Goal: Task Accomplishment & Management: Complete application form

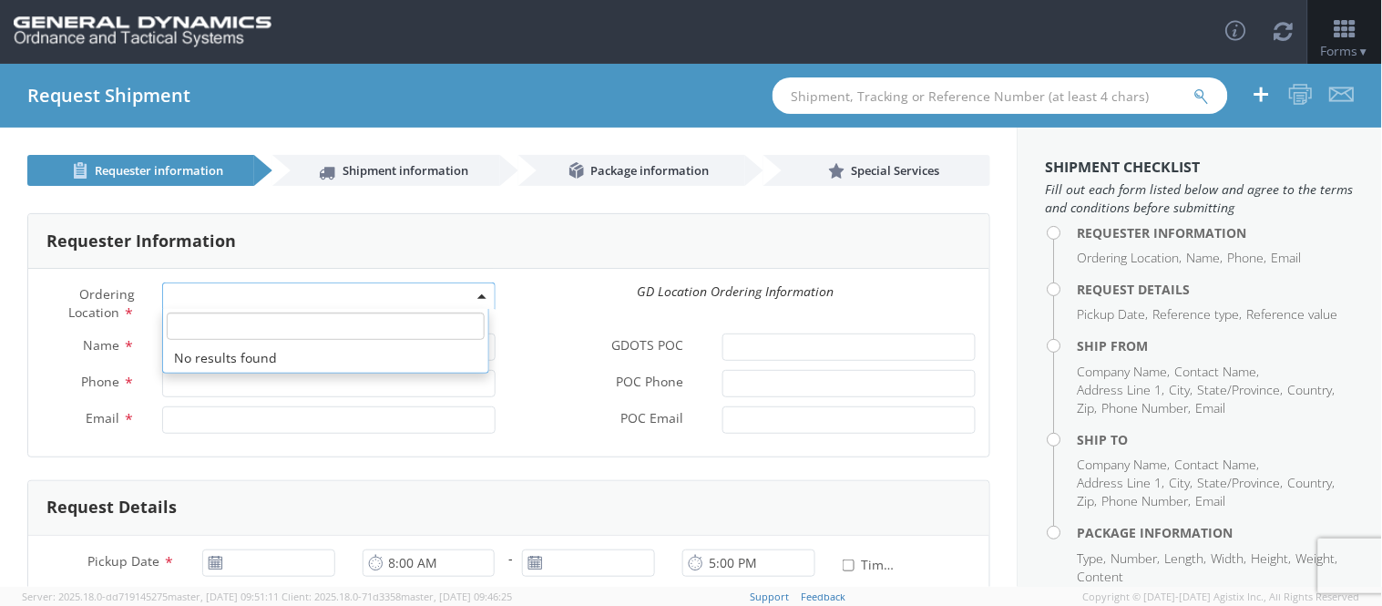
click at [224, 286] on span at bounding box center [328, 295] width 333 height 27
select select
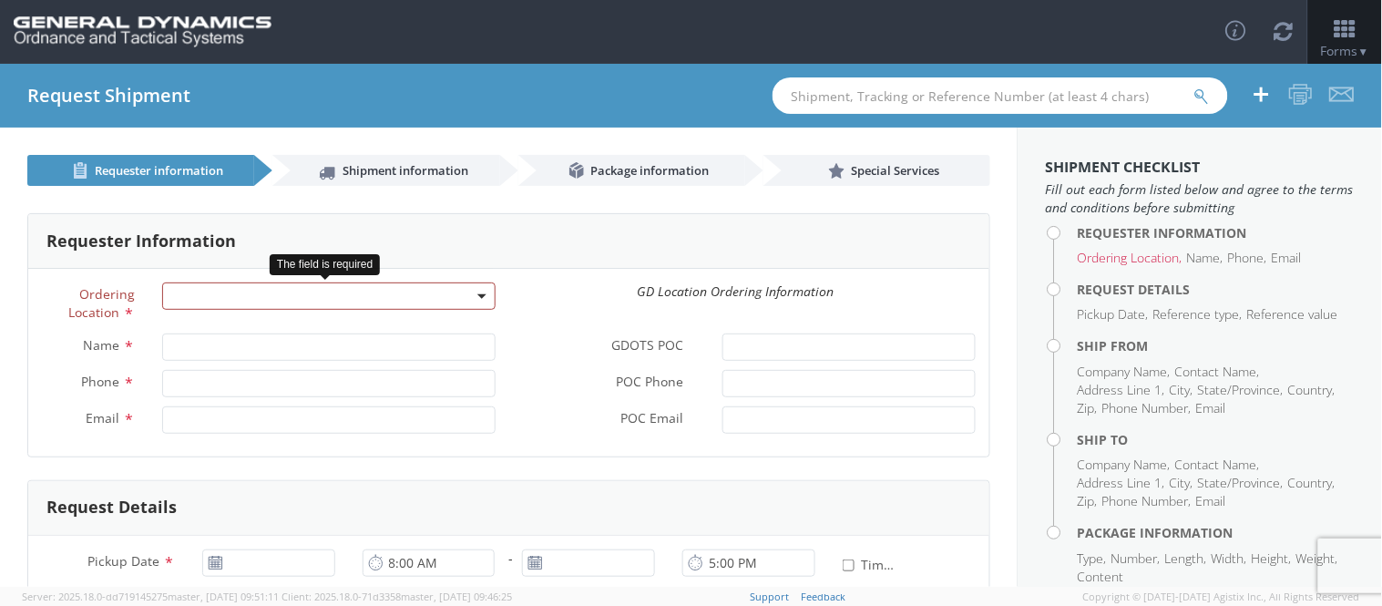
click at [224, 286] on span at bounding box center [328, 295] width 333 height 27
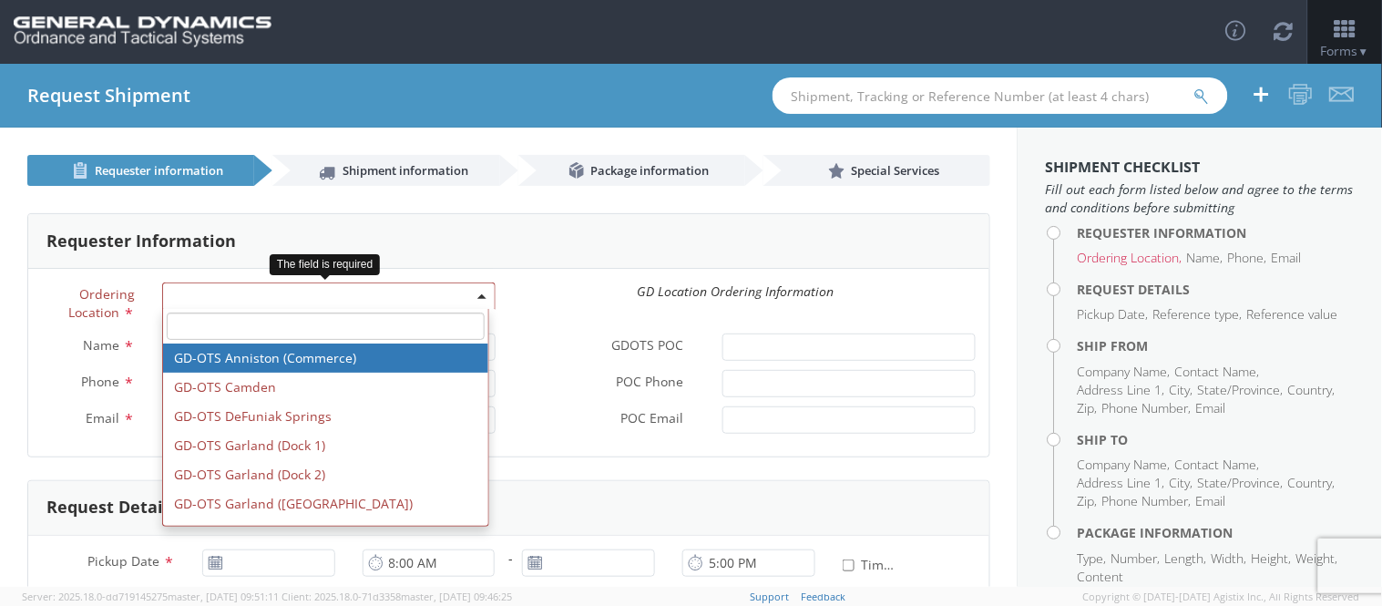
click at [291, 330] on input "search" at bounding box center [326, 325] width 319 height 27
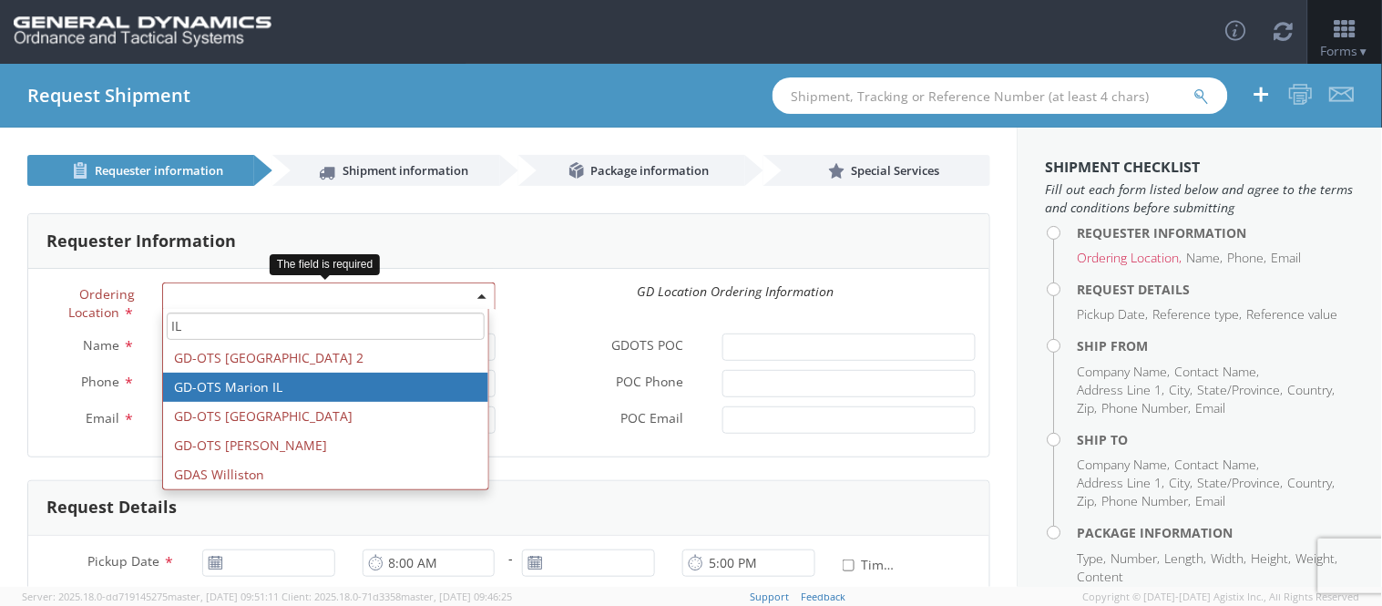
type input "IL"
select select "313"
type input "[EMAIL_ADDRESS][DOMAIN_NAME]"
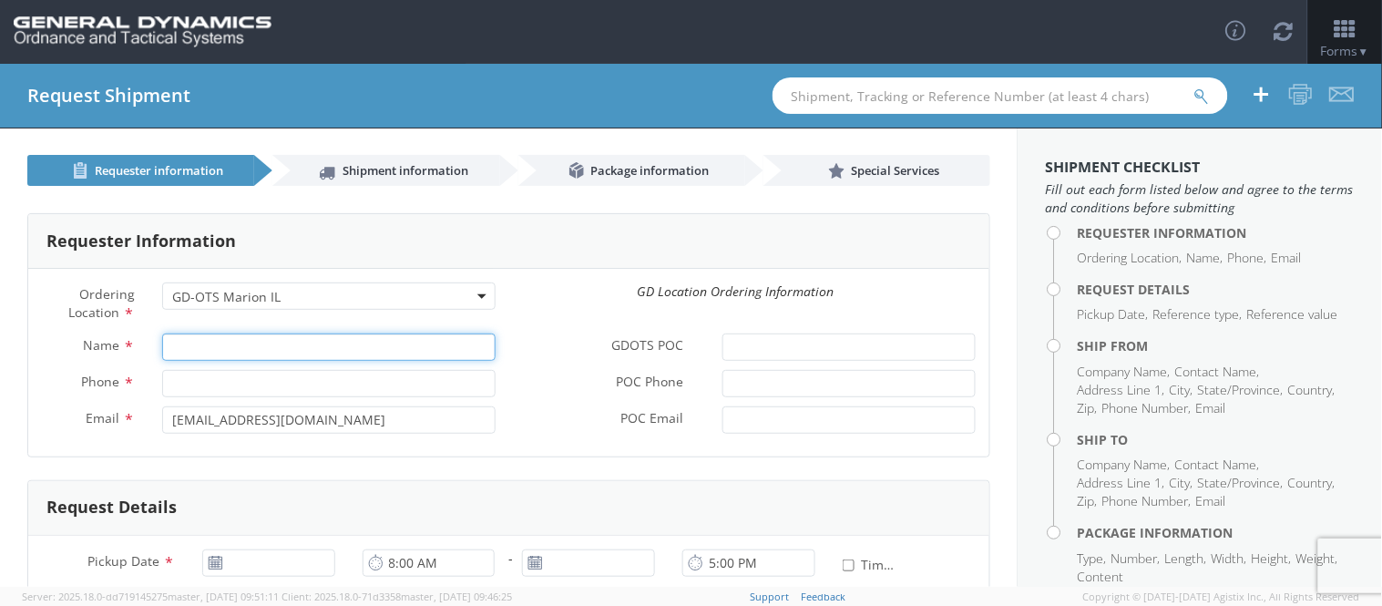
click at [265, 353] on input "Name *" at bounding box center [328, 346] width 333 height 27
paste input "[PERSON_NAME]"
type input "[PERSON_NAME]"
click at [224, 384] on input "Phone *" at bounding box center [328, 383] width 333 height 27
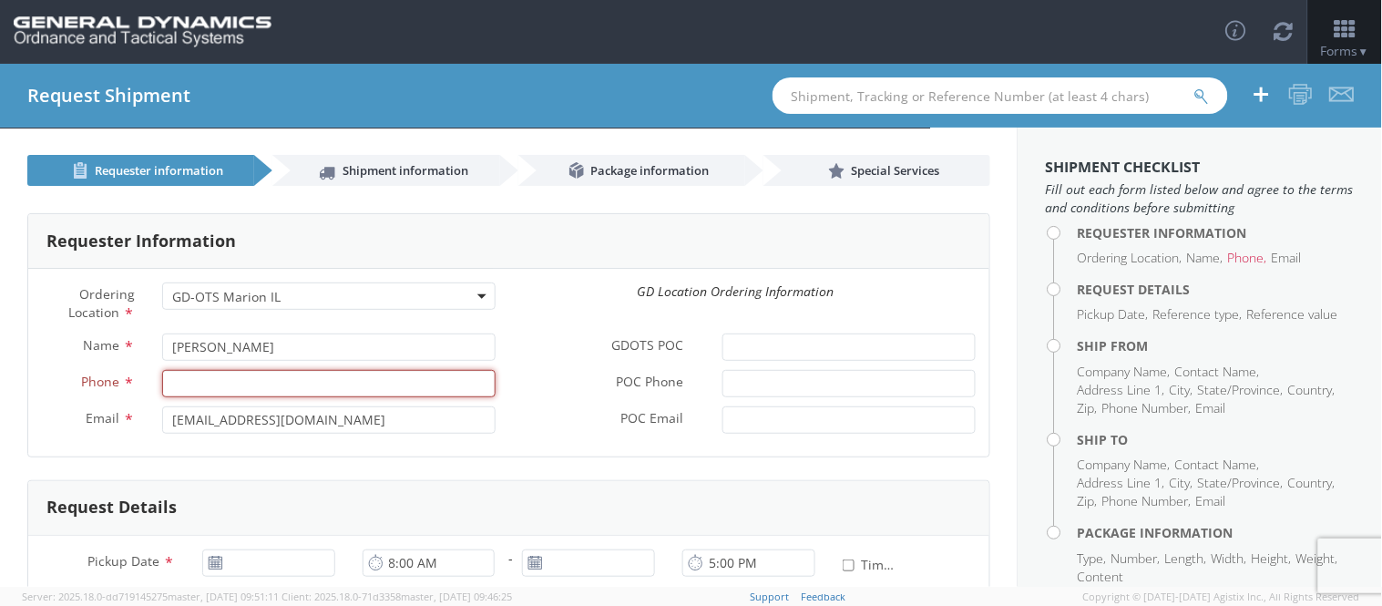
paste input "7272694570"
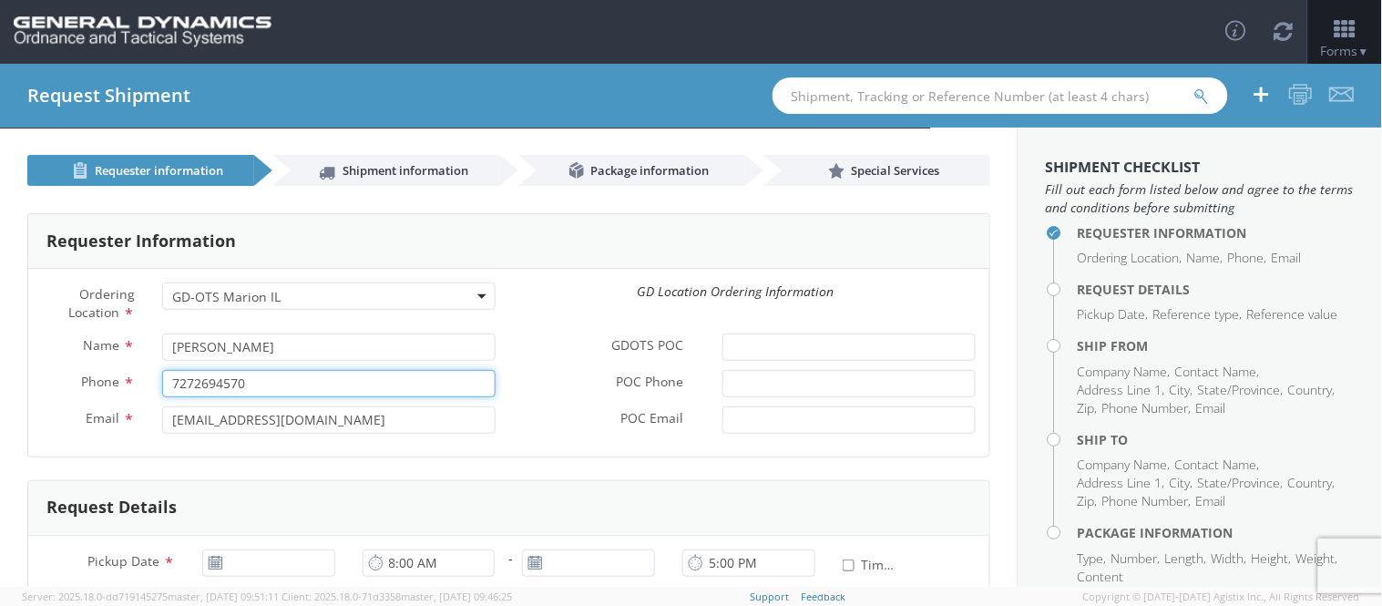
type input "7272694570"
drag, startPoint x: 342, startPoint y: 429, endPoint x: 69, endPoint y: 433, distance: 272.3
click at [75, 442] on div "Email * [EMAIL_ADDRESS][DOMAIN_NAME]" at bounding box center [268, 424] width 481 height 36
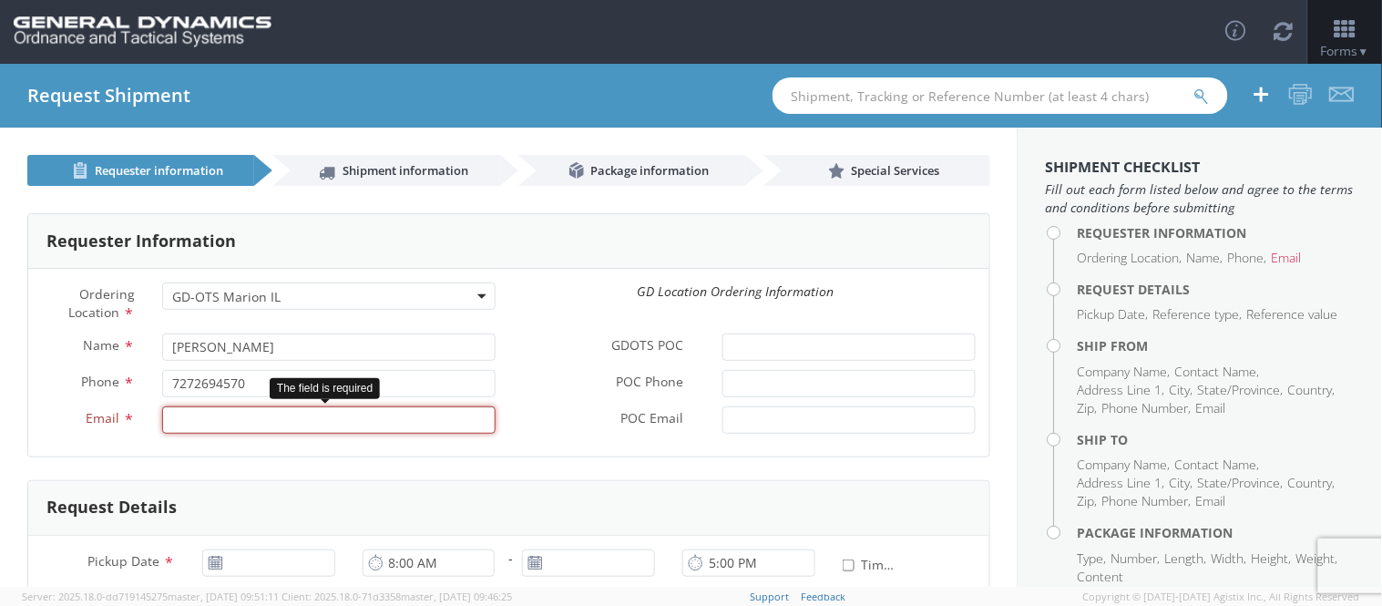
paste input "[PERSON_NAME][EMAIL_ADDRESS][PERSON_NAME][DOMAIN_NAME]"
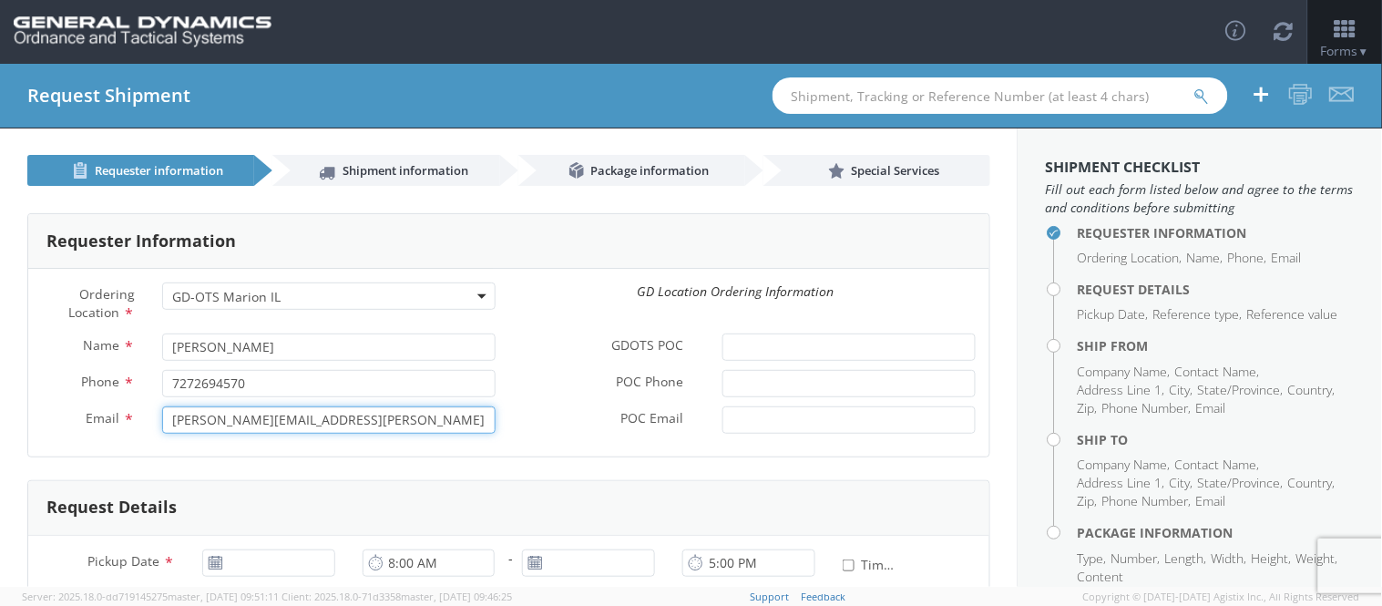
type input "[PERSON_NAME][EMAIL_ADDRESS][PERSON_NAME][DOMAIN_NAME]"
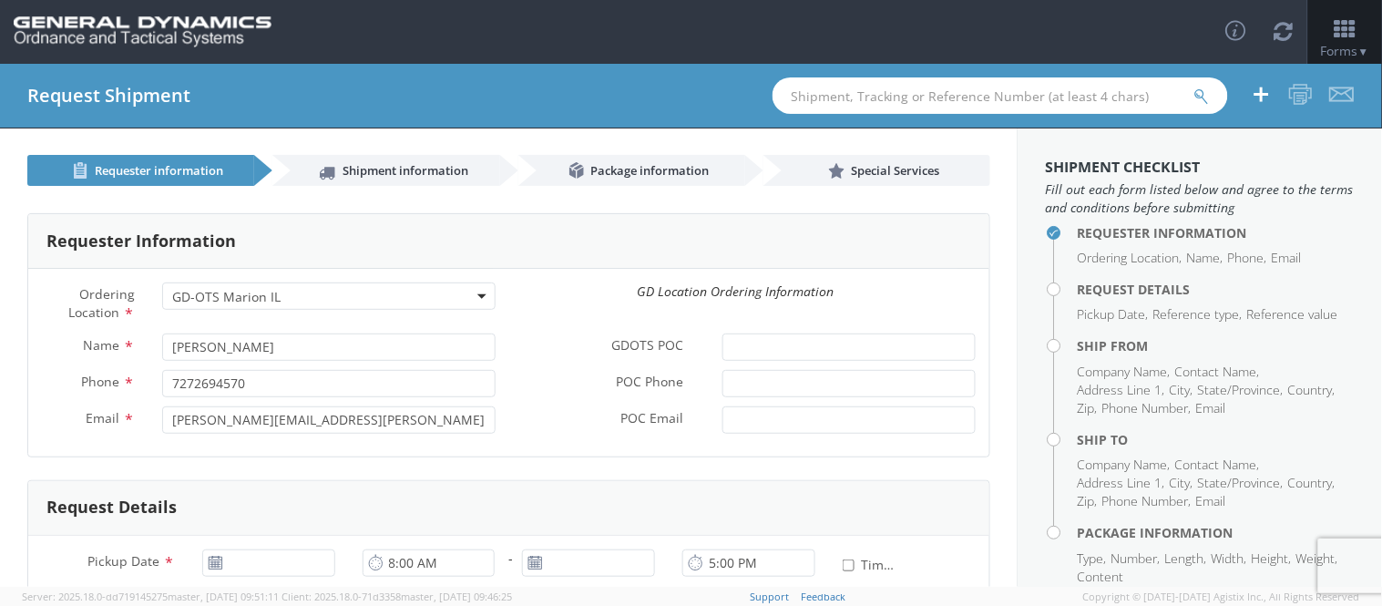
click at [568, 232] on div "Requester Information" at bounding box center [508, 241] width 961 height 55
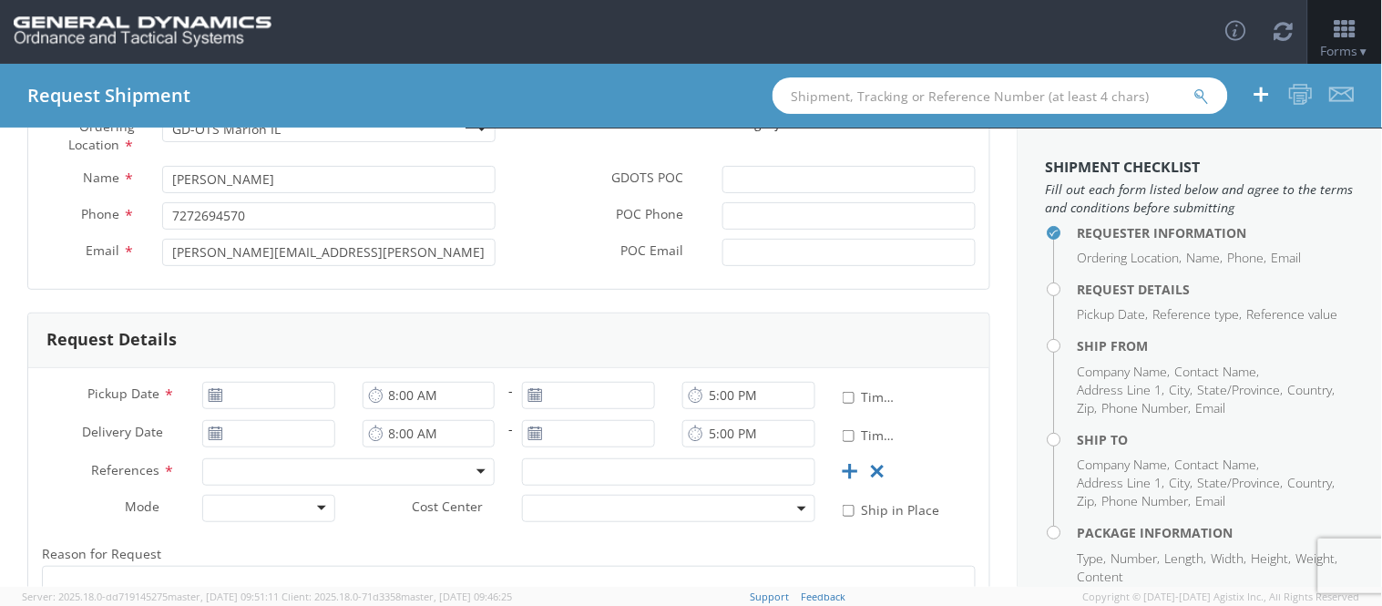
scroll to position [202, 0]
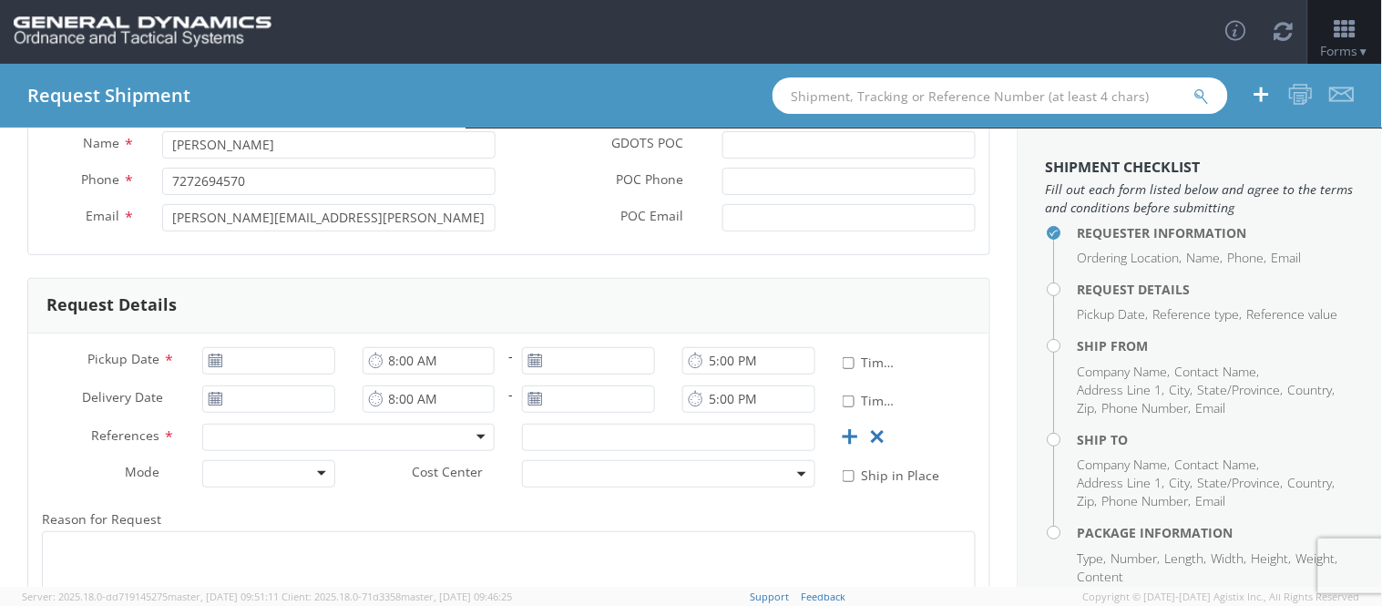
drag, startPoint x: 188, startPoint y: 367, endPoint x: 247, endPoint y: 355, distance: 60.4
click at [189, 366] on div at bounding box center [269, 360] width 160 height 27
click at [211, 365] on icon at bounding box center [215, 360] width 15 height 15
click at [253, 357] on input "[DATE]" at bounding box center [268, 360] width 133 height 27
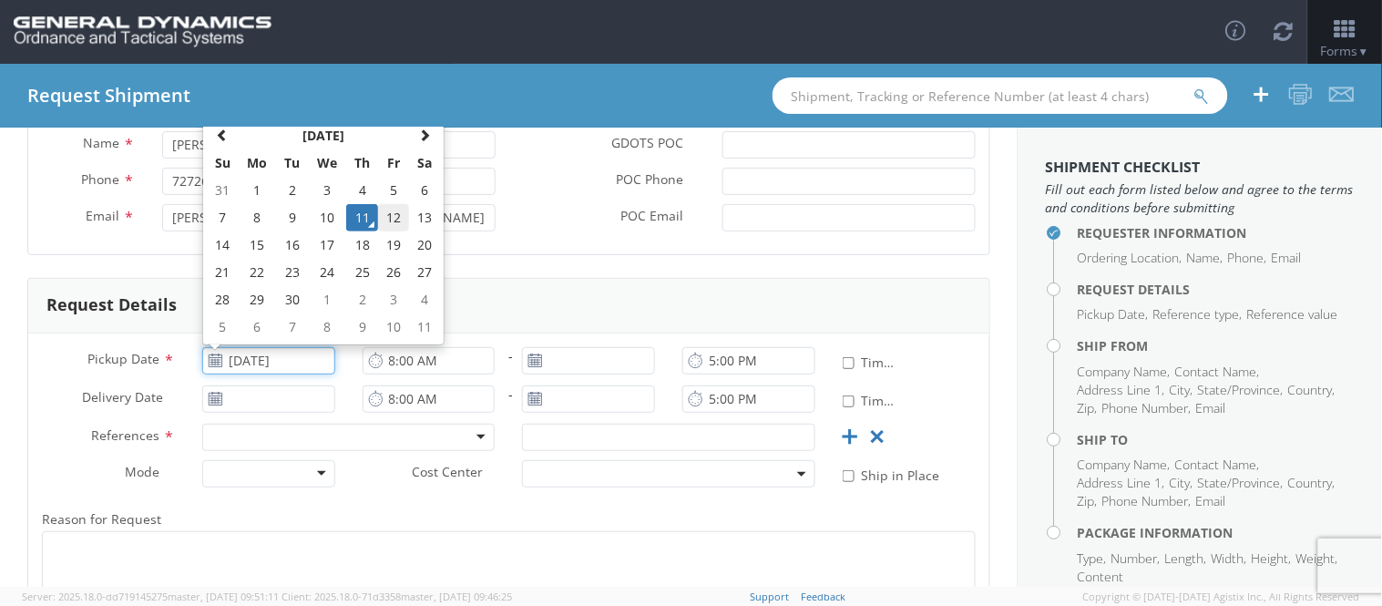
click at [387, 214] on td "12" at bounding box center [393, 217] width 31 height 27
type input "[DATE]"
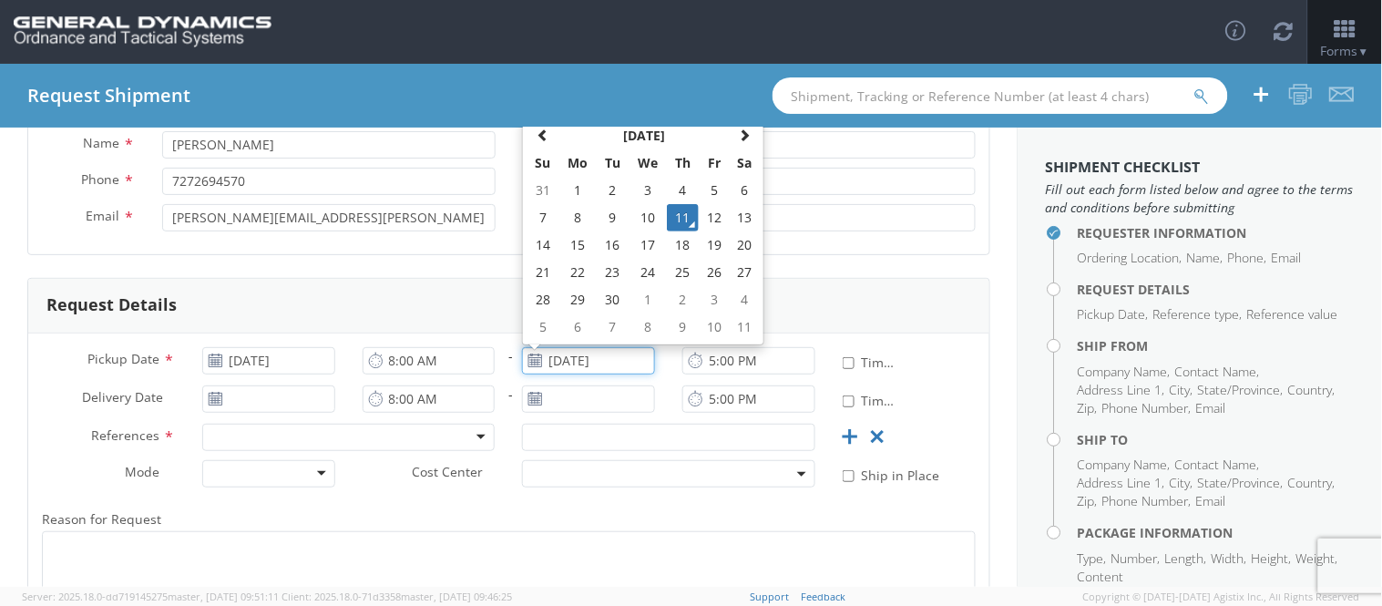
click at [552, 359] on input "[DATE]" at bounding box center [588, 360] width 133 height 27
click at [711, 212] on td "12" at bounding box center [714, 217] width 31 height 27
type input "[DATE]"
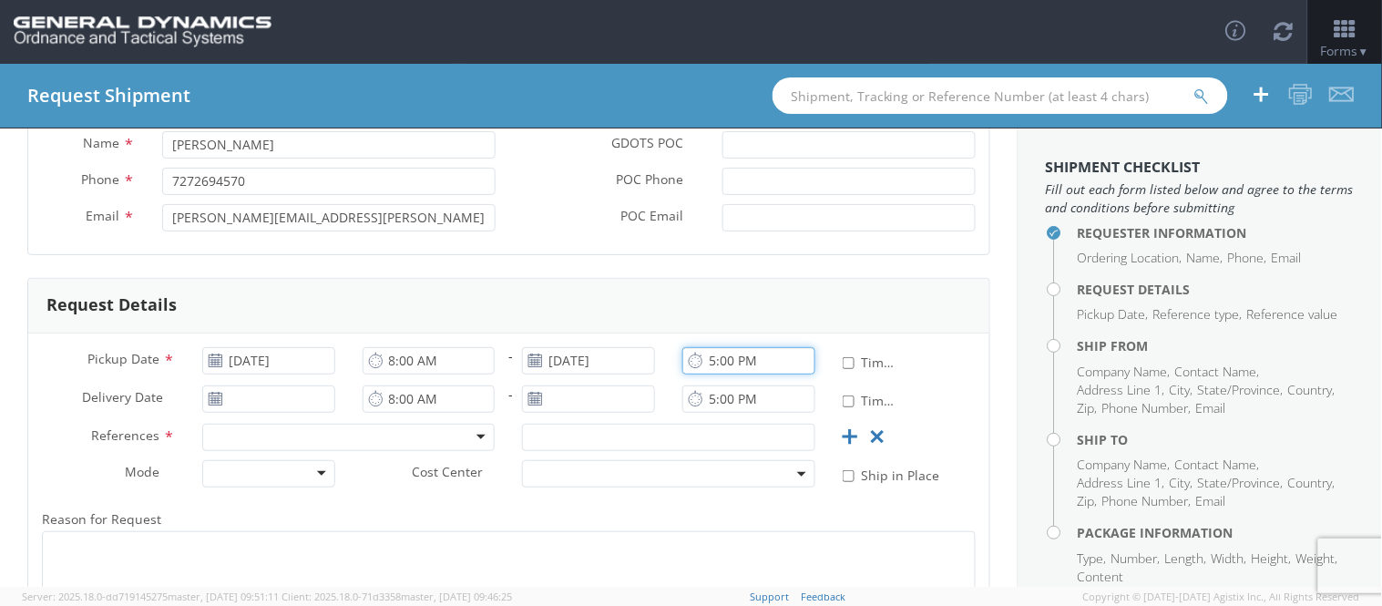
click at [760, 364] on input "5:00 PM" at bounding box center [748, 360] width 133 height 27
type input "4:00 PM"
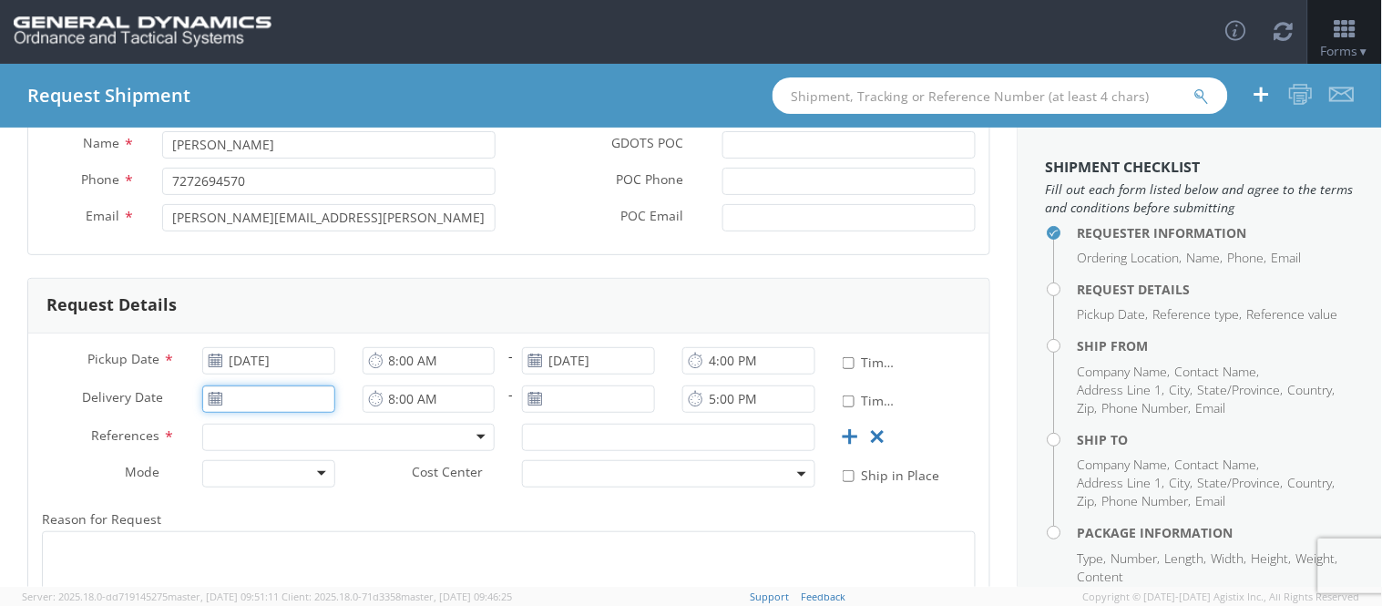
type input "[DATE]"
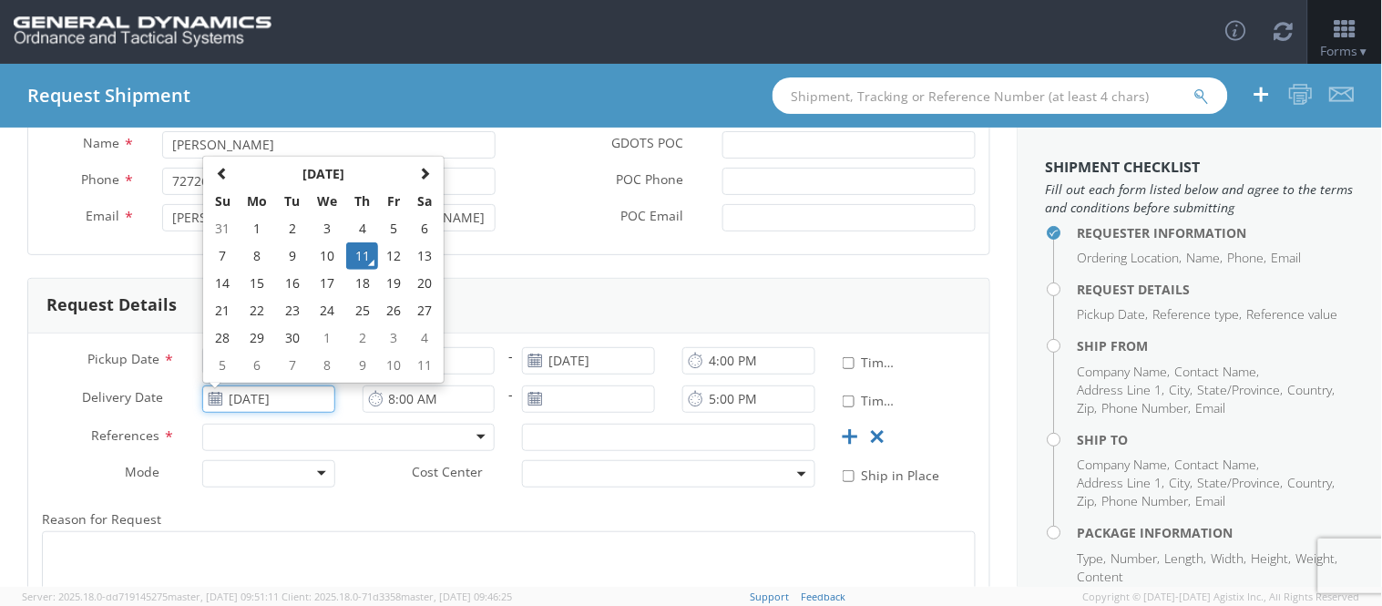
click at [258, 399] on input "[DATE]" at bounding box center [268, 398] width 133 height 27
click at [809, 296] on div "Request Details" at bounding box center [508, 306] width 961 height 55
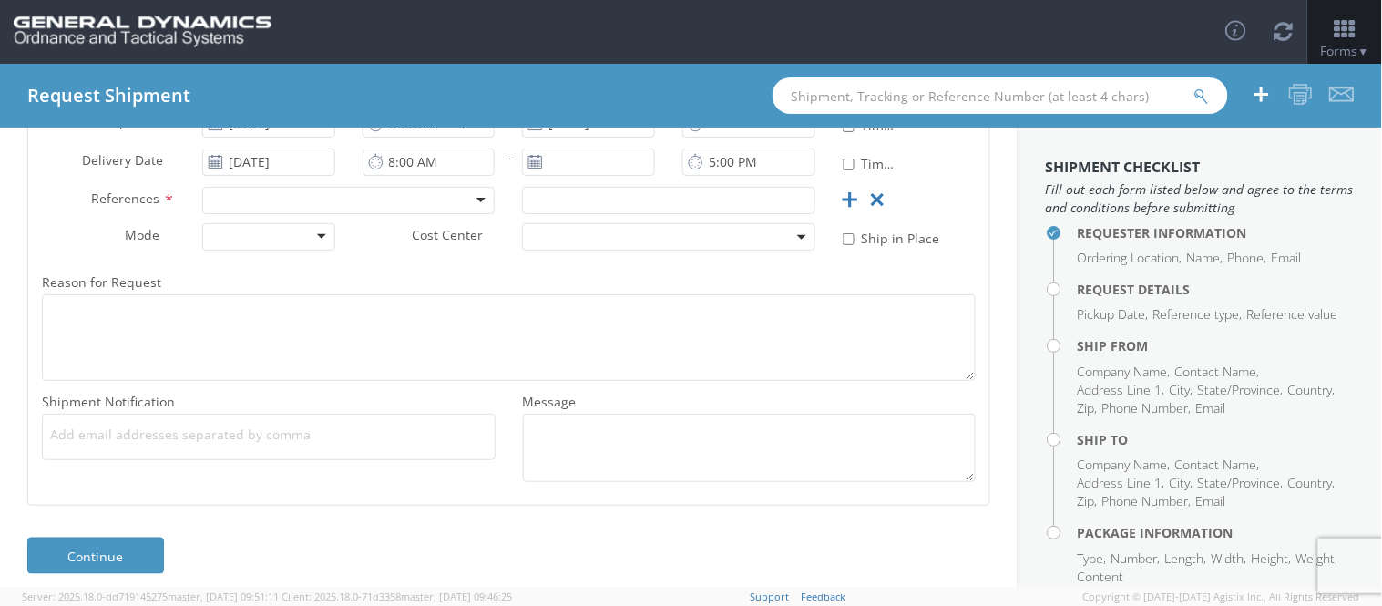
scroll to position [455, 0]
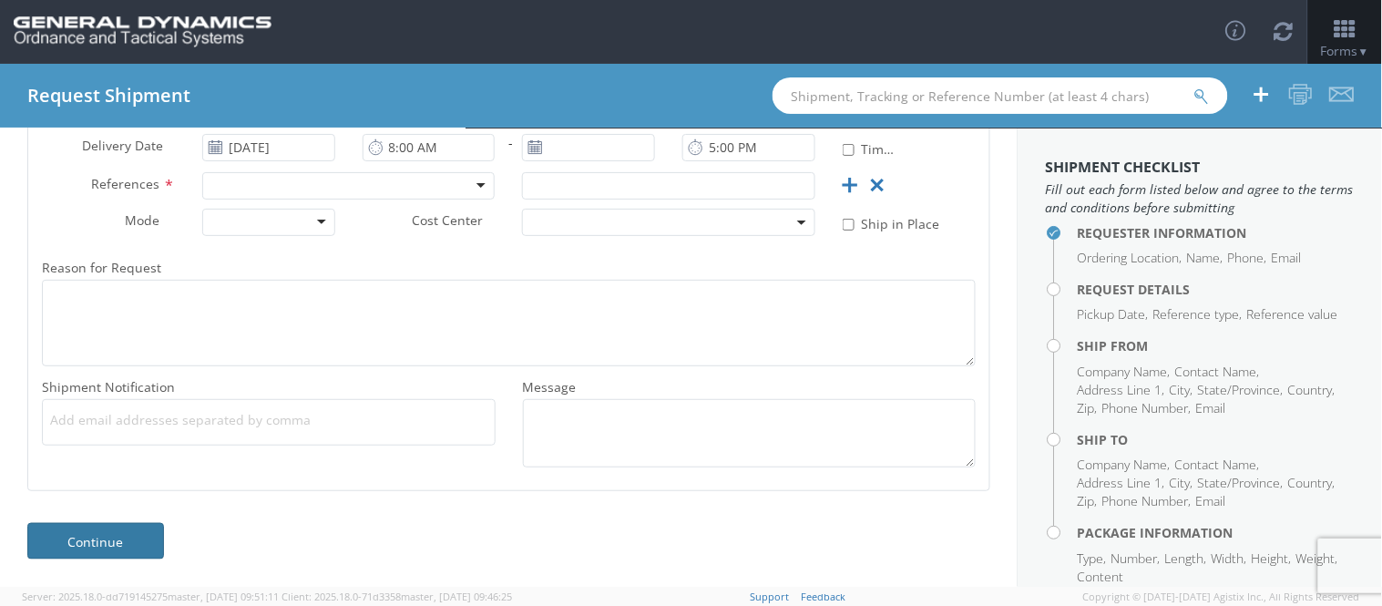
click at [129, 545] on link "Continue" at bounding box center [95, 541] width 137 height 36
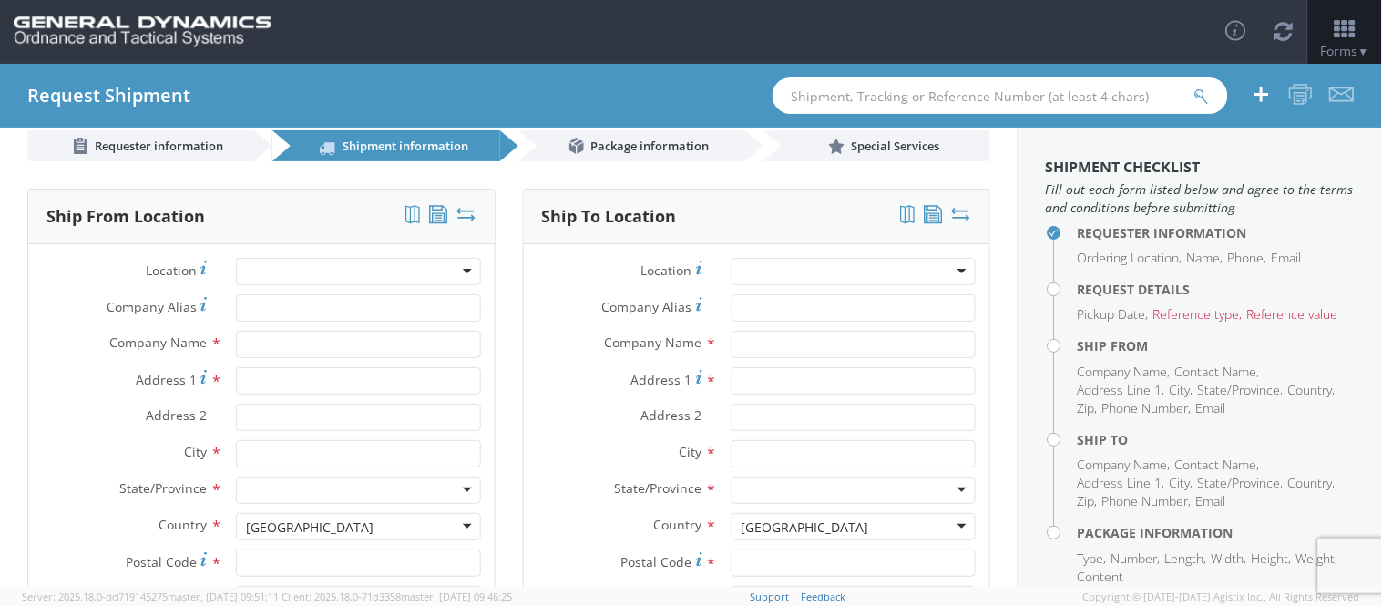
scroll to position [0, 0]
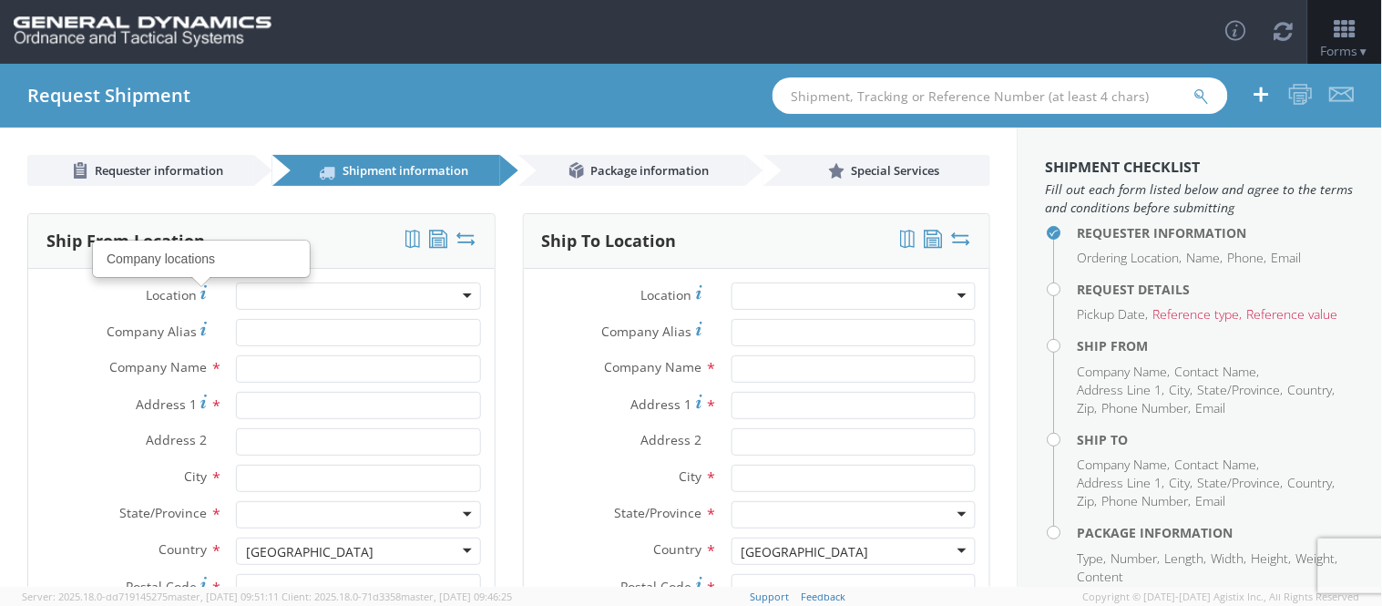
click at [299, 291] on div at bounding box center [358, 295] width 244 height 27
click at [0, 321] on div "Requester Information Ordering Location * GD-OTS Anniston (Commerce) GD-OTS [GE…" at bounding box center [508, 467] width 1017 height 562
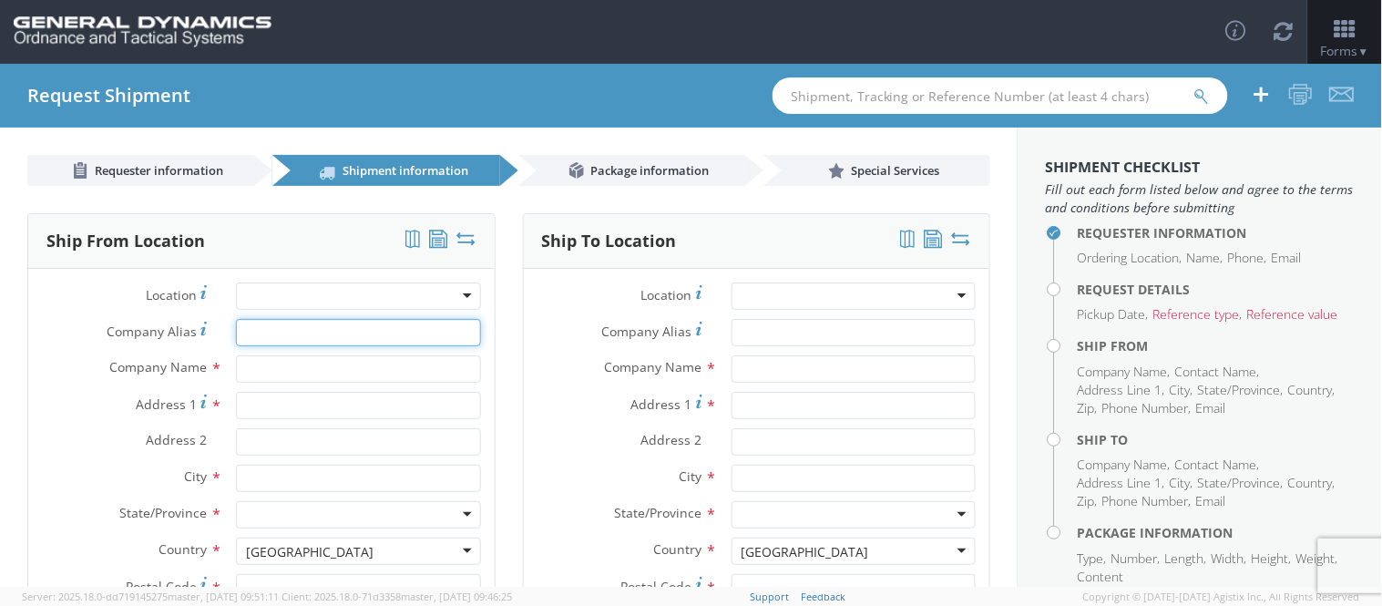
click at [362, 334] on input "Company Alias *" at bounding box center [358, 332] width 244 height 27
type input "[PERSON_NAME] Corporation"
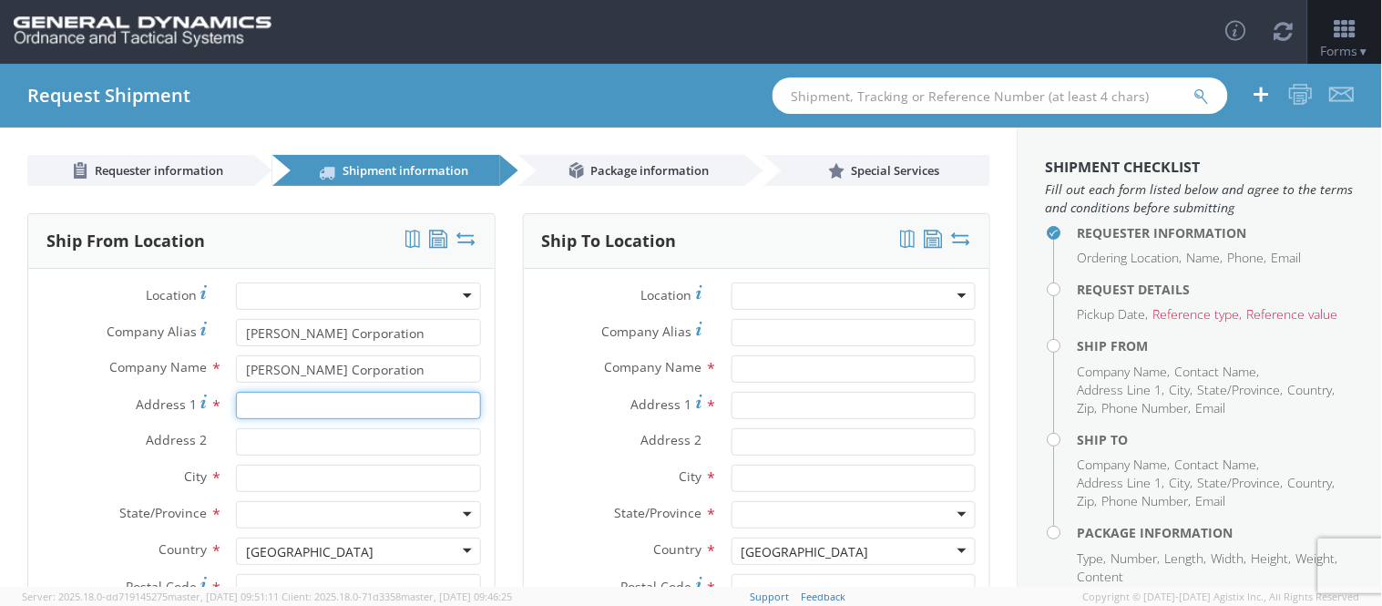
type input "[STREET_ADDRESS]"
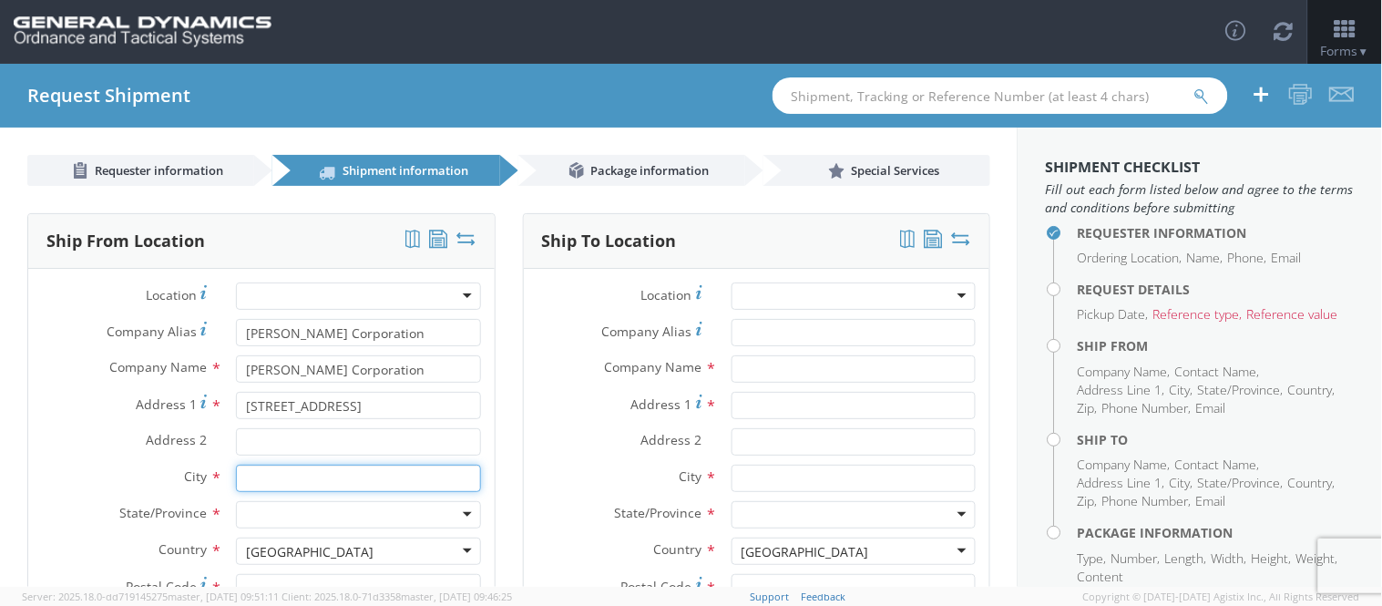
type input "paterson"
type input "07513"
type input "[PERSON_NAME]"
type input "8622579036"
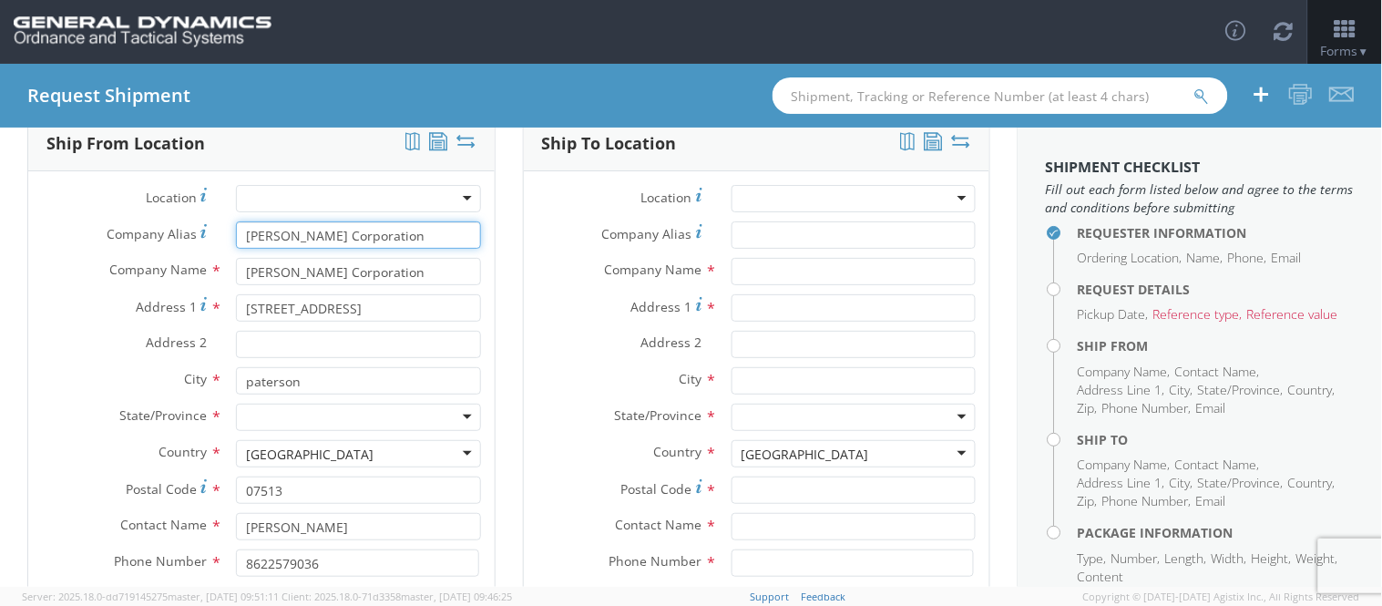
scroll to position [101, 0]
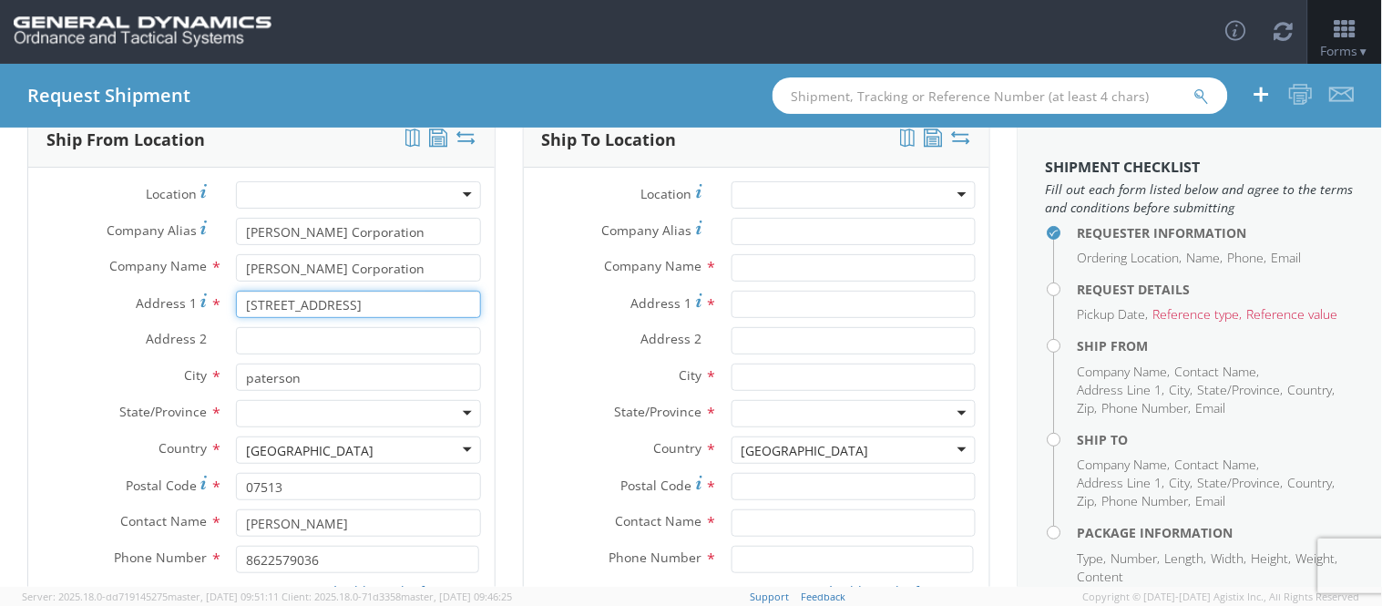
click at [349, 311] on input "[STREET_ADDRESS]" at bounding box center [358, 304] width 244 height 27
click at [280, 299] on input "[STREET_ADDRESS]" at bounding box center [358, 304] width 244 height 27
type input "[STREET_ADDRESS]"
click at [0, 438] on div "Requester Information Ordering Location * GD-OTS Anniston (Commerce) GD-OTS [GE…" at bounding box center [508, 366] width 1017 height 562
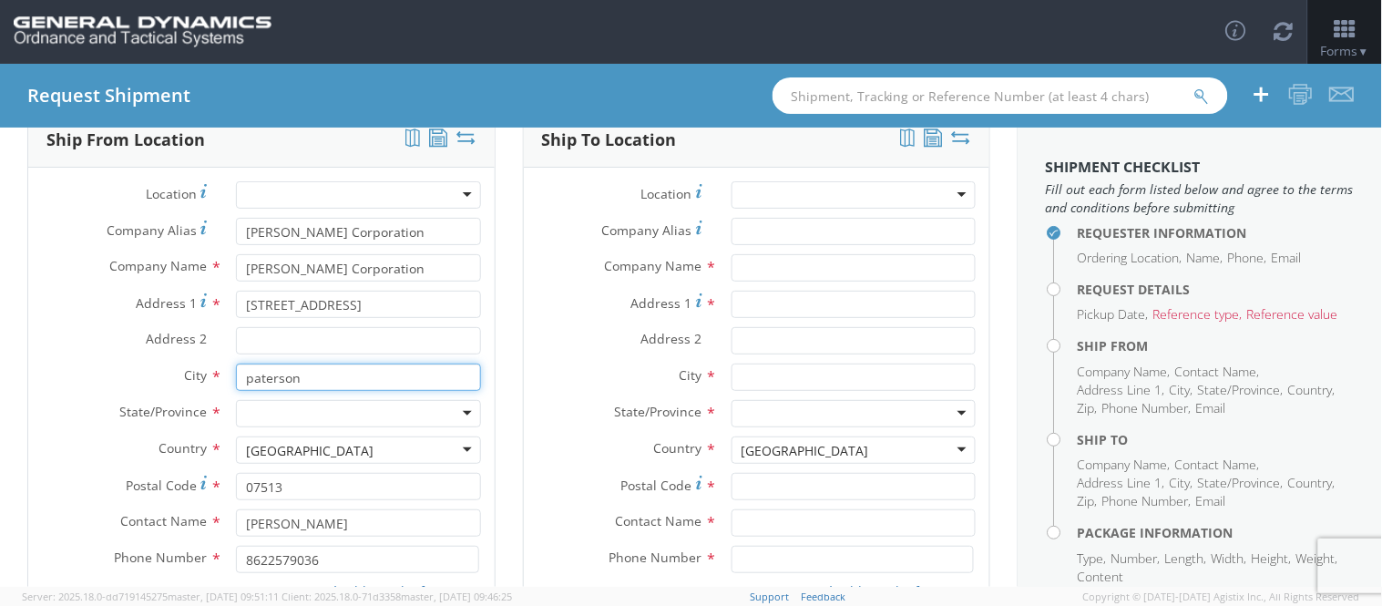
click at [250, 383] on input "paterson" at bounding box center [358, 376] width 244 height 27
type input "Paterson"
click at [0, 355] on div "Requester Information Ordering Location * GD-OTS Anniston (Commerce) GD-OTS [GE…" at bounding box center [508, 366] width 1017 height 562
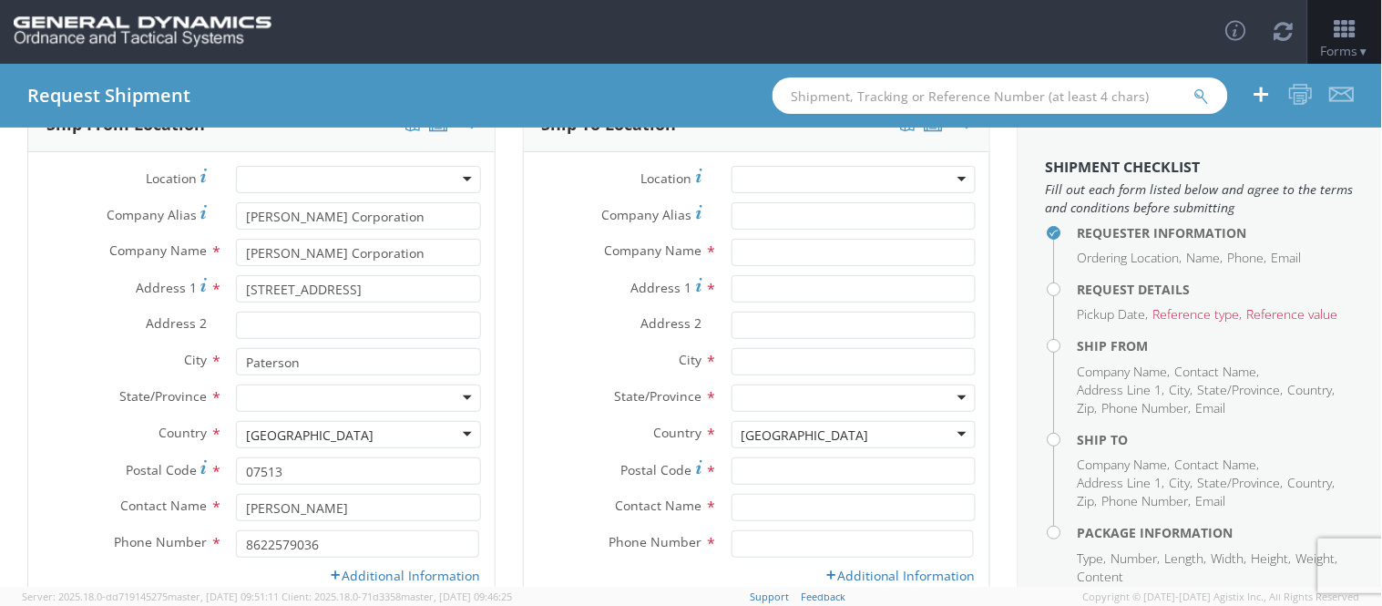
scroll to position [233, 0]
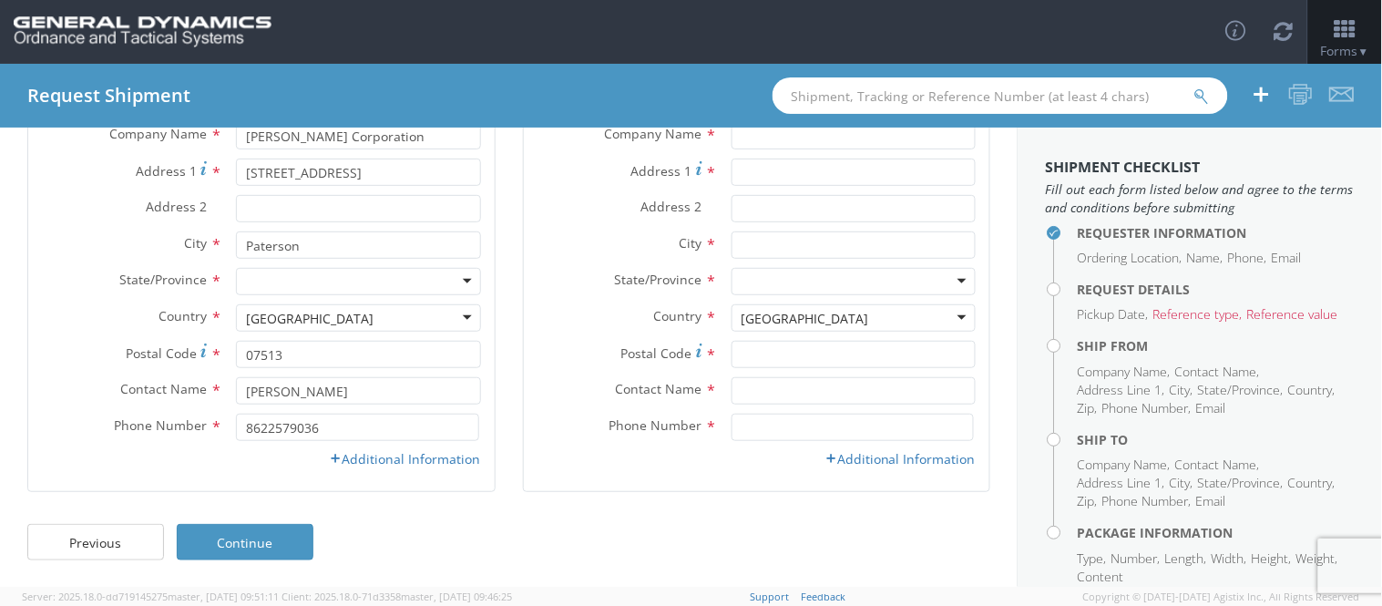
click at [339, 297] on div "State/Province * [US_STATE] [US_STATE] [US_STATE] [US_STATE] Armed Forces Ameri…" at bounding box center [261, 286] width 466 height 36
click at [359, 281] on div at bounding box center [358, 281] width 244 height 27
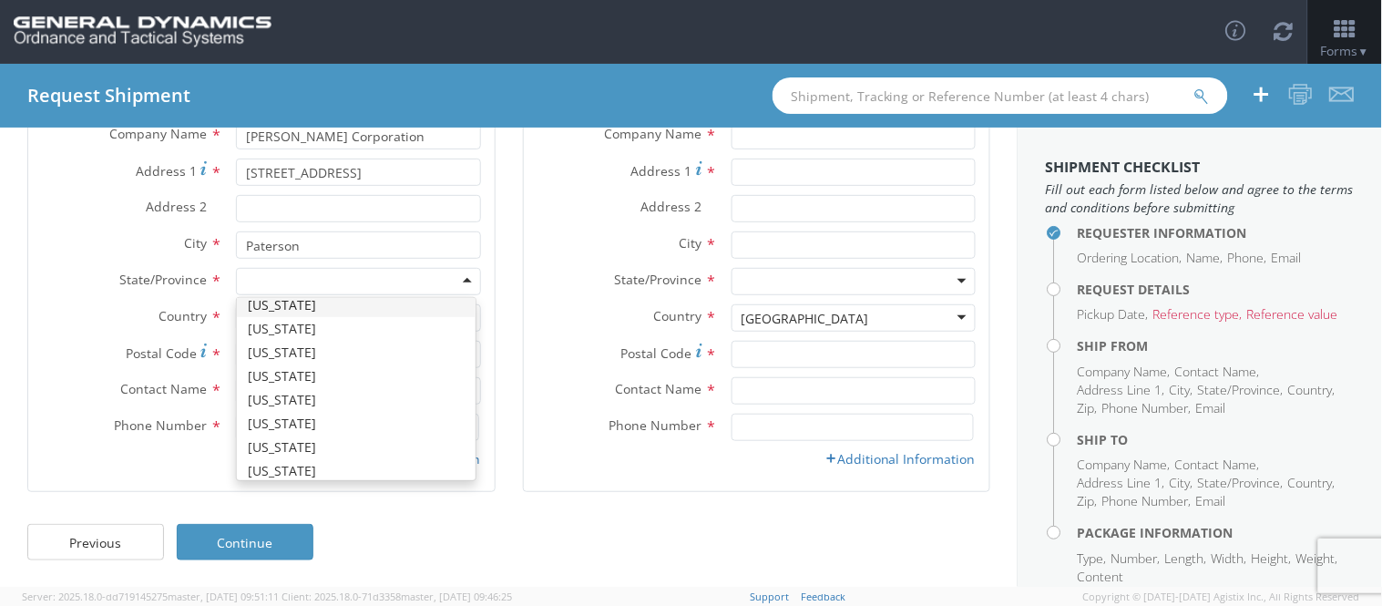
scroll to position [708, 0]
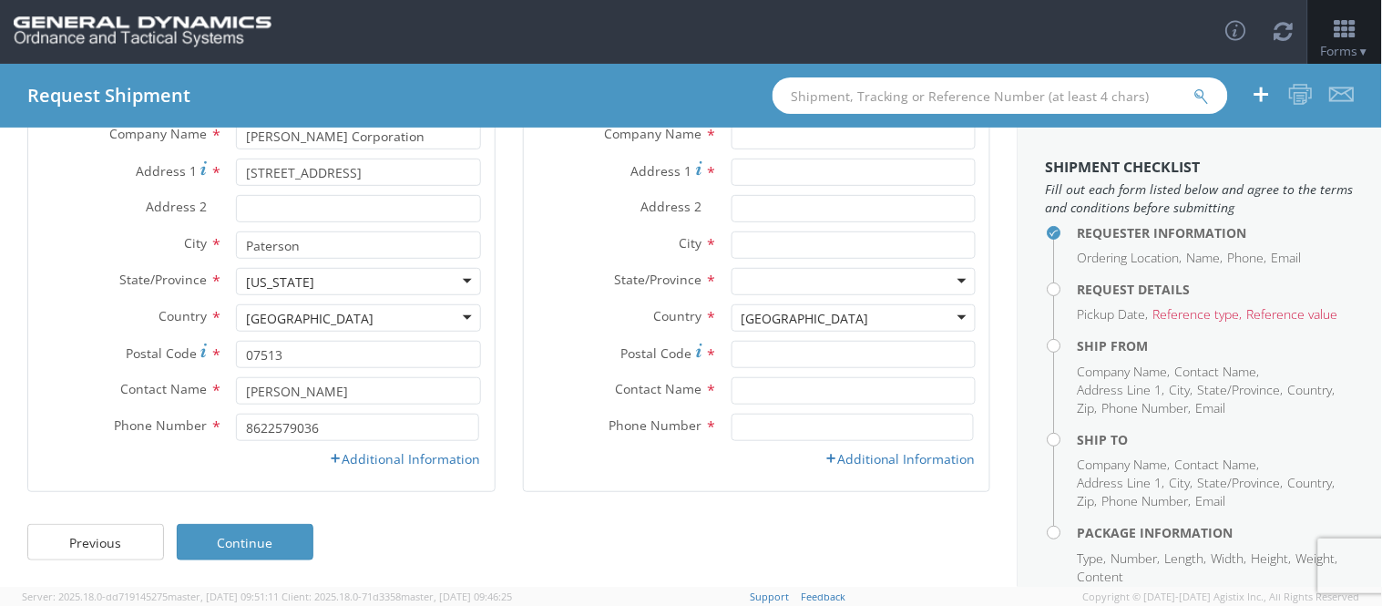
click at [0, 346] on div "Requester Information Ordering Location * GD-OTS Anniston (Commerce) GD-OTS [GE…" at bounding box center [508, 234] width 1017 height 562
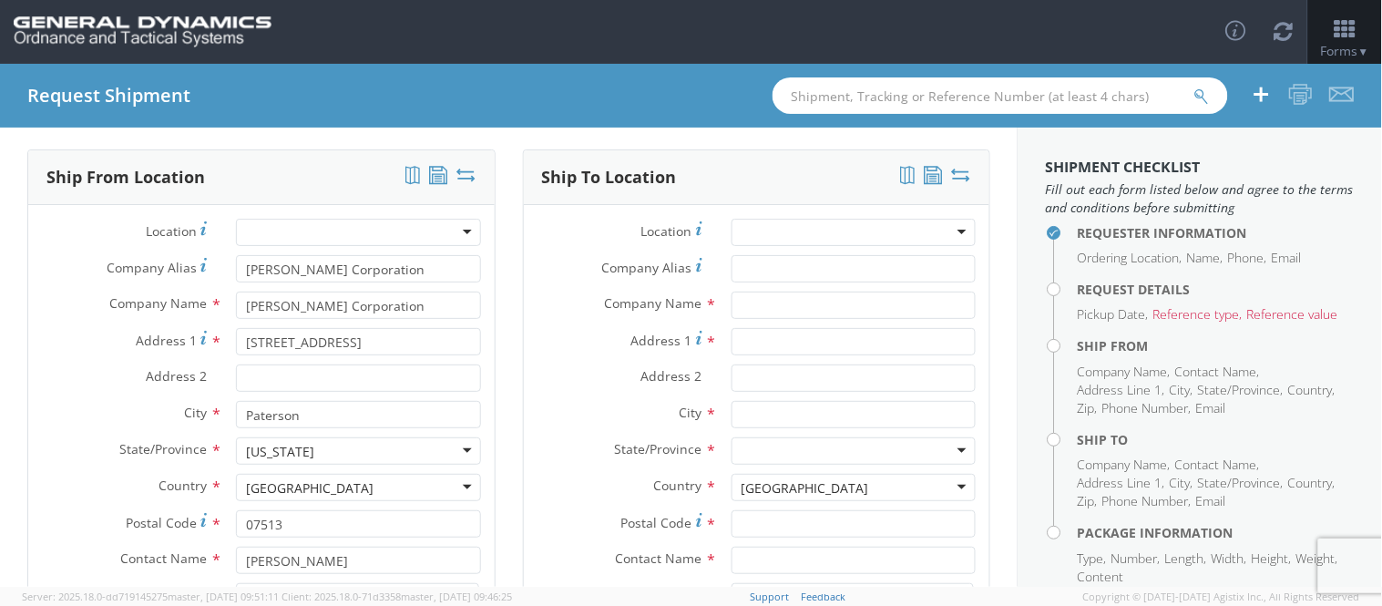
scroll to position [0, 0]
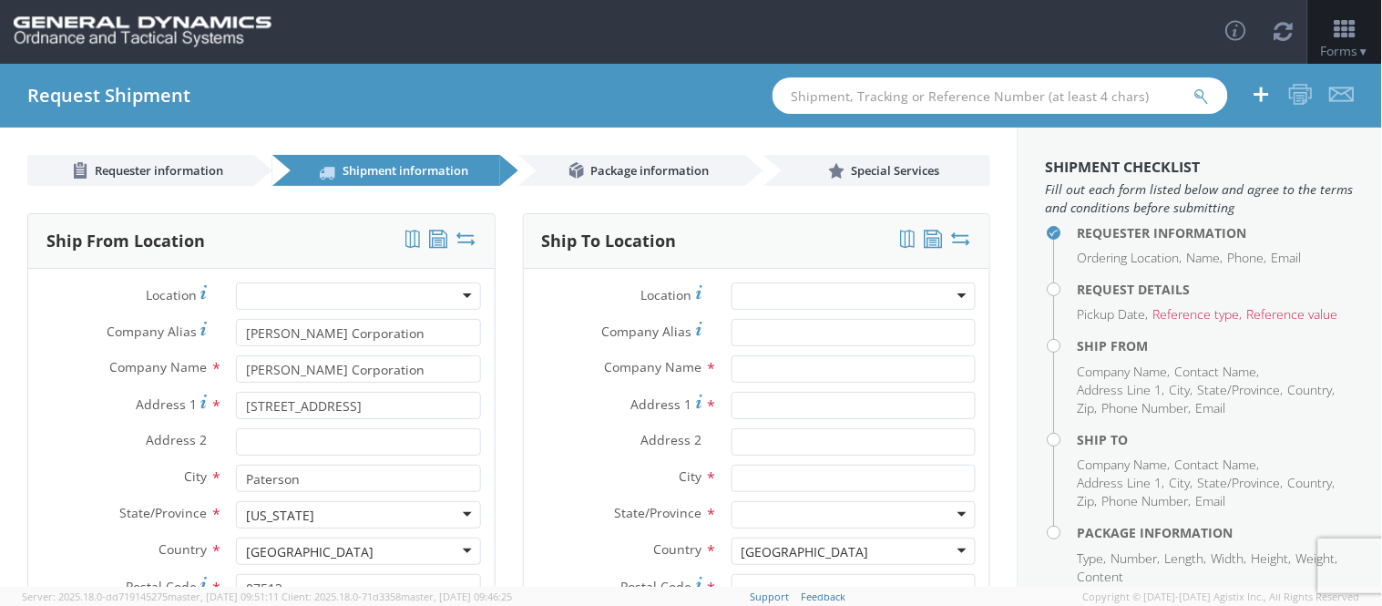
click at [794, 296] on div at bounding box center [853, 295] width 244 height 27
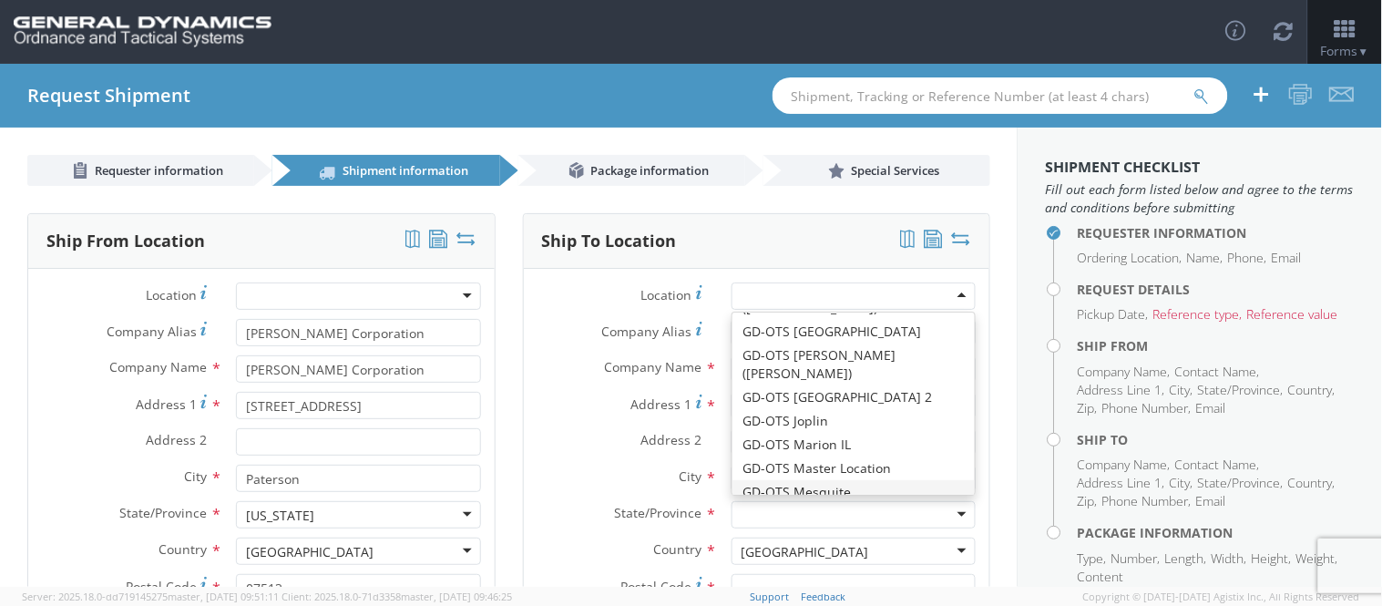
scroll to position [202, 0]
type input "GD-OTS Marion IL"
type input "[STREET_ADDRESS][PERSON_NAME]"
type input "[PERSON_NAME]"
type input "62959"
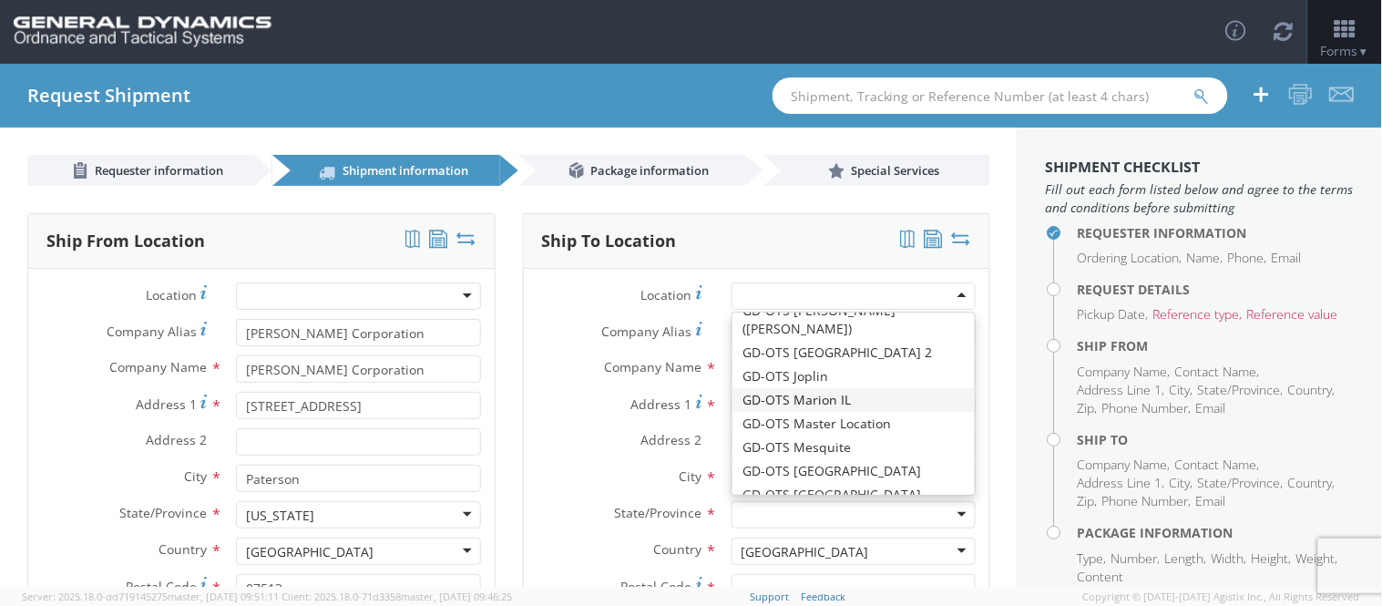
type input "[PHONE_NUMBER]"
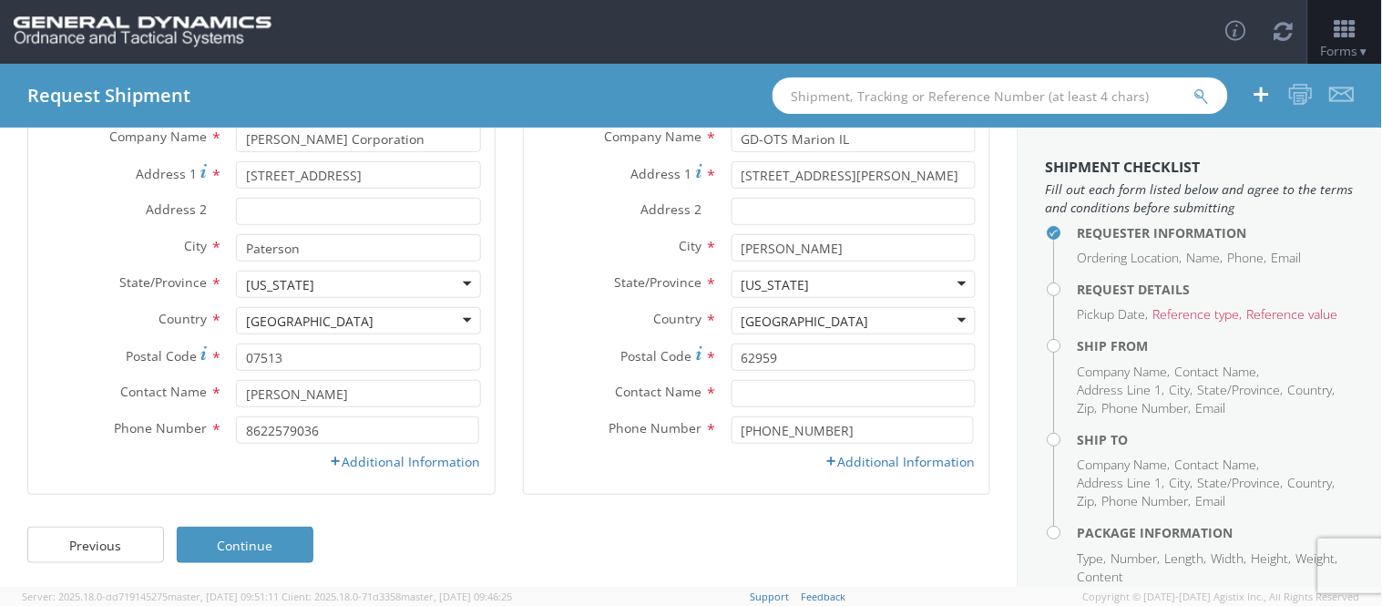
scroll to position [233, 0]
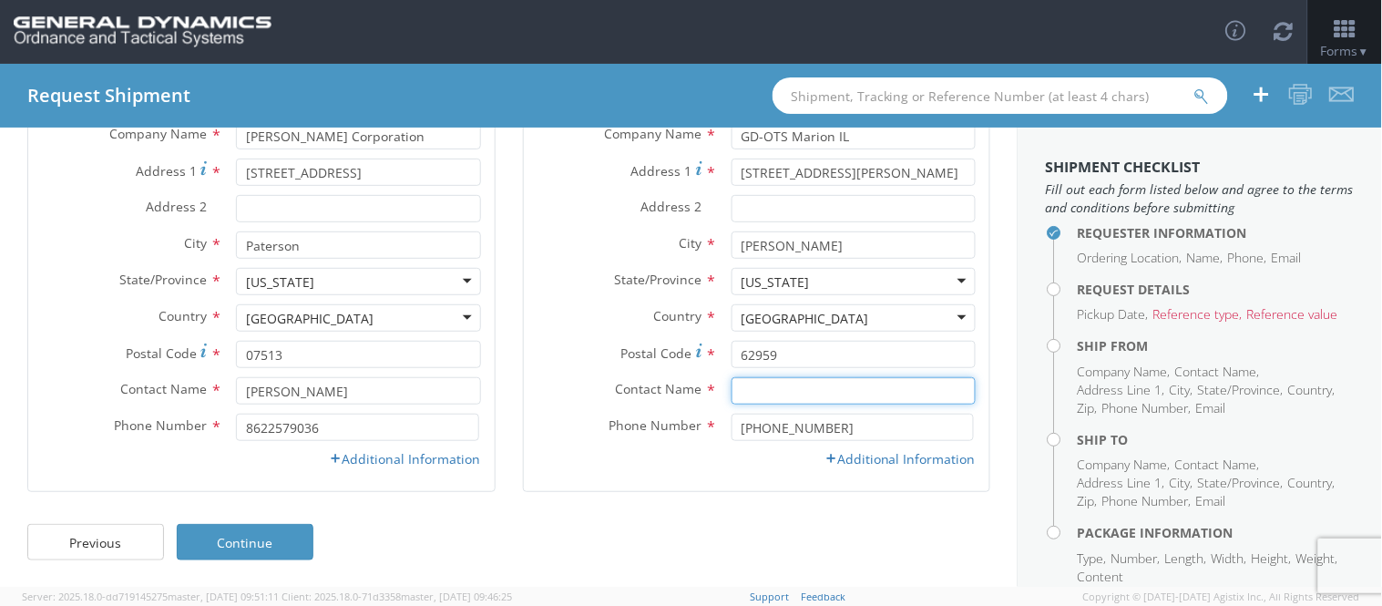
click at [775, 387] on input "text" at bounding box center [853, 390] width 244 height 27
type input "[PERSON_NAME]"
type input "[US_STATE]"
type input "GD-OTS Marion IL"
type input "6189939461"
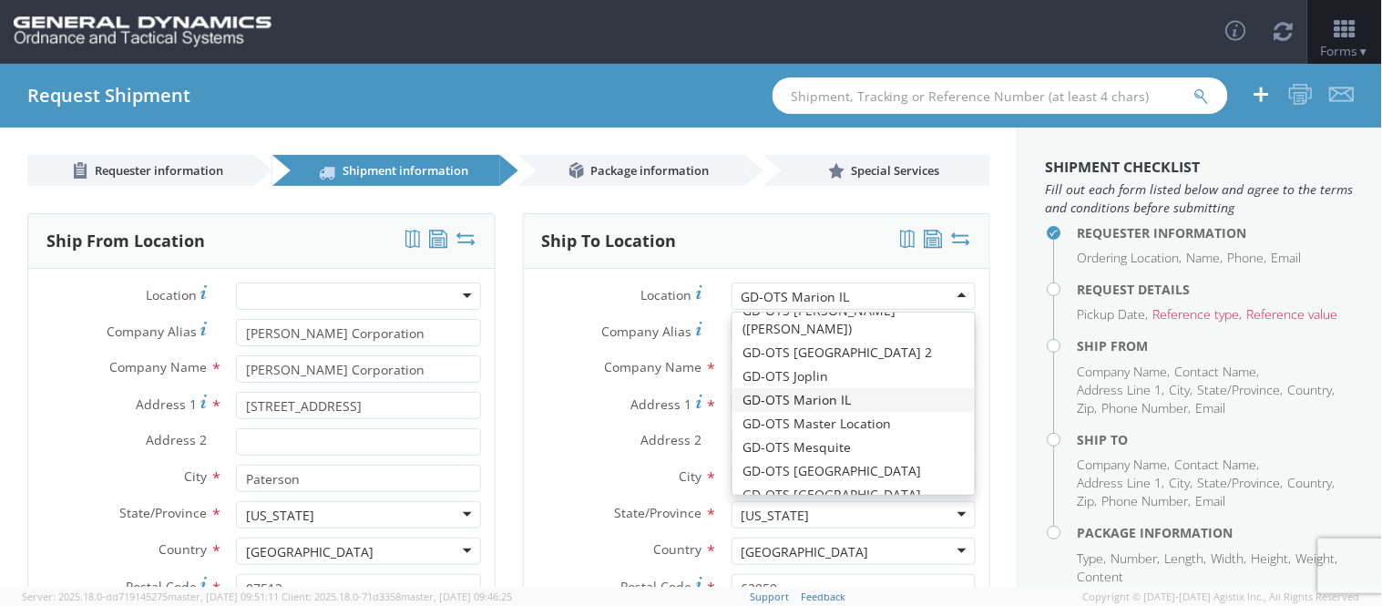
scroll to position [92, 0]
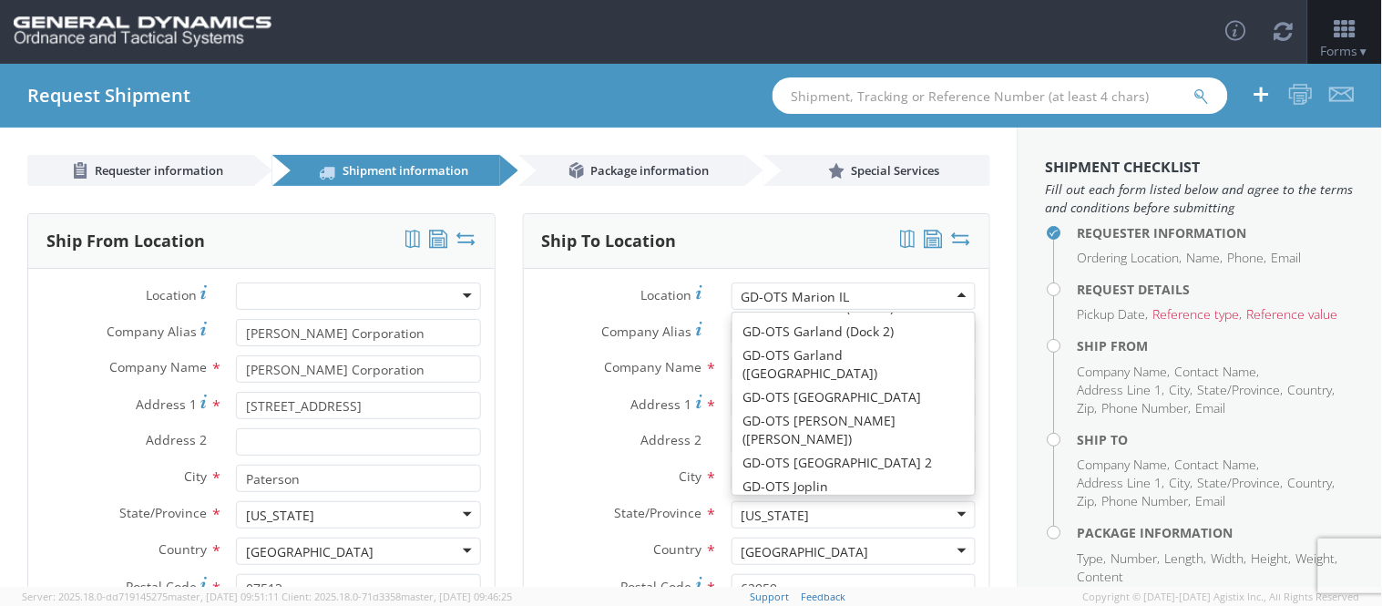
type input "[US_STATE]"
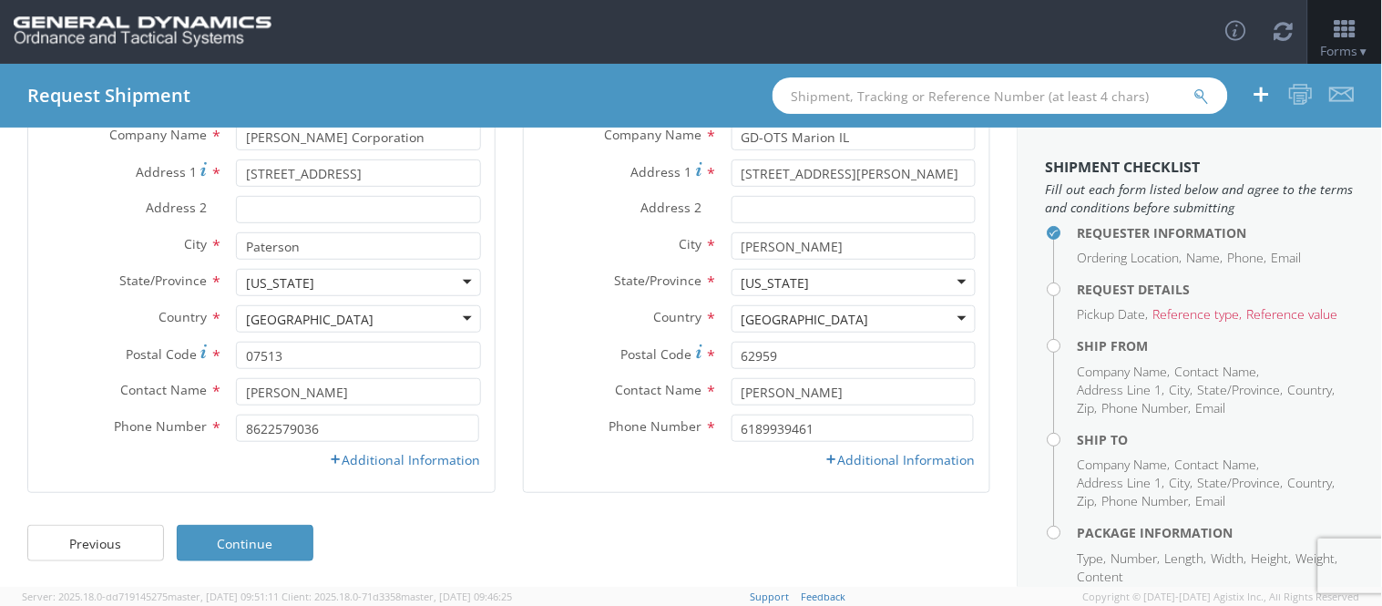
scroll to position [233, 0]
click at [1077, 288] on h4 "Request Details" at bounding box center [1215, 289] width 277 height 14
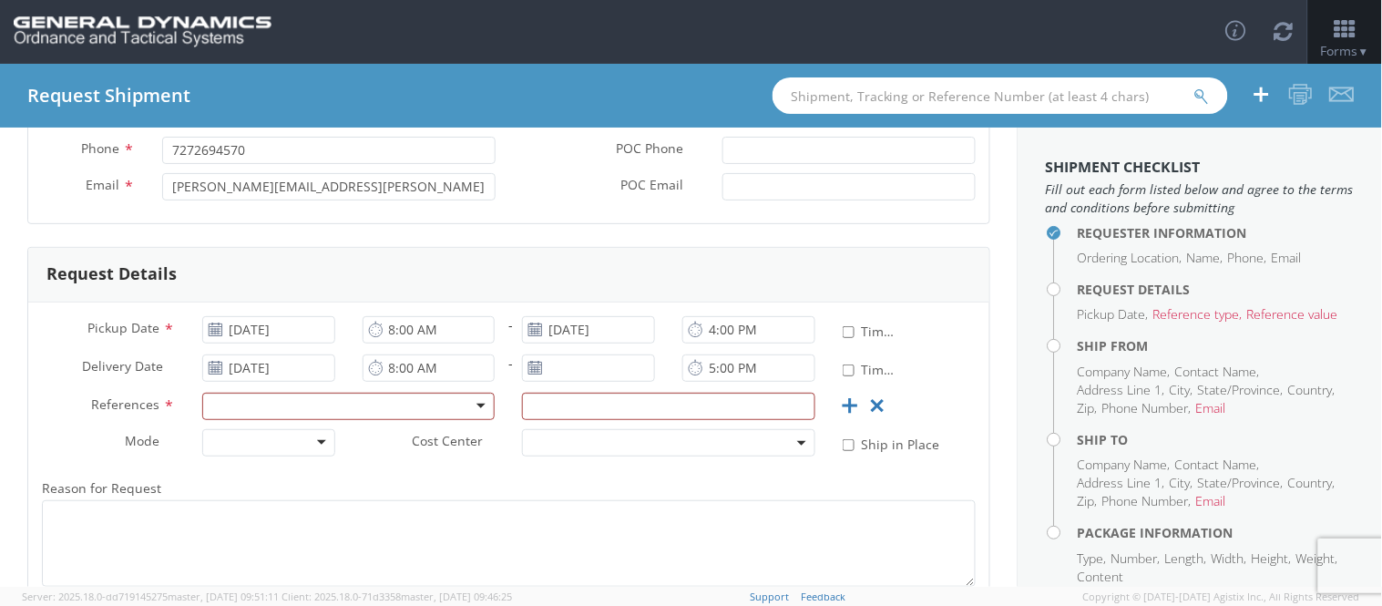
click at [338, 413] on div at bounding box center [348, 406] width 293 height 27
click at [610, 383] on div at bounding box center [588, 372] width 160 height 36
click at [596, 411] on input "text" at bounding box center [668, 406] width 293 height 27
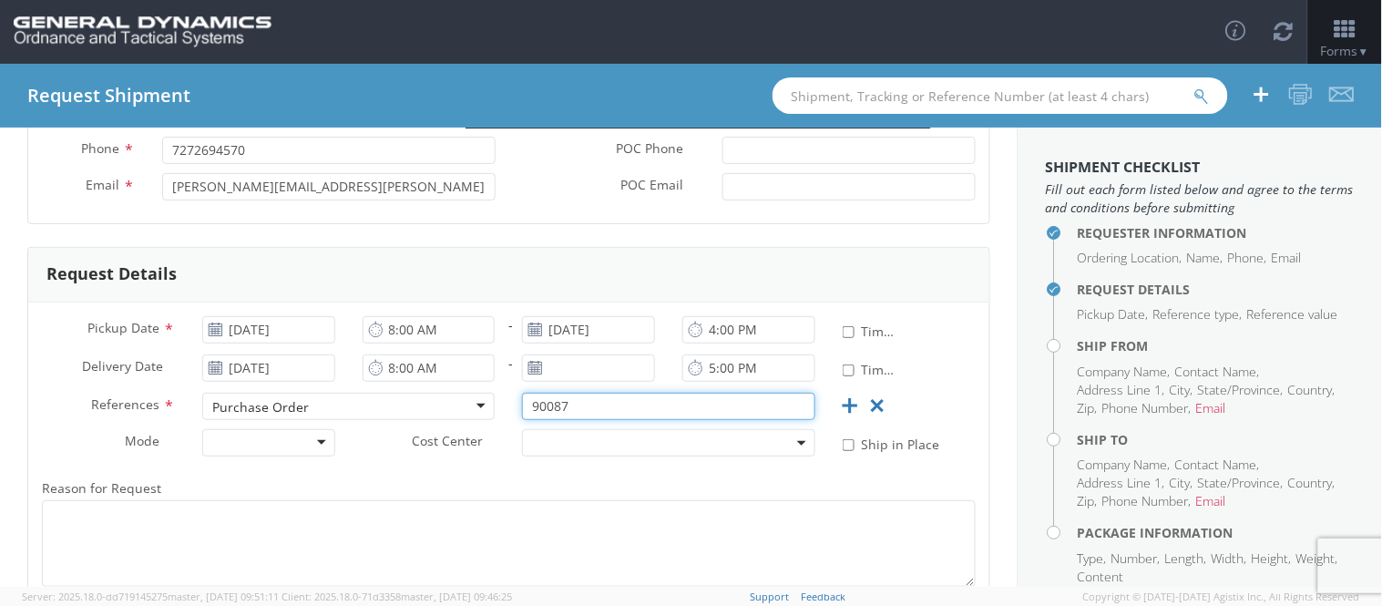
type input "90087"
click at [0, 351] on div "Requester Information Ordering Location * GD-OTS Anniston (Commerce) GD-OTS [GE…" at bounding box center [508, 332] width 1017 height 759
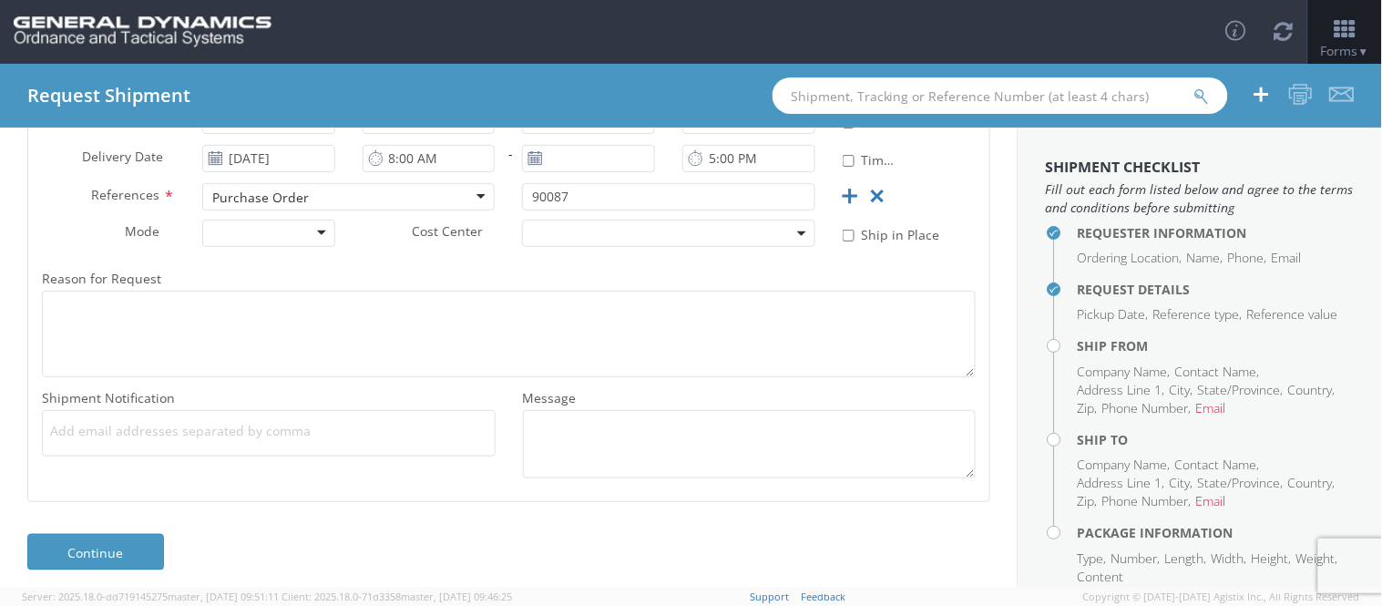
scroll to position [455, 0]
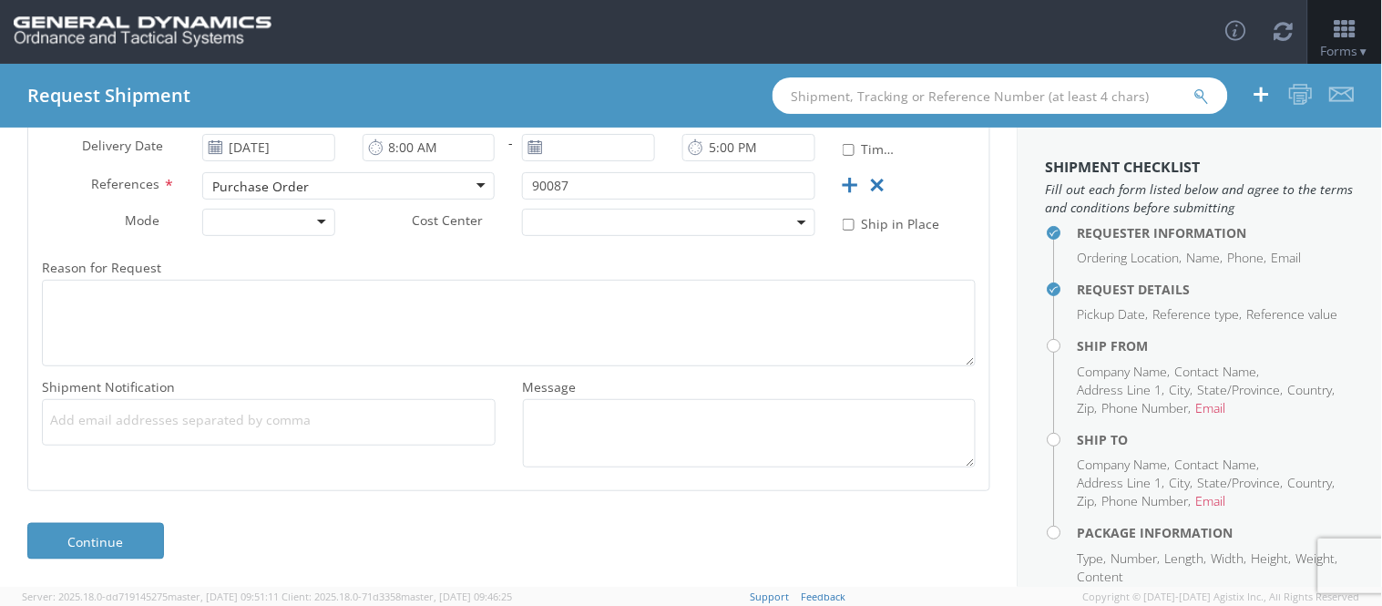
click at [51, 565] on div "Continue" at bounding box center [508, 550] width 1017 height 73
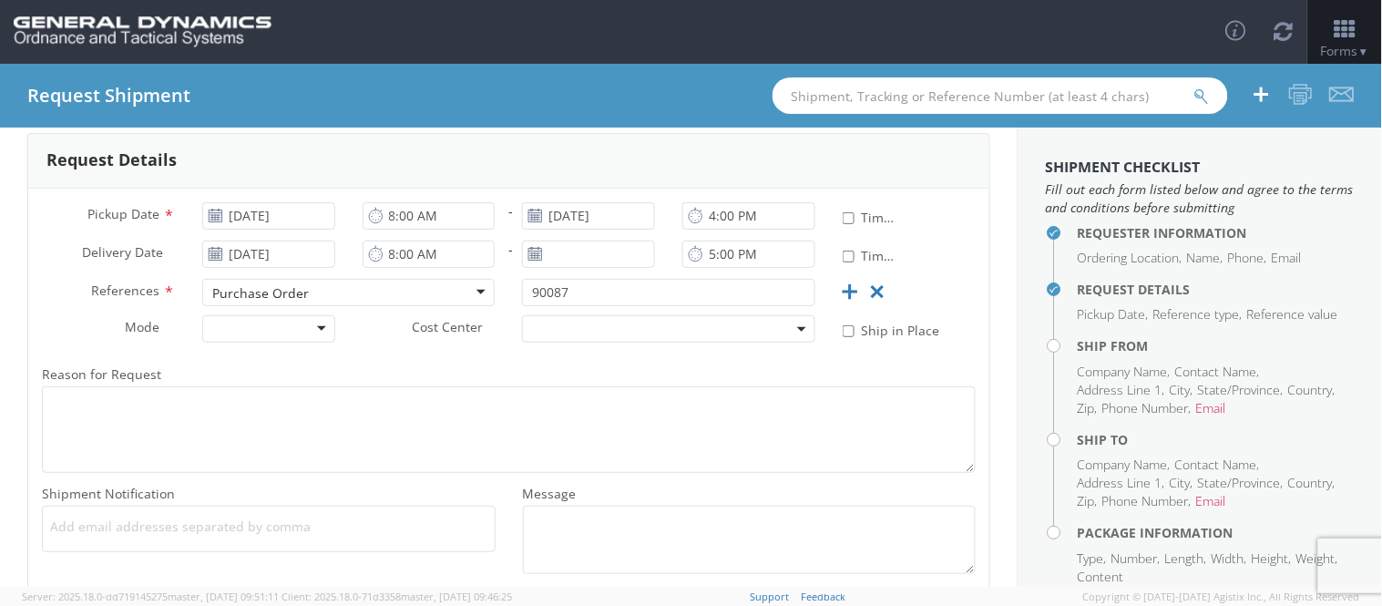
scroll to position [404, 0]
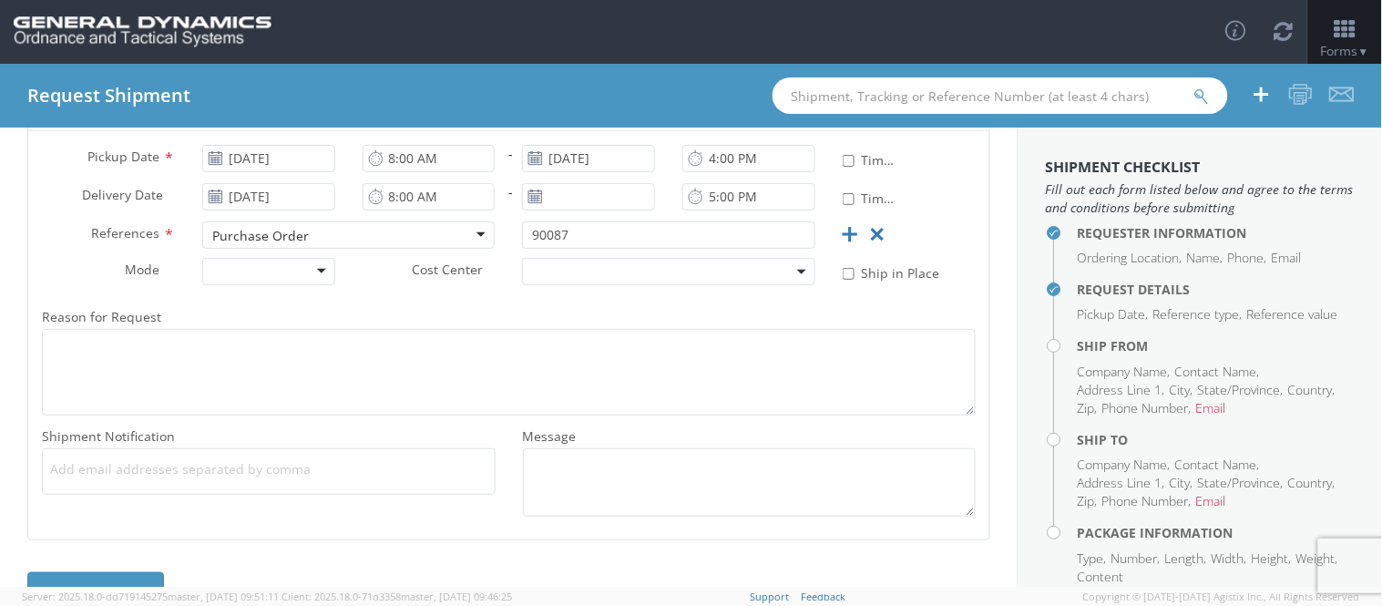
click at [1077, 352] on h4 "Ship From" at bounding box center [1215, 346] width 277 height 14
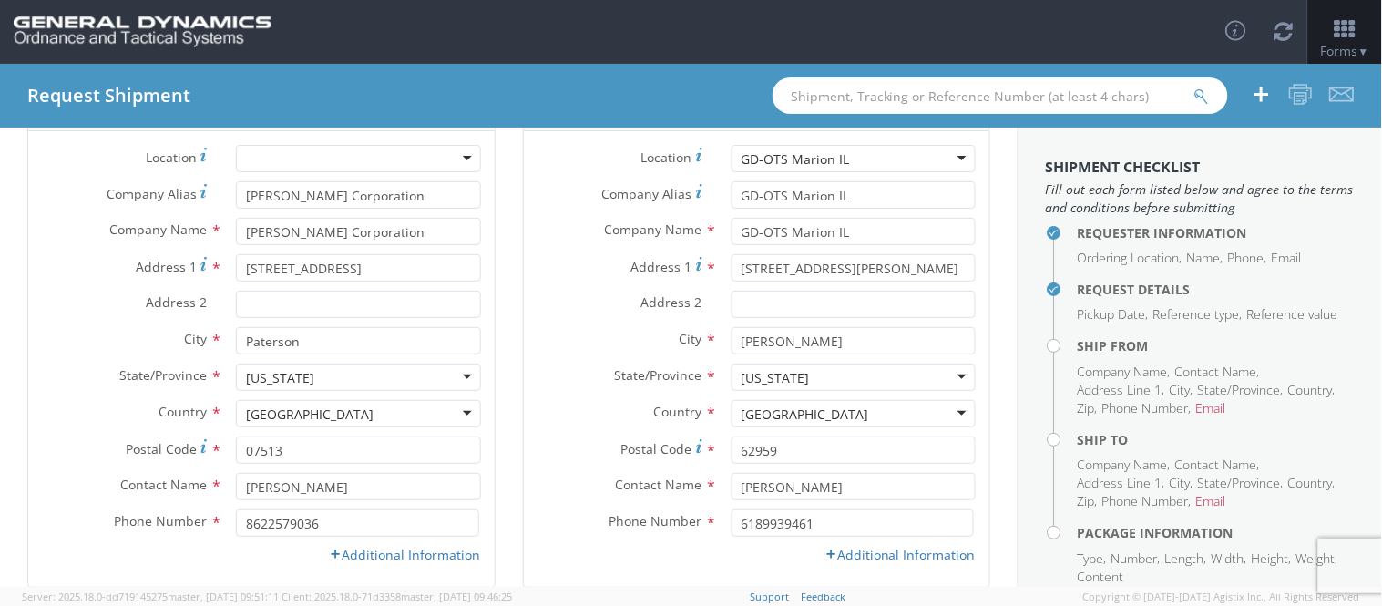
scroll to position [233, 0]
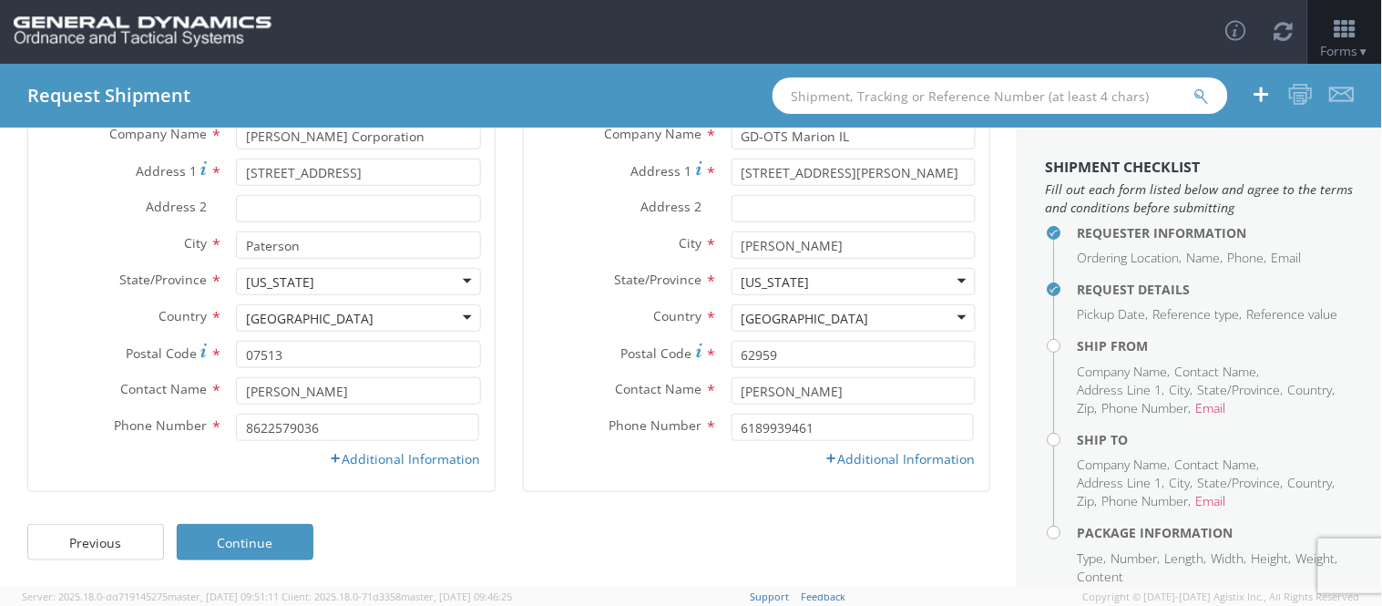
click at [877, 467] on div "Additional Information" at bounding box center [757, 459] width 466 height 18
click at [877, 463] on link "Additional Information" at bounding box center [899, 458] width 151 height 17
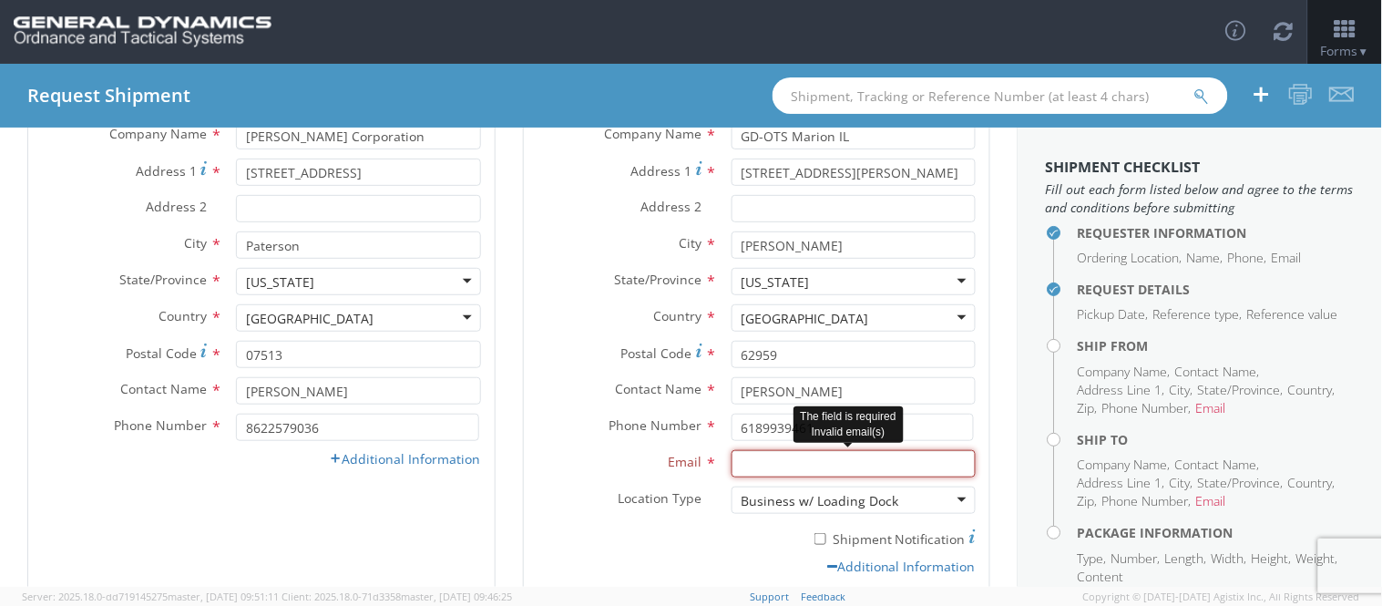
click at [873, 453] on input "Email *" at bounding box center [853, 463] width 244 height 27
paste input "[PERSON_NAME][EMAIL_ADDRESS][PERSON_NAME][DOMAIN_NAME]"
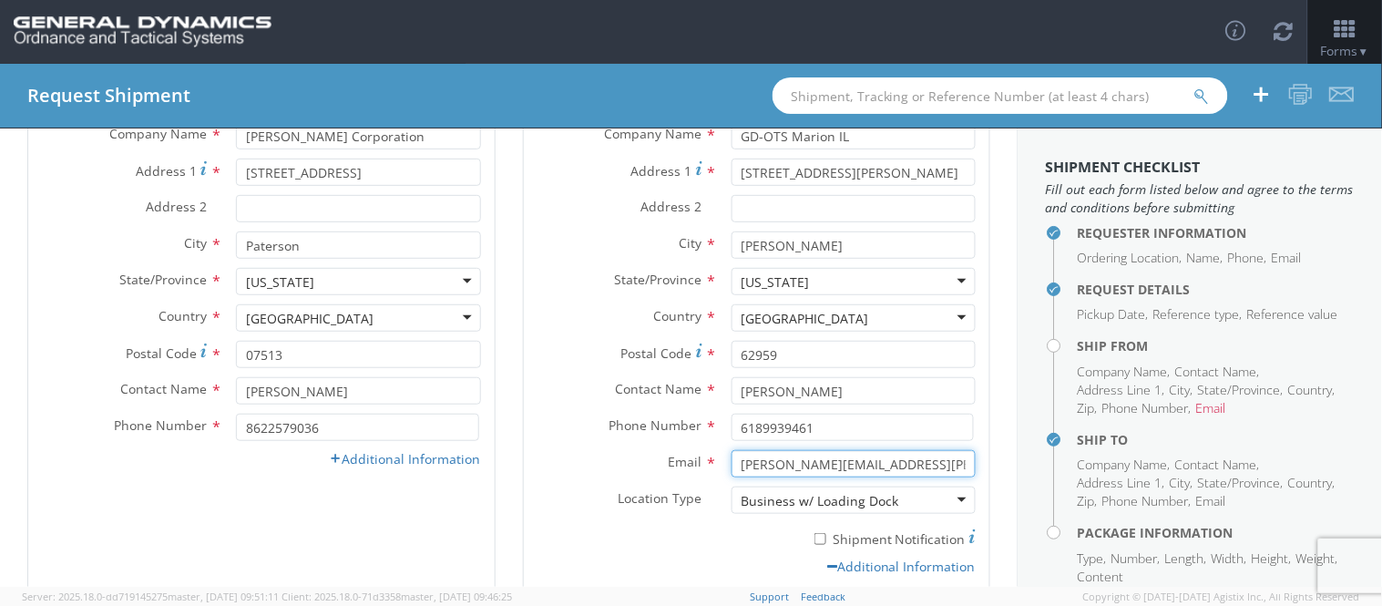
type input "[PERSON_NAME][EMAIL_ADDRESS][PERSON_NAME][DOMAIN_NAME]"
click at [524, 563] on div "Additional Information" at bounding box center [757, 566] width 466 height 18
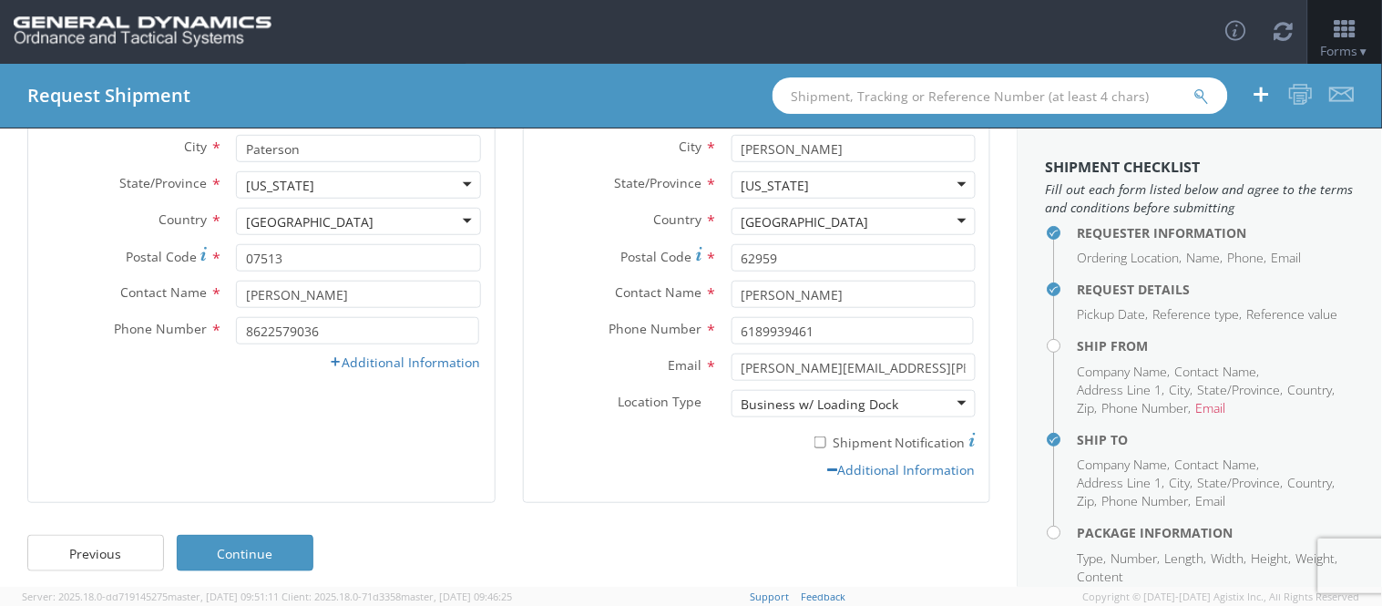
scroll to position [342, 0]
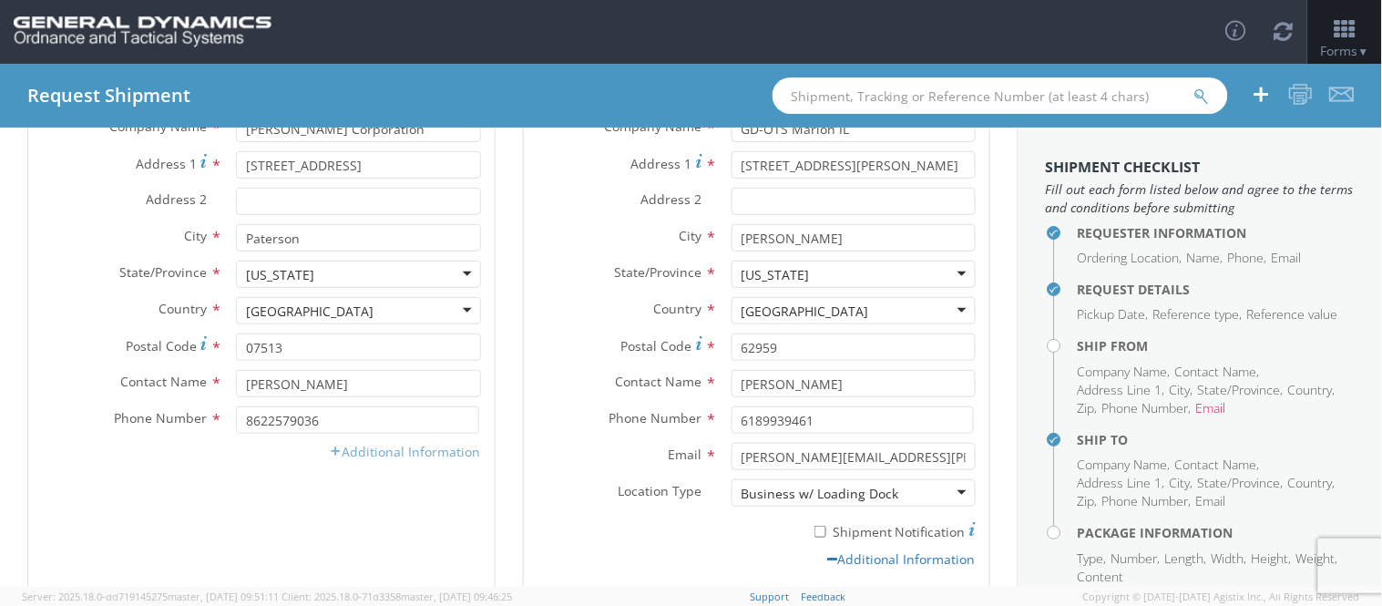
click at [429, 448] on link "Additional Information" at bounding box center [405, 451] width 151 height 17
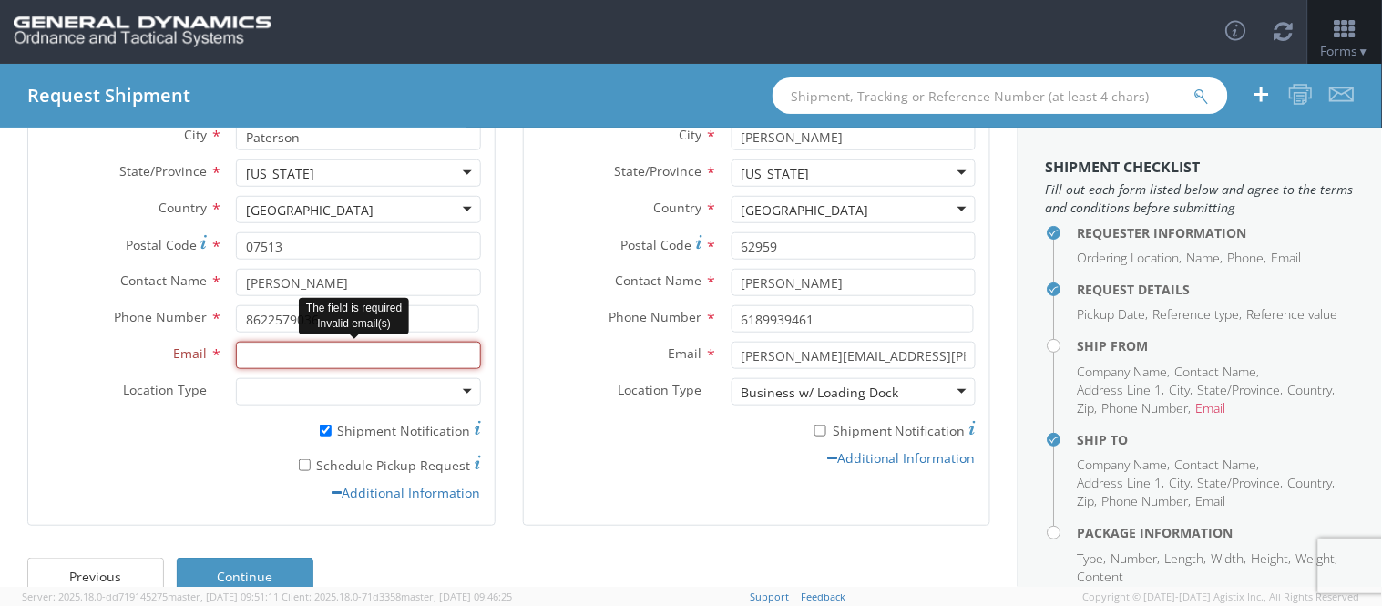
click at [348, 350] on input "Email *" at bounding box center [358, 355] width 244 height 27
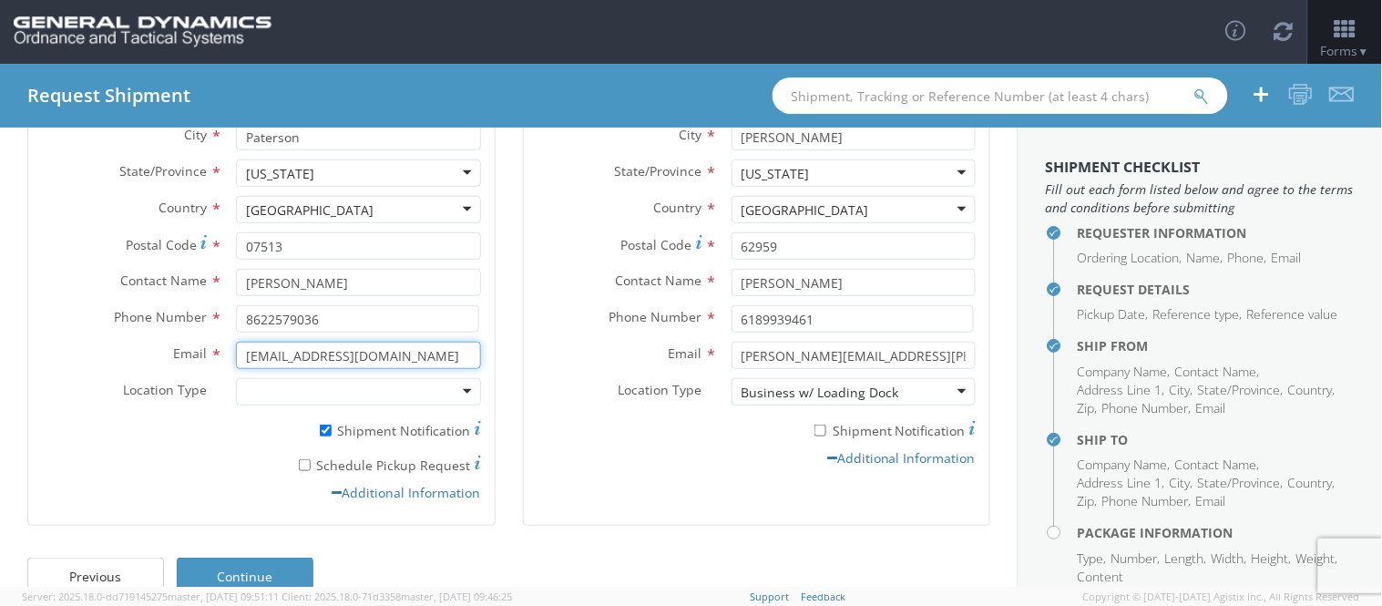
type input "[EMAIL_ADDRESS][DOMAIN_NAME]"
click at [14, 240] on div "Ship From Location Location * GD-OTS [GEOGRAPHIC_DATA] (Commerce) GD-OTS [GEOGR…" at bounding box center [261, 210] width 495 height 677
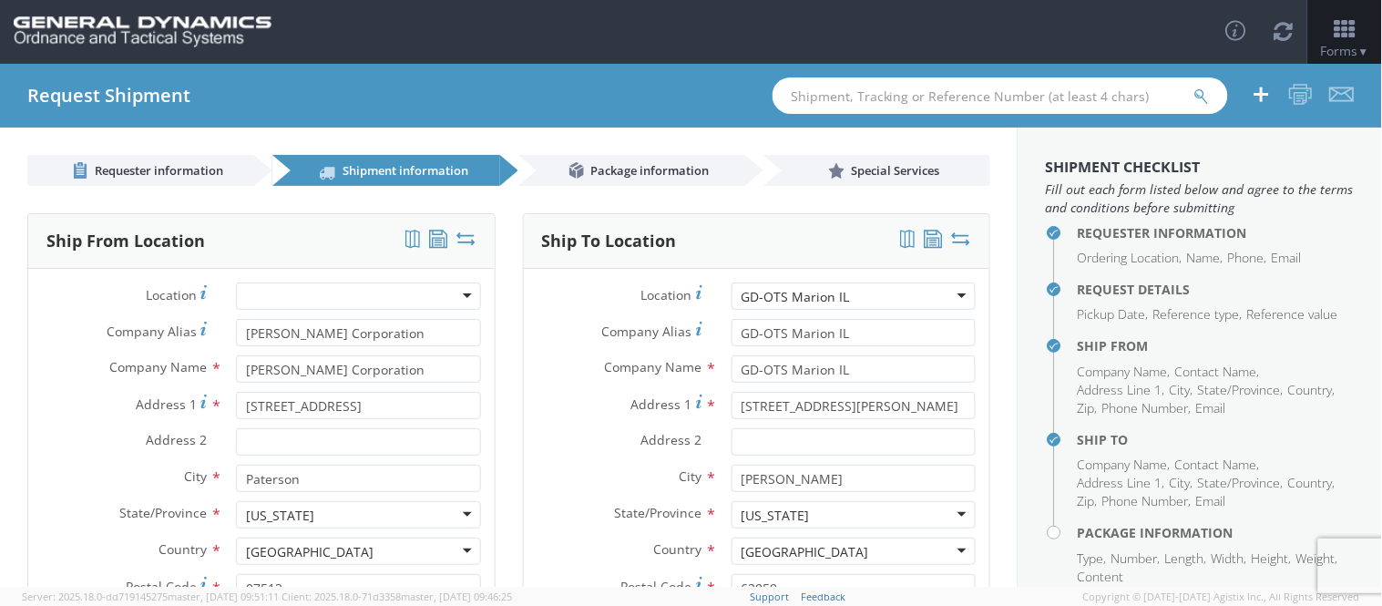
scroll to position [376, 0]
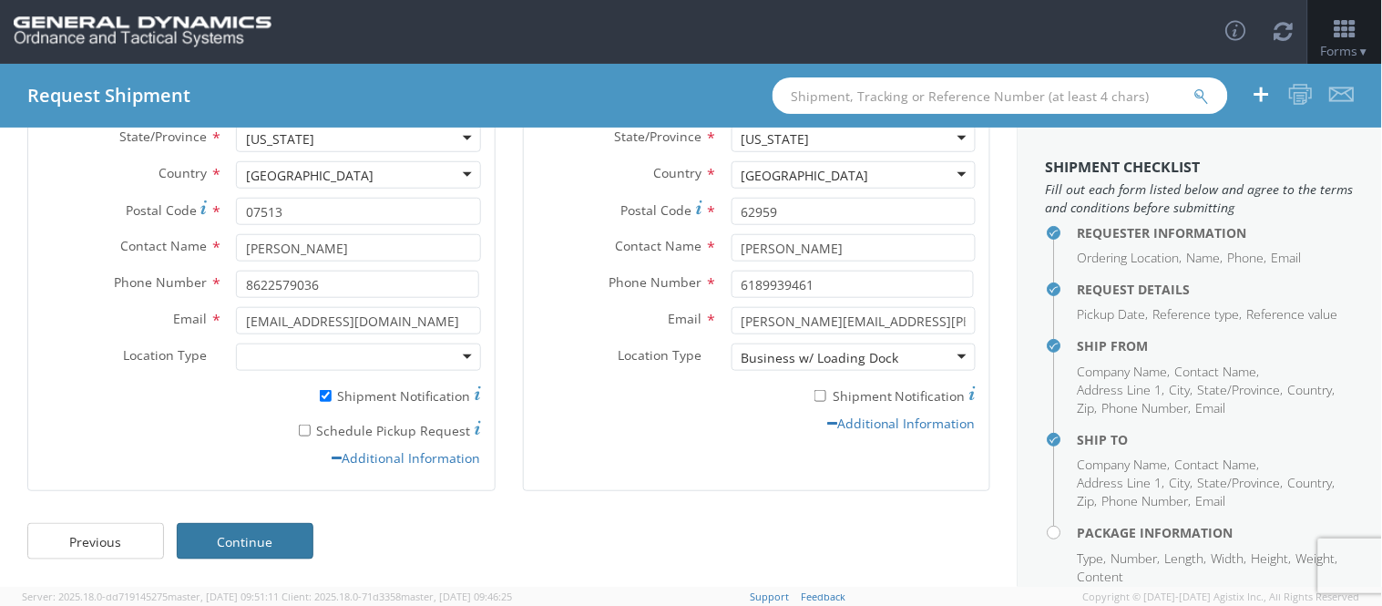
click at [247, 540] on link "Continue" at bounding box center [245, 541] width 137 height 36
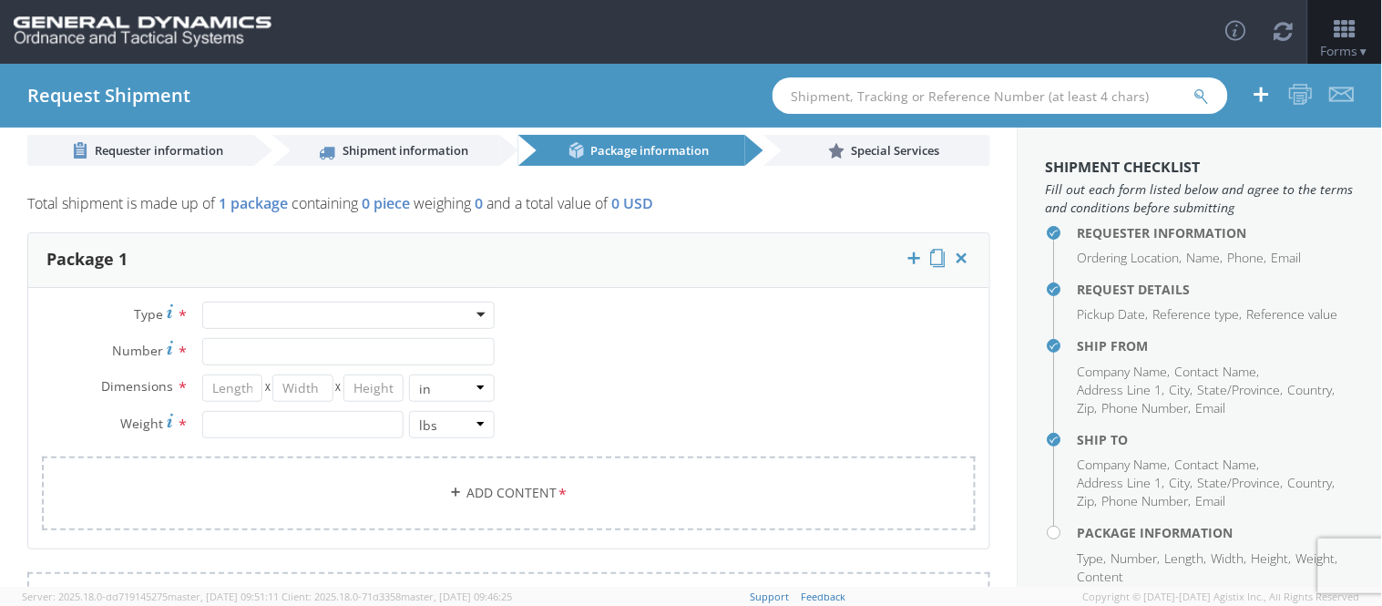
scroll to position [0, 0]
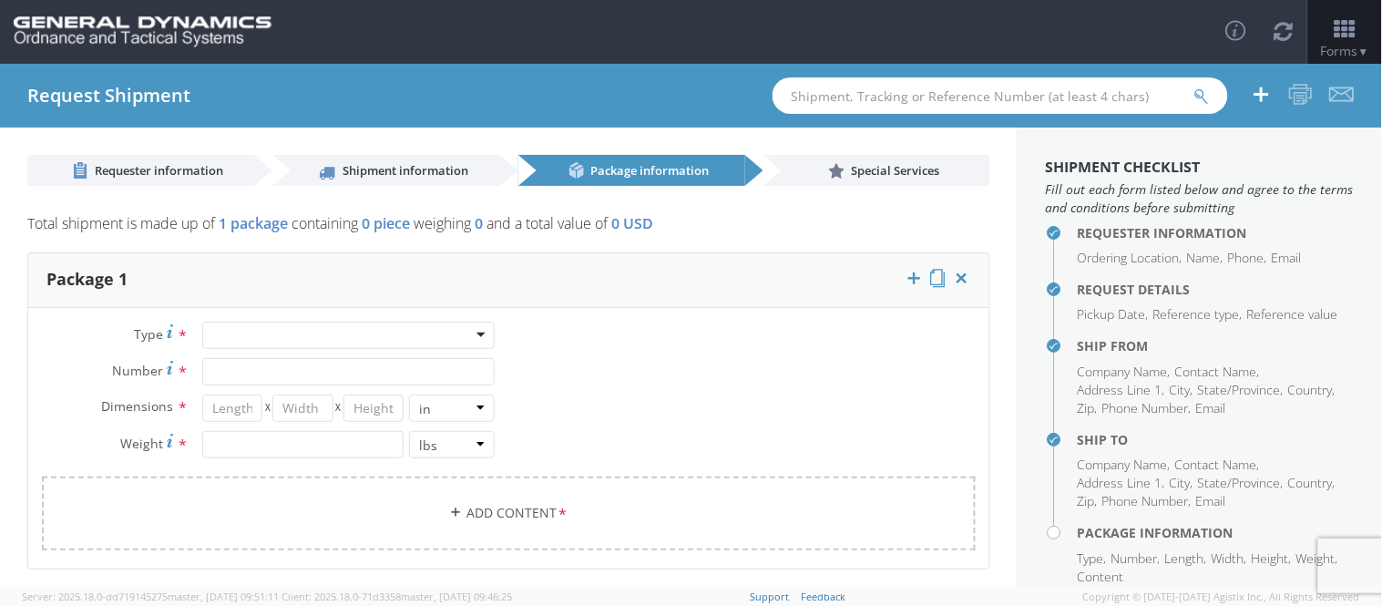
click at [241, 331] on div at bounding box center [348, 334] width 293 height 27
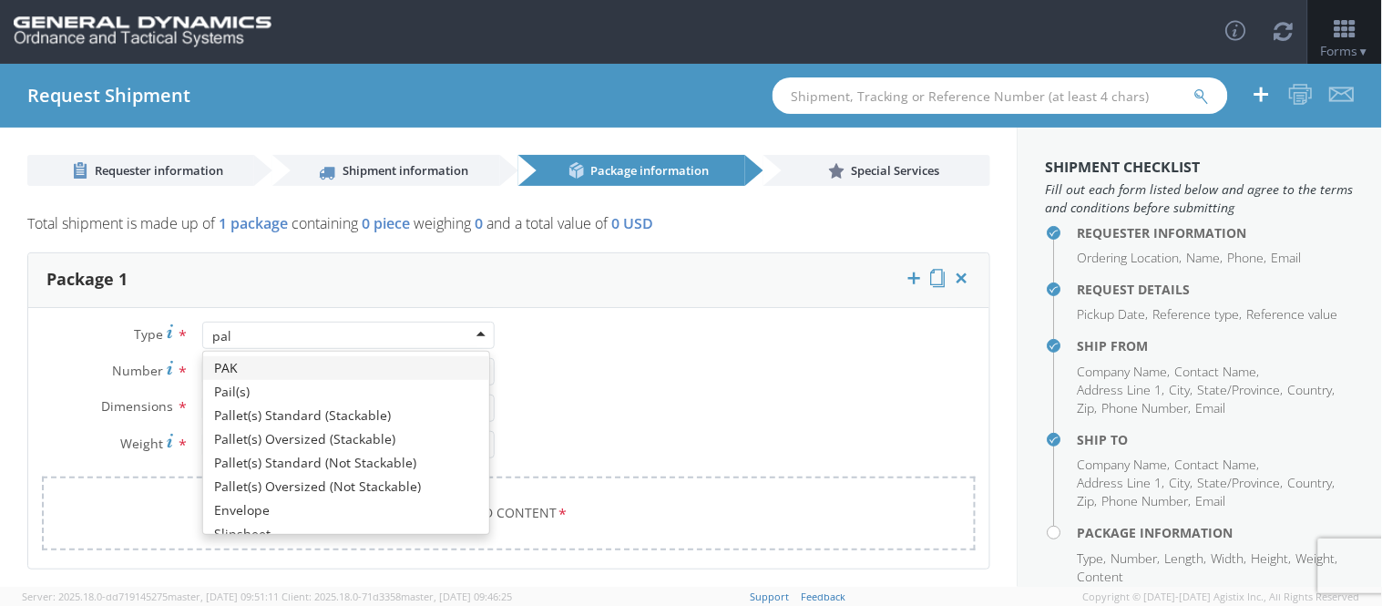
type input "pall"
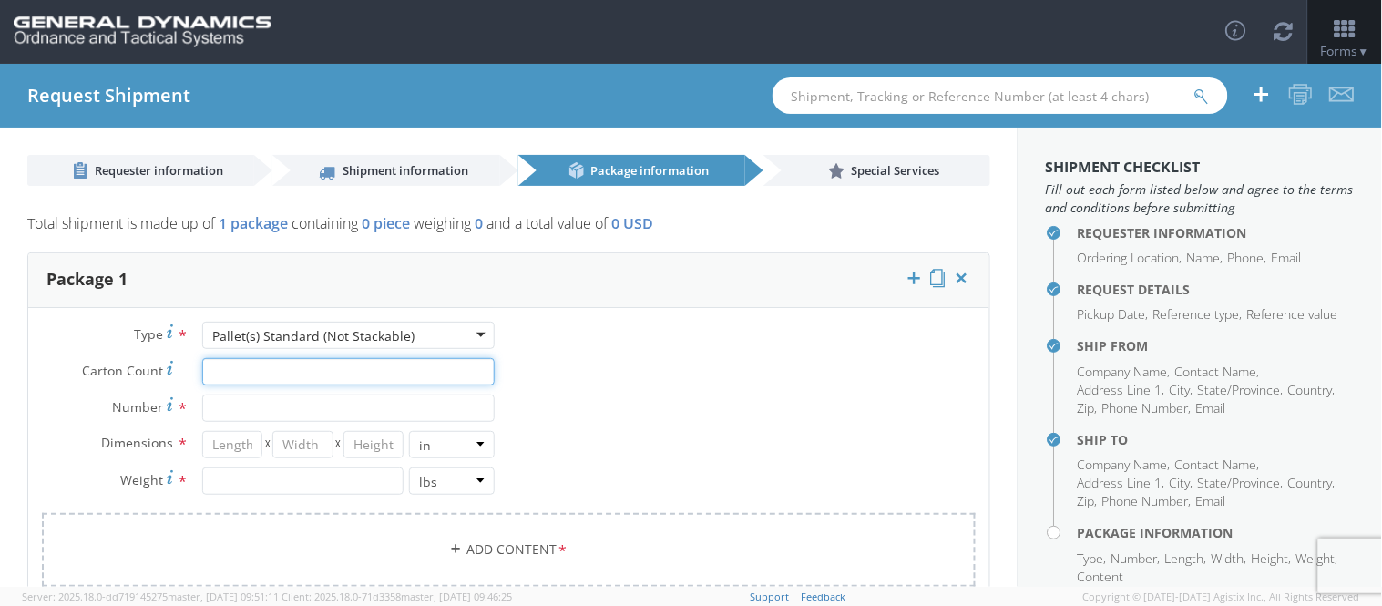
click at [294, 378] on input "Carton Count *" at bounding box center [348, 371] width 293 height 27
type input "54"
click at [285, 417] on input "Number *" at bounding box center [348, 407] width 293 height 27
type input "1"
click at [250, 447] on input "number" at bounding box center [232, 444] width 60 height 27
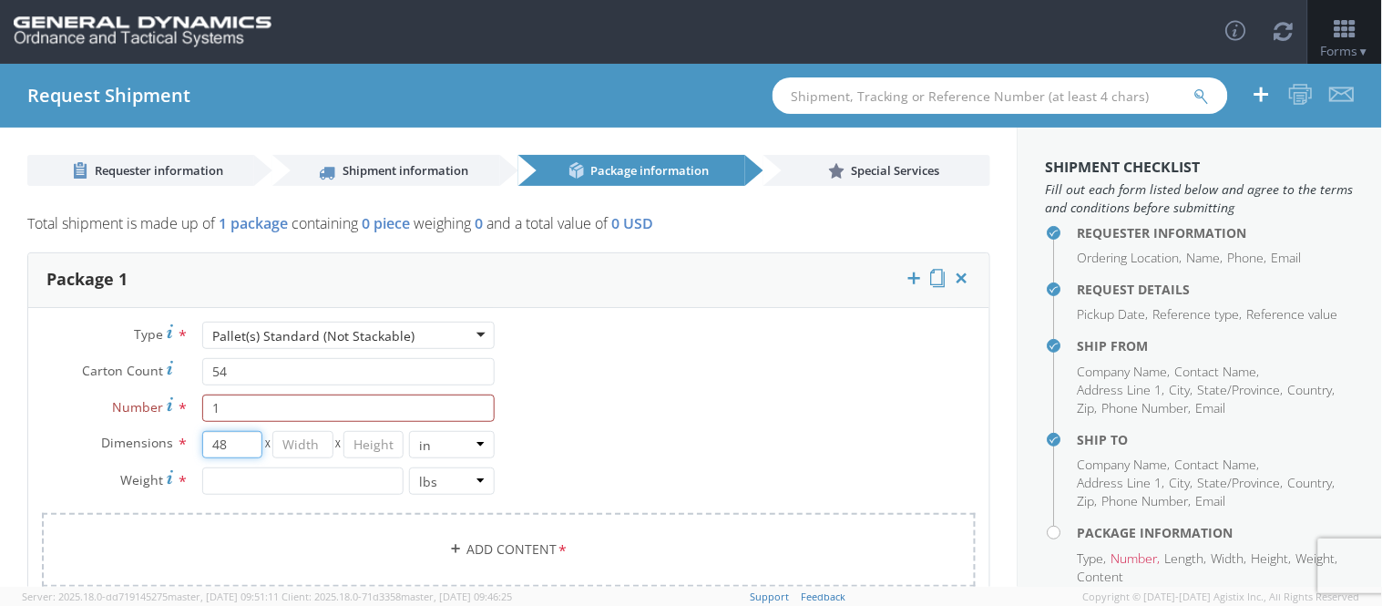
type input "48"
type input "60"
type input "2376"
click at [770, 350] on div "Type * Pallet(s) Standard (Not Stackable) Pallet(s) Standard (Not Stackable) Ba…" at bounding box center [508, 465] width 961 height 288
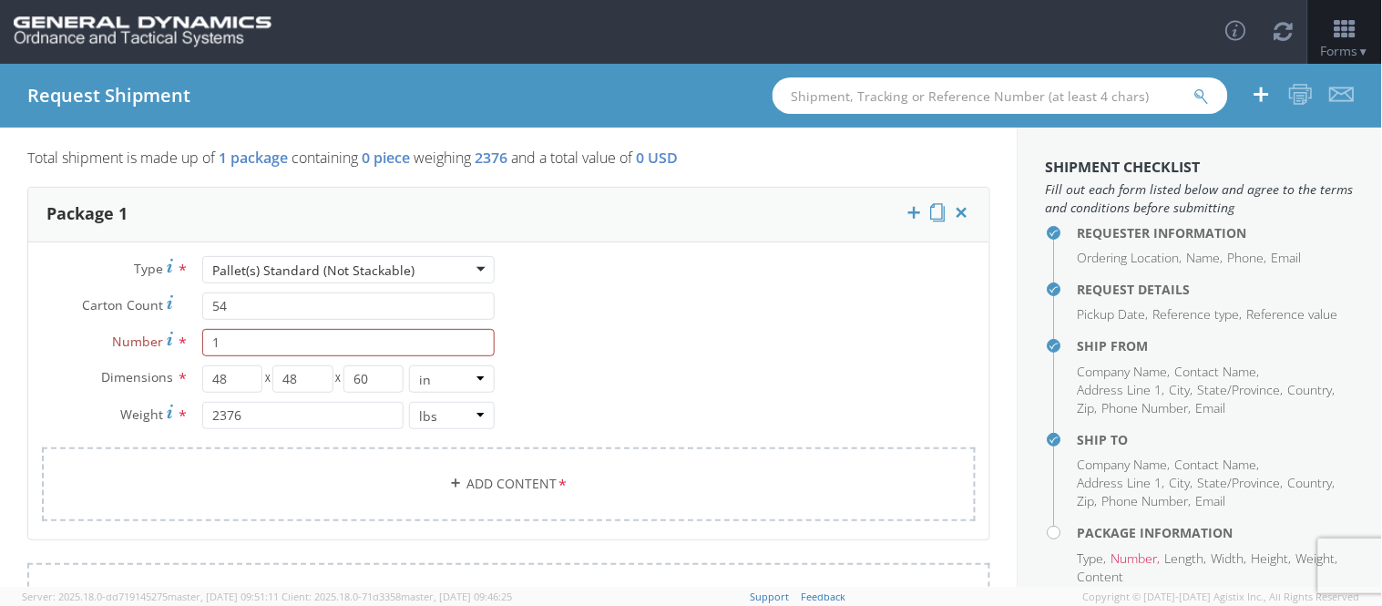
scroll to position [101, 0]
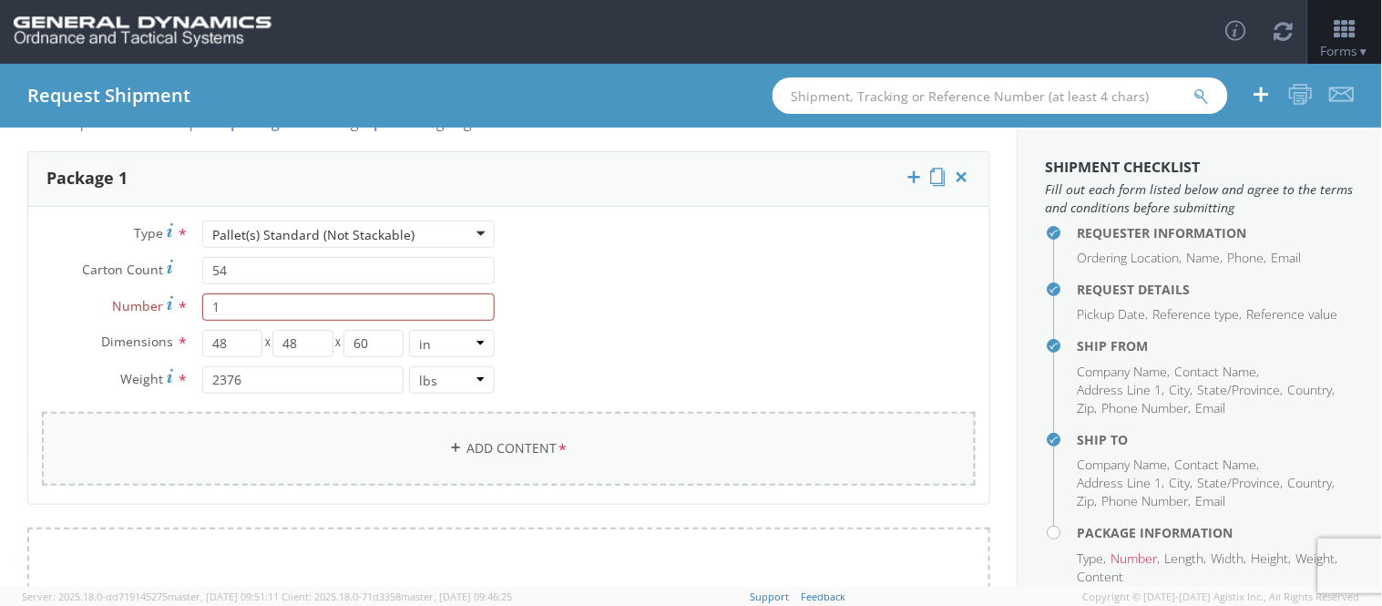
click at [570, 415] on link "Add Content *" at bounding box center [509, 449] width 934 height 74
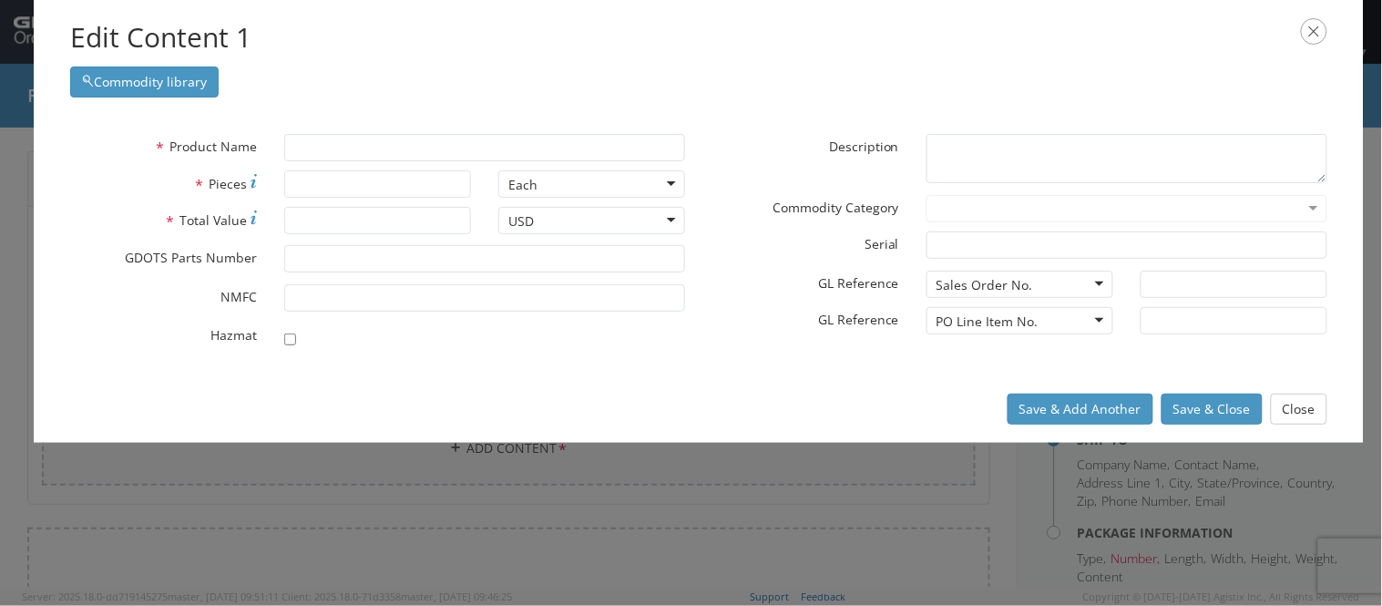
click at [560, 440] on div "Save & Add Another Save & Close Close" at bounding box center [699, 408] width 1330 height 67
click at [444, 143] on input "text" at bounding box center [484, 147] width 401 height 27
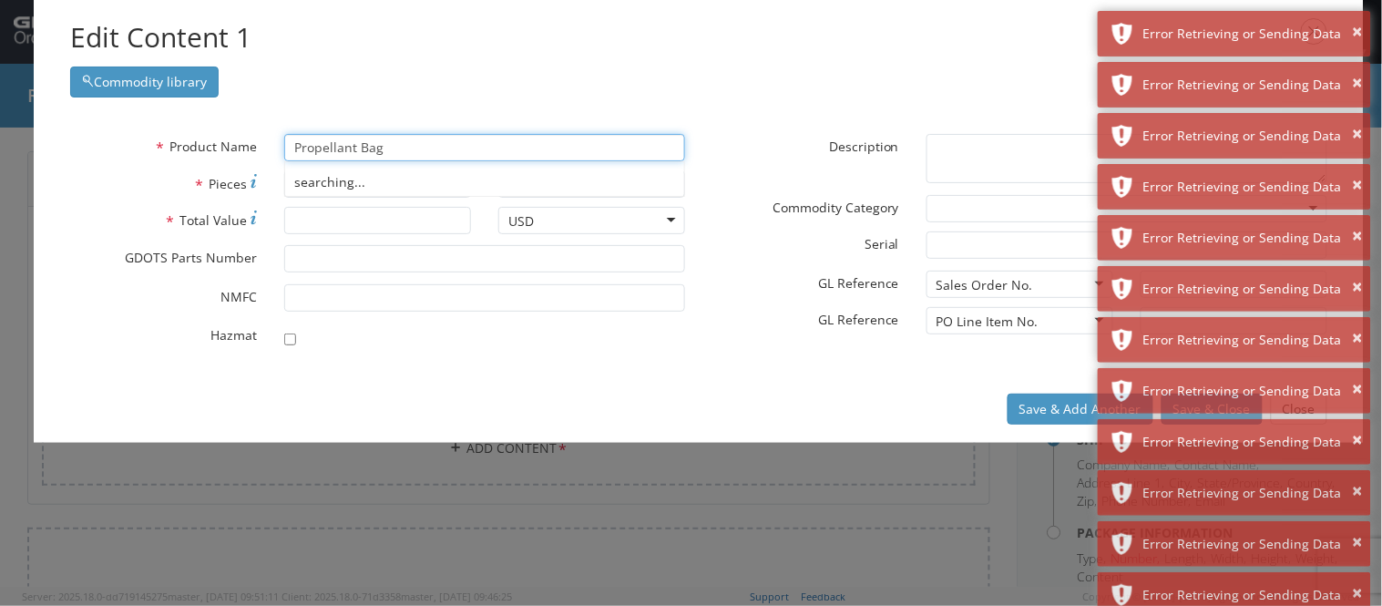
type input "Propellant Bag"
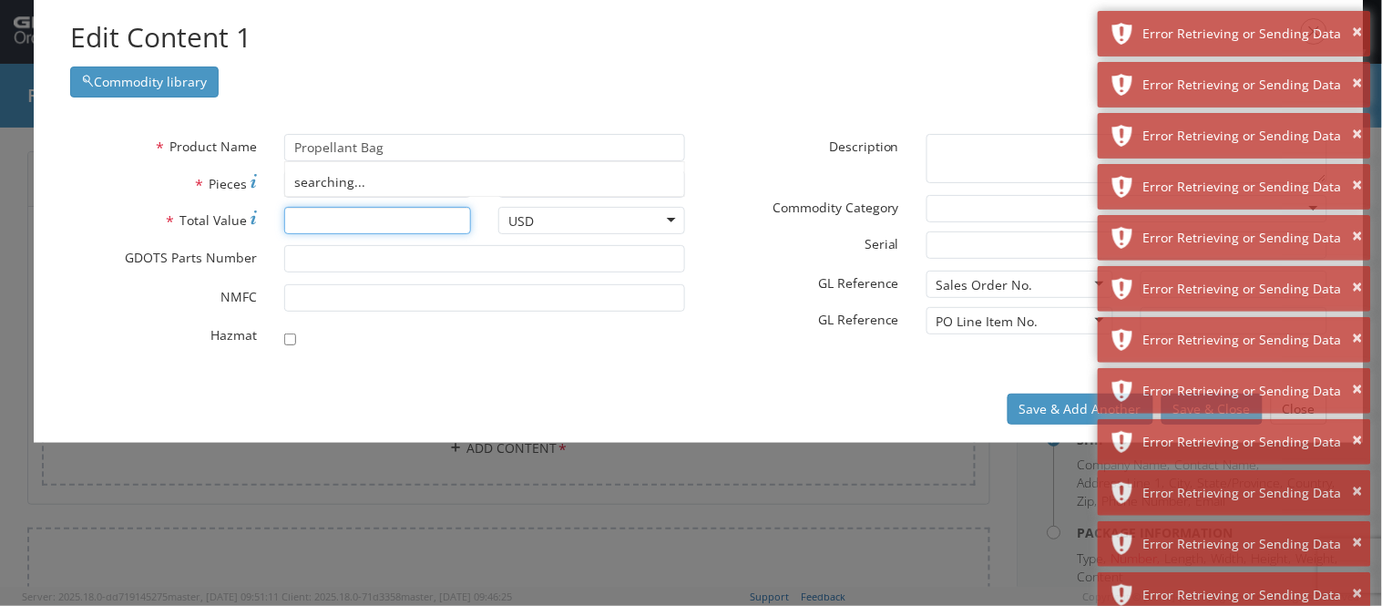
click at [390, 219] on input "* Total Value" at bounding box center [377, 220] width 187 height 27
click at [385, 174] on input "* Pieces" at bounding box center [377, 183] width 187 height 27
type input "1080"
click at [352, 229] on input "* Total Value" at bounding box center [377, 220] width 187 height 27
type input "48600"
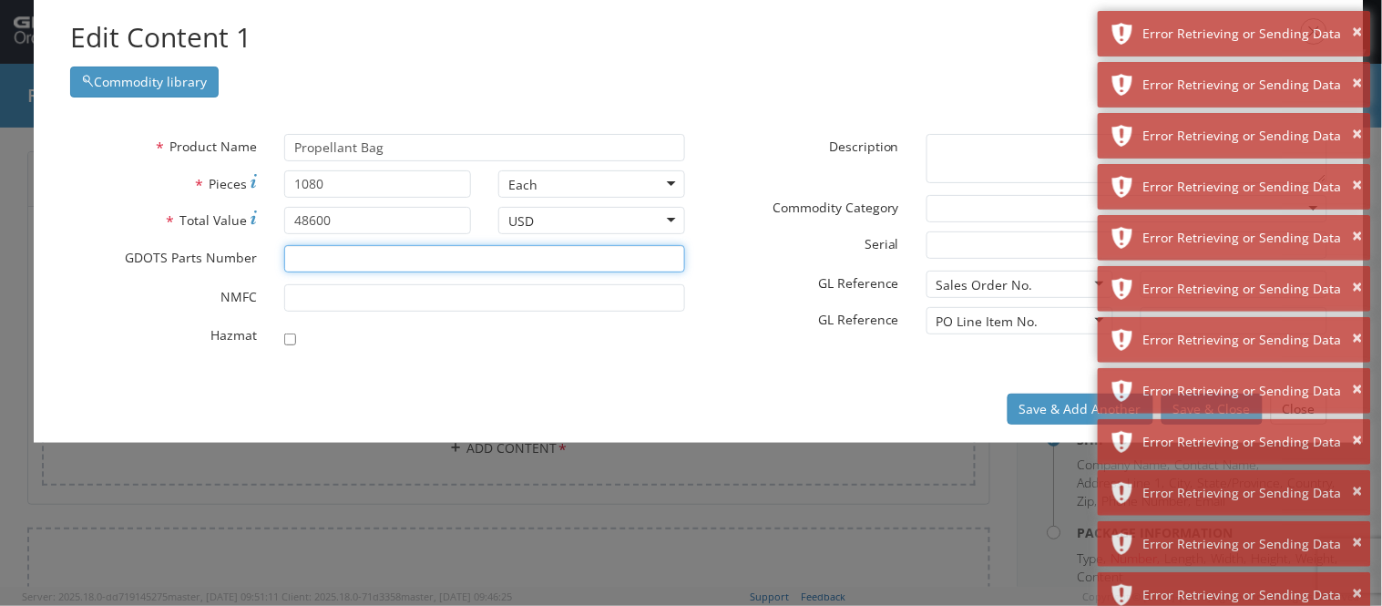
click at [364, 270] on input "* GDOTS Parts Number" at bounding box center [484, 258] width 401 height 27
type input "41002532"
click at [85, 326] on label "* Hazmat" at bounding box center [163, 333] width 214 height 22
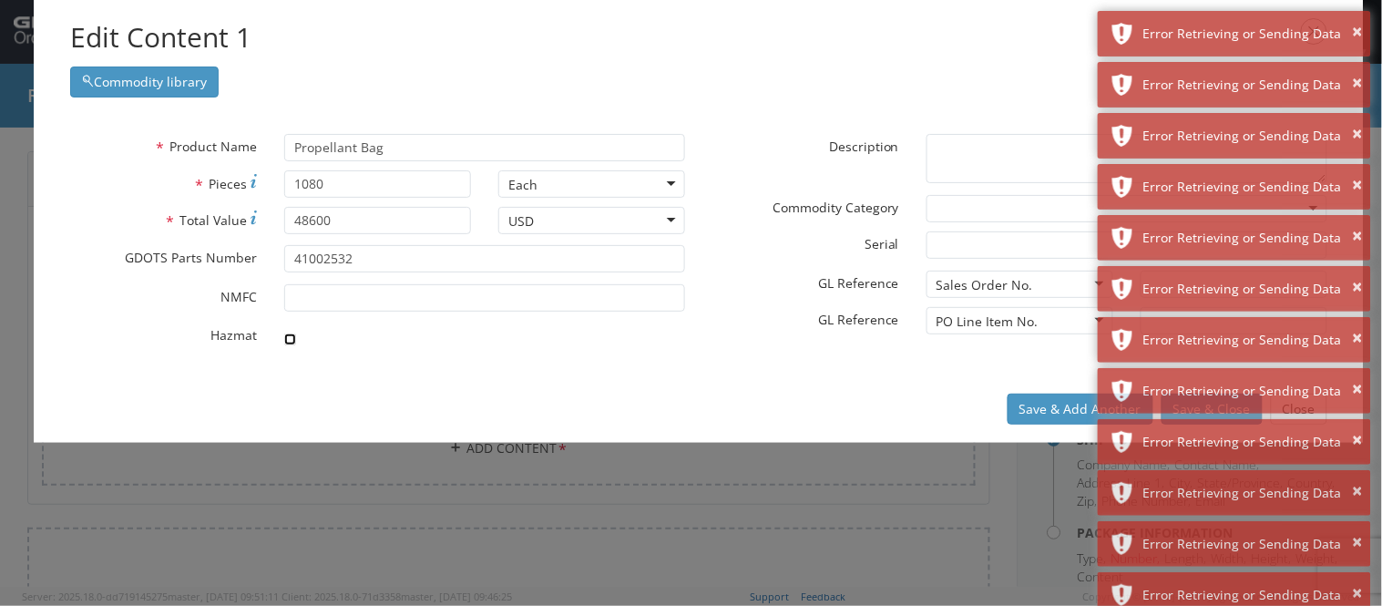
click at [284, 333] on input "checkbox" at bounding box center [290, 339] width 12 height 12
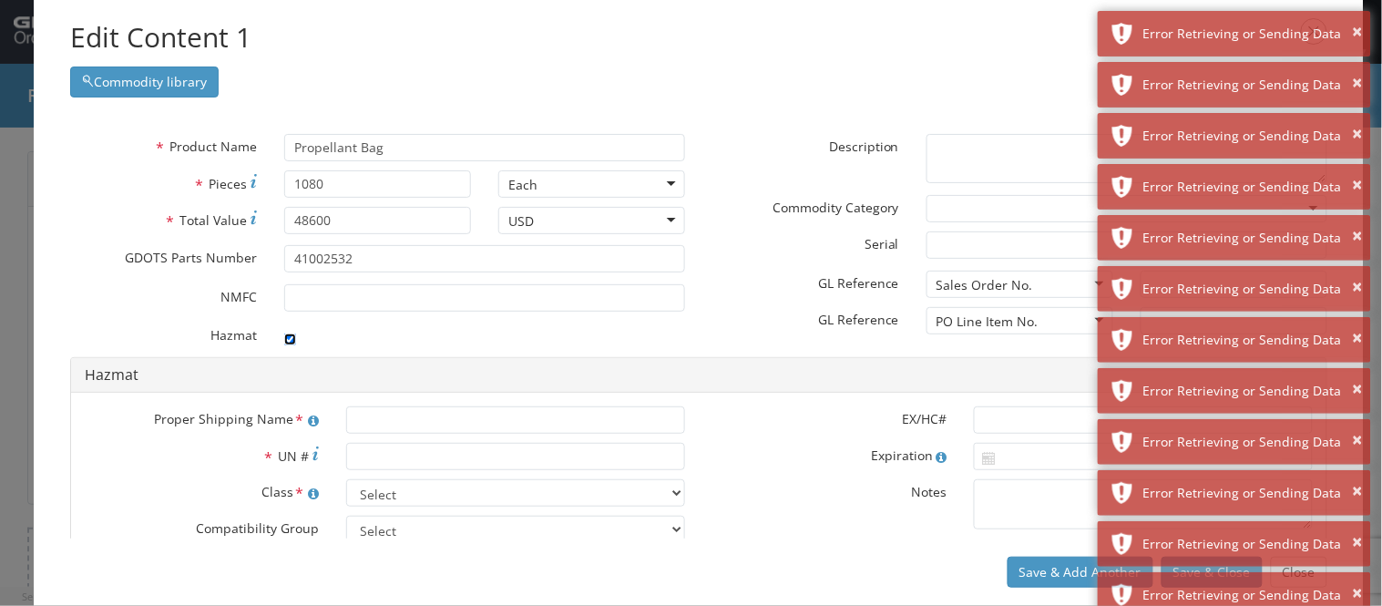
click at [284, 334] on input "checkbox" at bounding box center [290, 339] width 12 height 12
checkbox input "false"
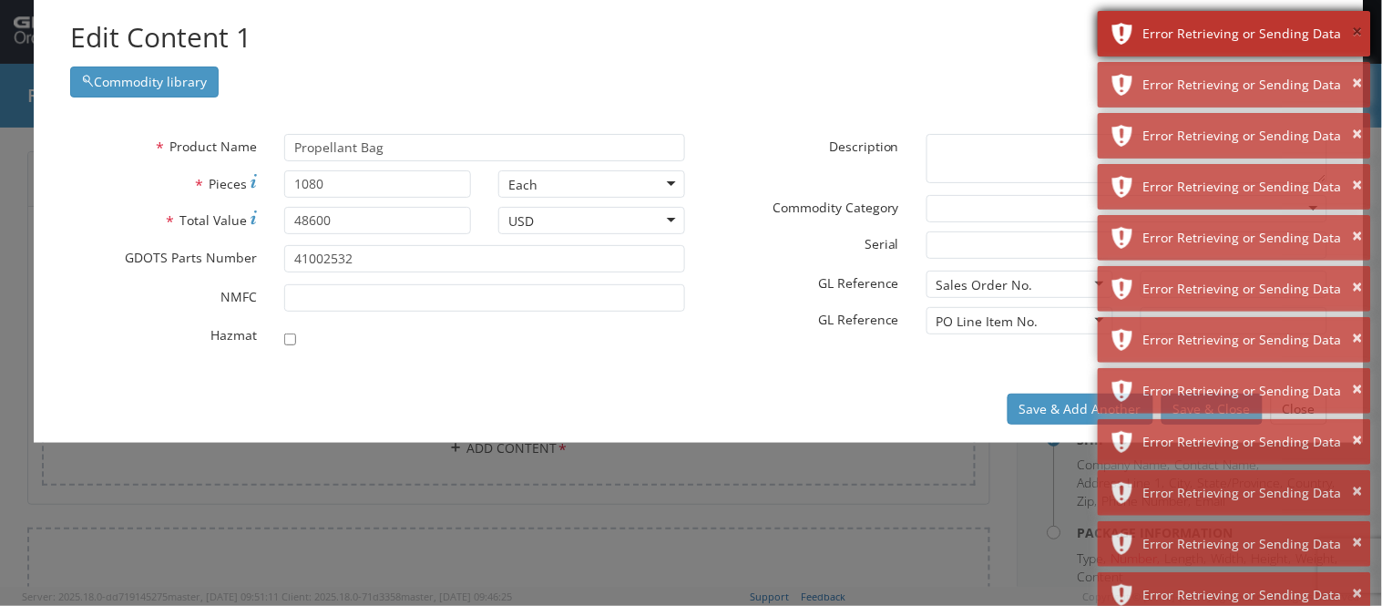
click at [1353, 36] on button "×" at bounding box center [1357, 32] width 10 height 26
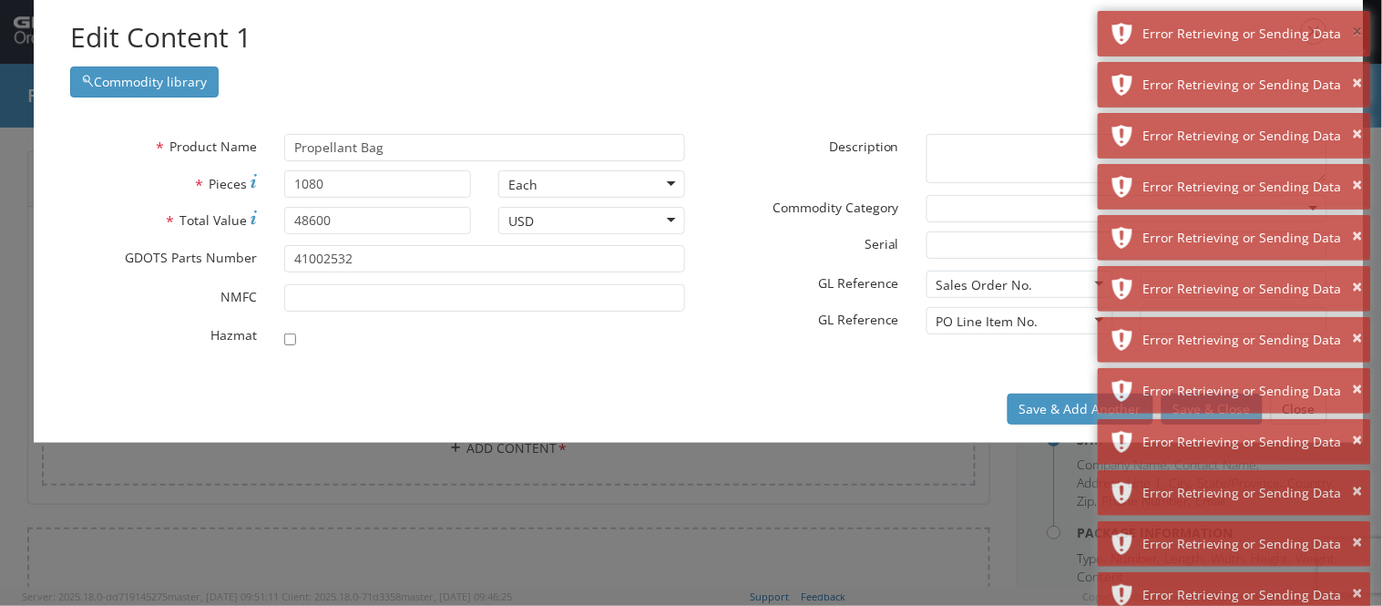
click at [1353, 36] on button "×" at bounding box center [1357, 32] width 10 height 26
click at [1353, 70] on button "×" at bounding box center [1357, 83] width 10 height 26
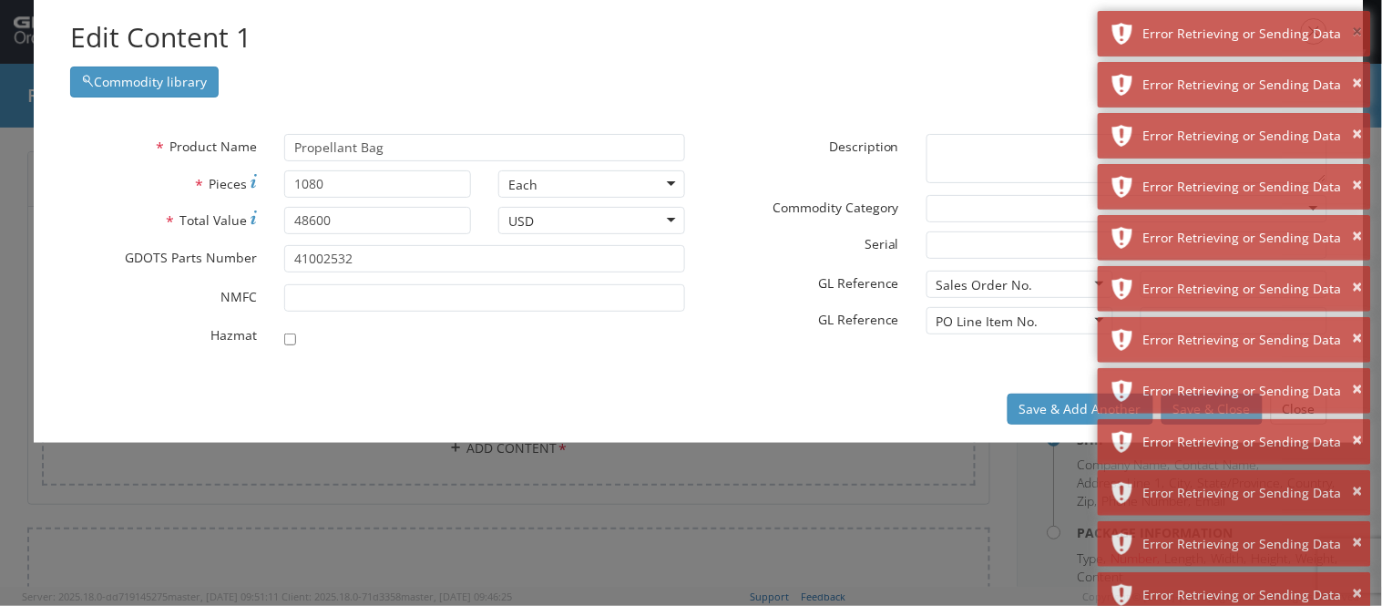
click at [1353, 36] on button "×" at bounding box center [1357, 32] width 10 height 26
click at [1353, 70] on button "×" at bounding box center [1357, 83] width 10 height 26
click at [1353, 36] on button "×" at bounding box center [1357, 32] width 10 height 26
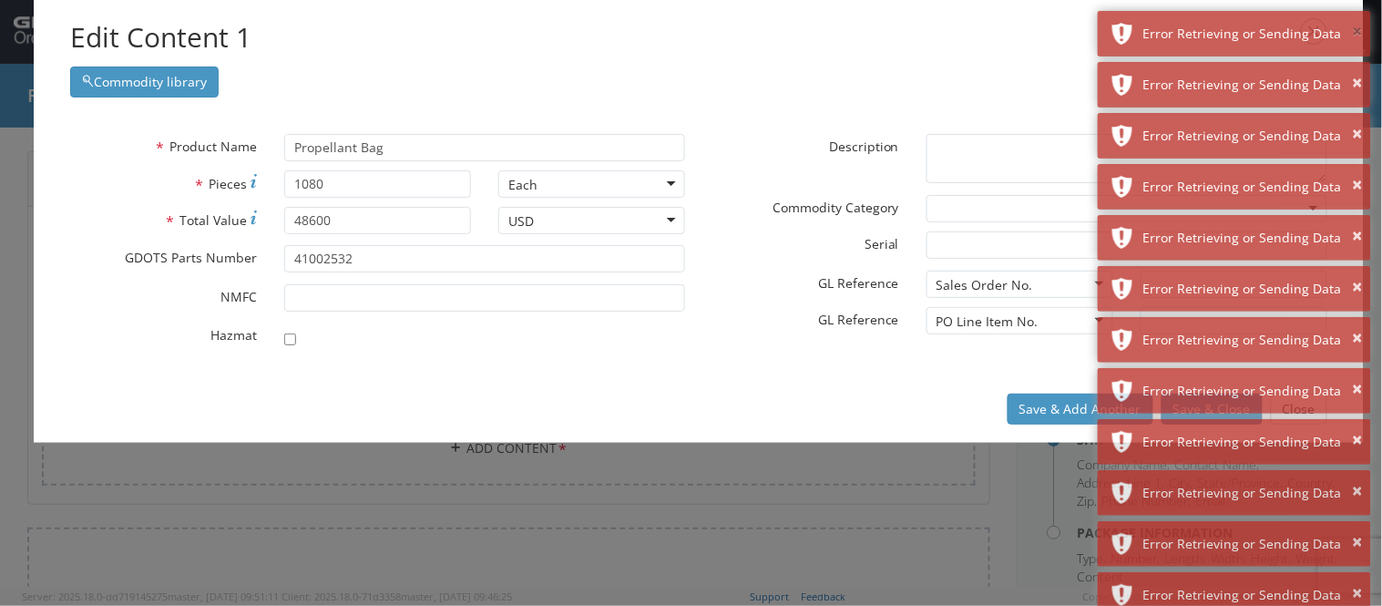
click at [1353, 36] on button "×" at bounding box center [1357, 32] width 10 height 26
click at [1353, 70] on button "×" at bounding box center [1357, 83] width 10 height 26
click at [1353, 36] on button "×" at bounding box center [1357, 32] width 10 height 26
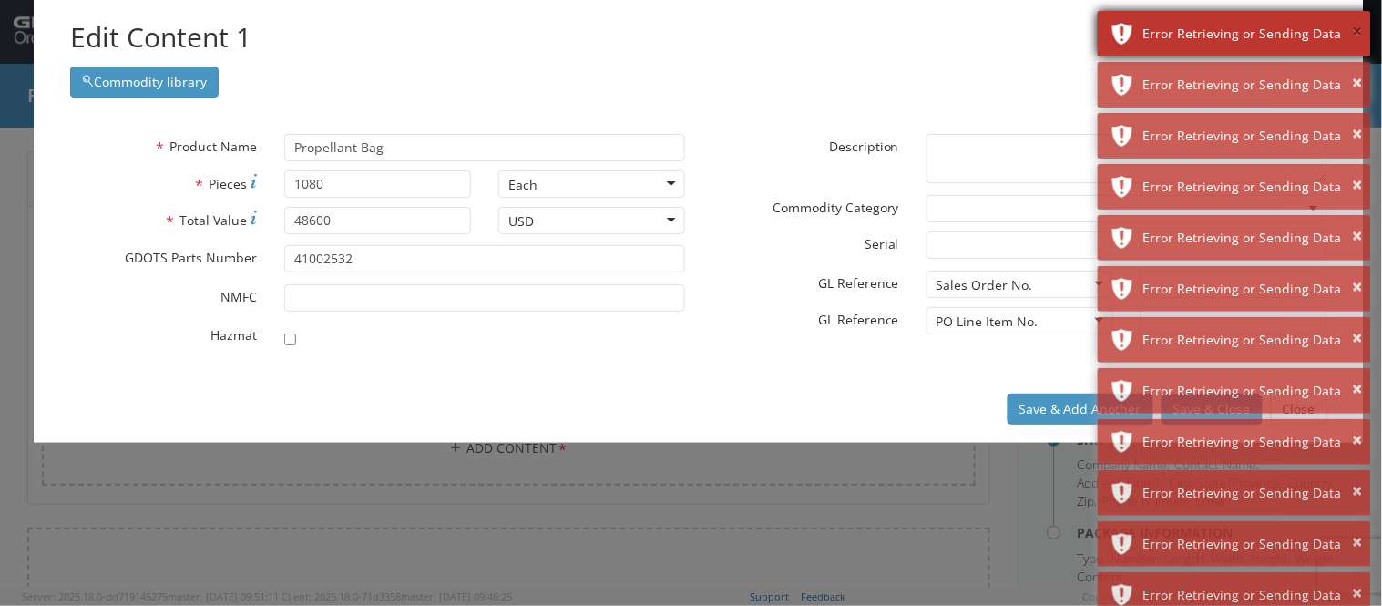
click at [1353, 33] on button "×" at bounding box center [1357, 32] width 10 height 26
click at [1355, 32] on button "×" at bounding box center [1357, 32] width 10 height 26
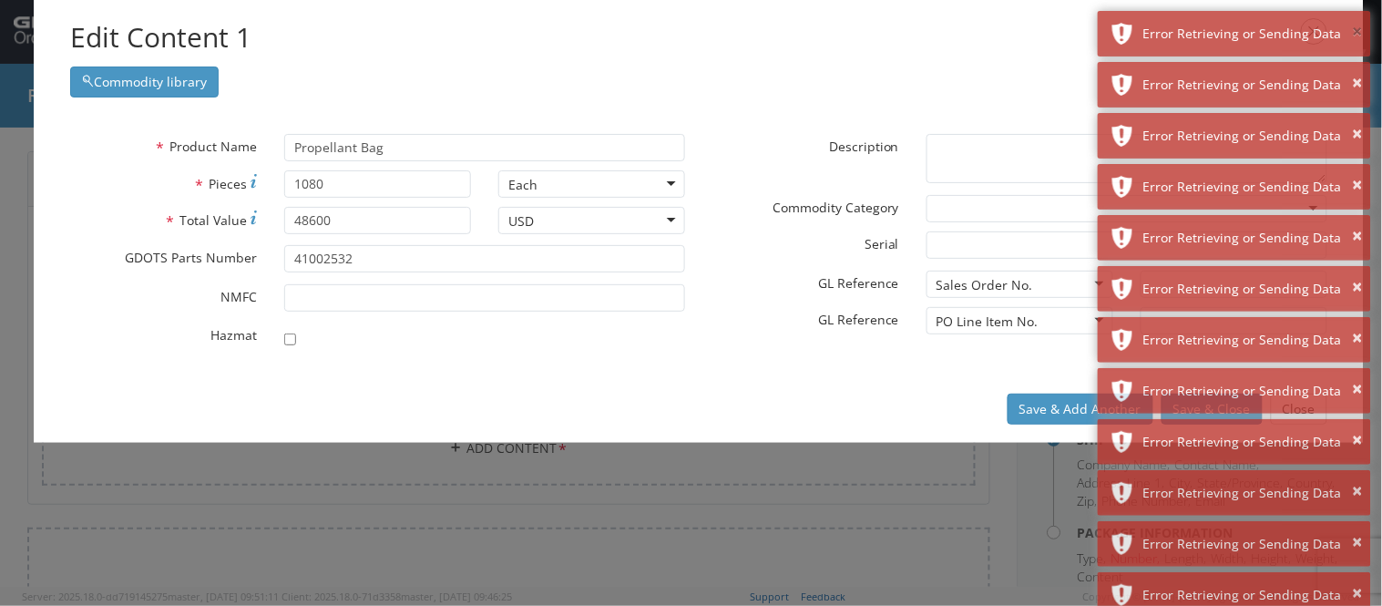
click at [1355, 32] on button "×" at bounding box center [1357, 32] width 10 height 26
click at [1355, 70] on button "×" at bounding box center [1357, 83] width 10 height 26
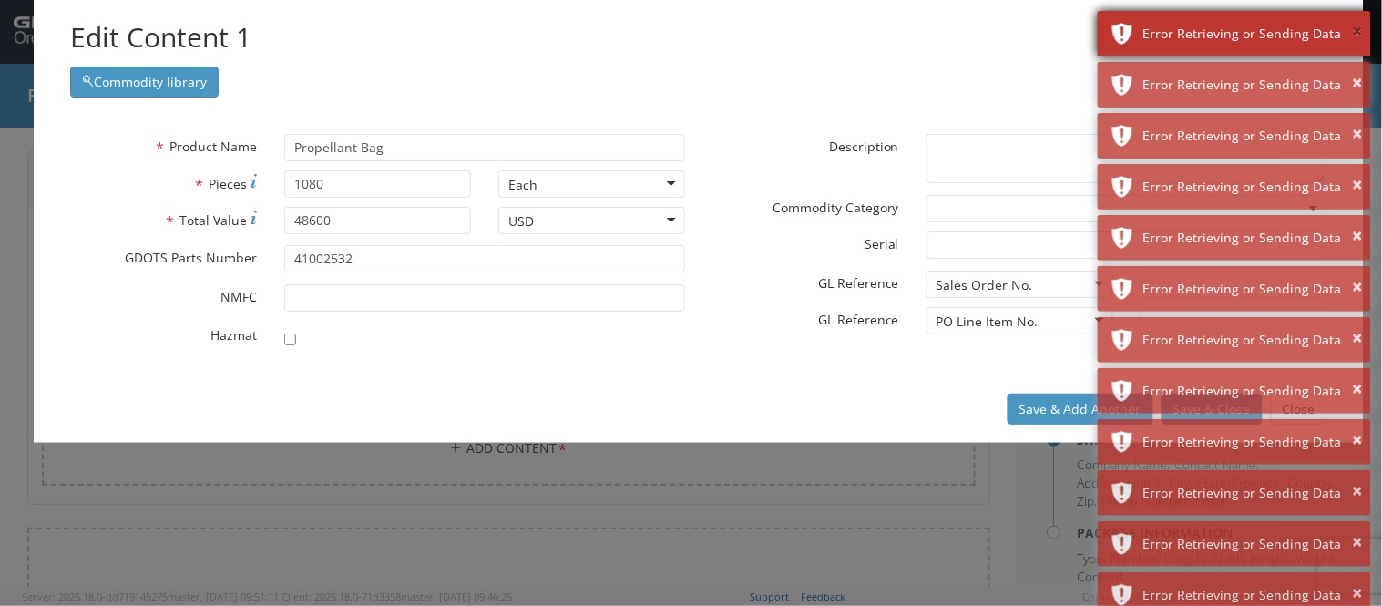
click at [1357, 32] on button "×" at bounding box center [1357, 32] width 10 height 26
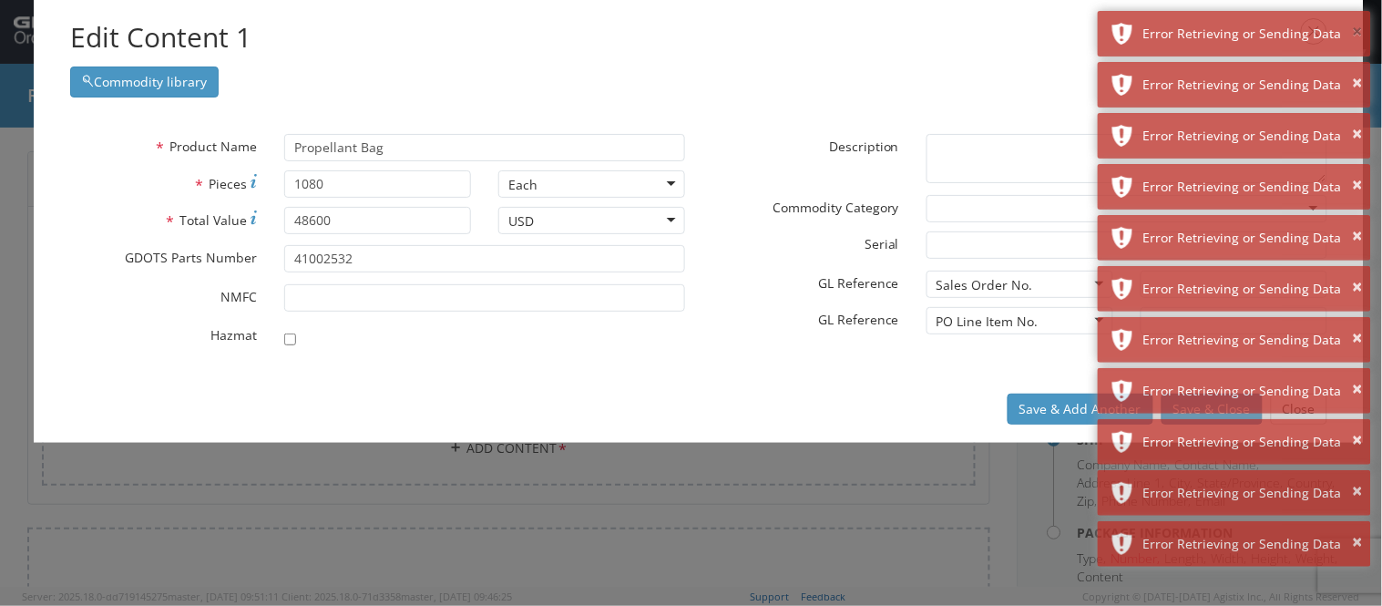
click at [1357, 32] on button "×" at bounding box center [1357, 32] width 10 height 26
click at [1357, 70] on button "×" at bounding box center [1357, 83] width 10 height 26
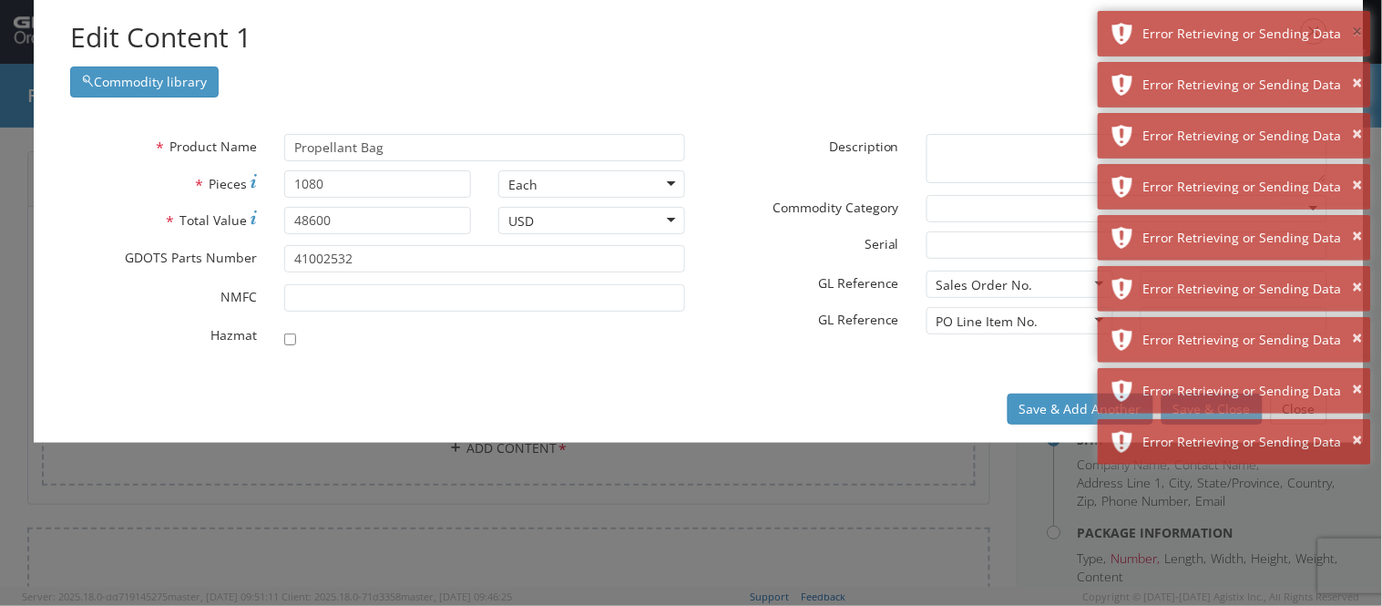
click at [1357, 32] on button "×" at bounding box center [1357, 32] width 10 height 26
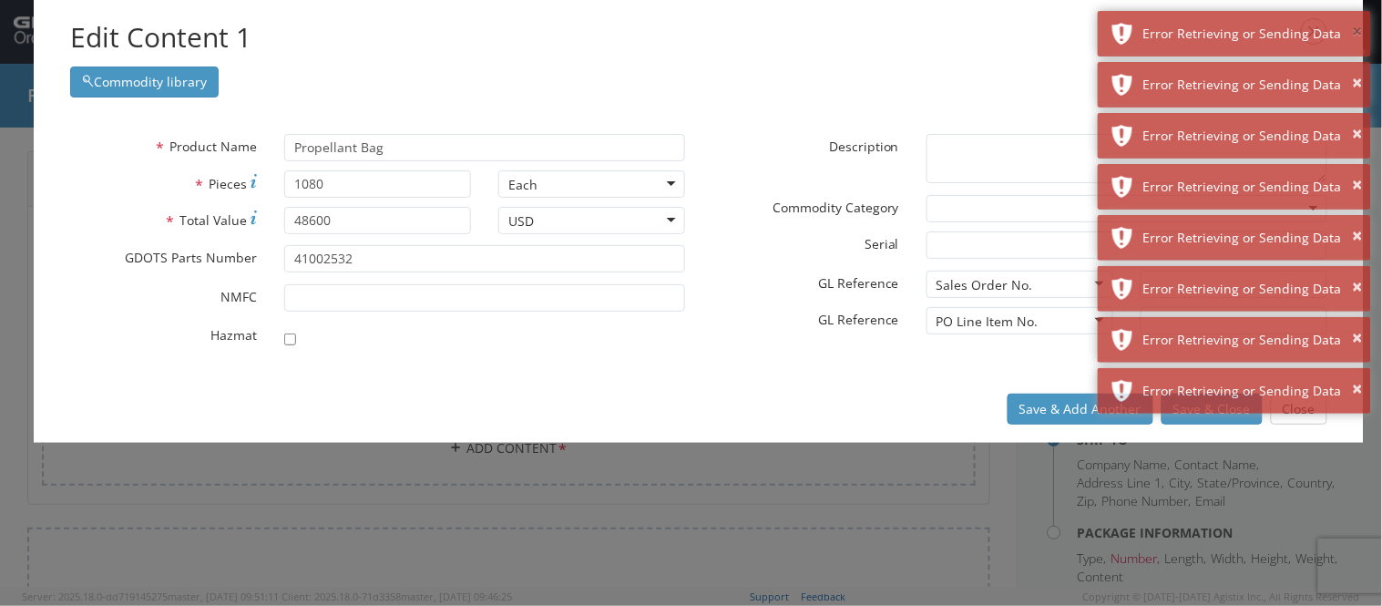
click at [1357, 32] on button "×" at bounding box center [1357, 32] width 10 height 26
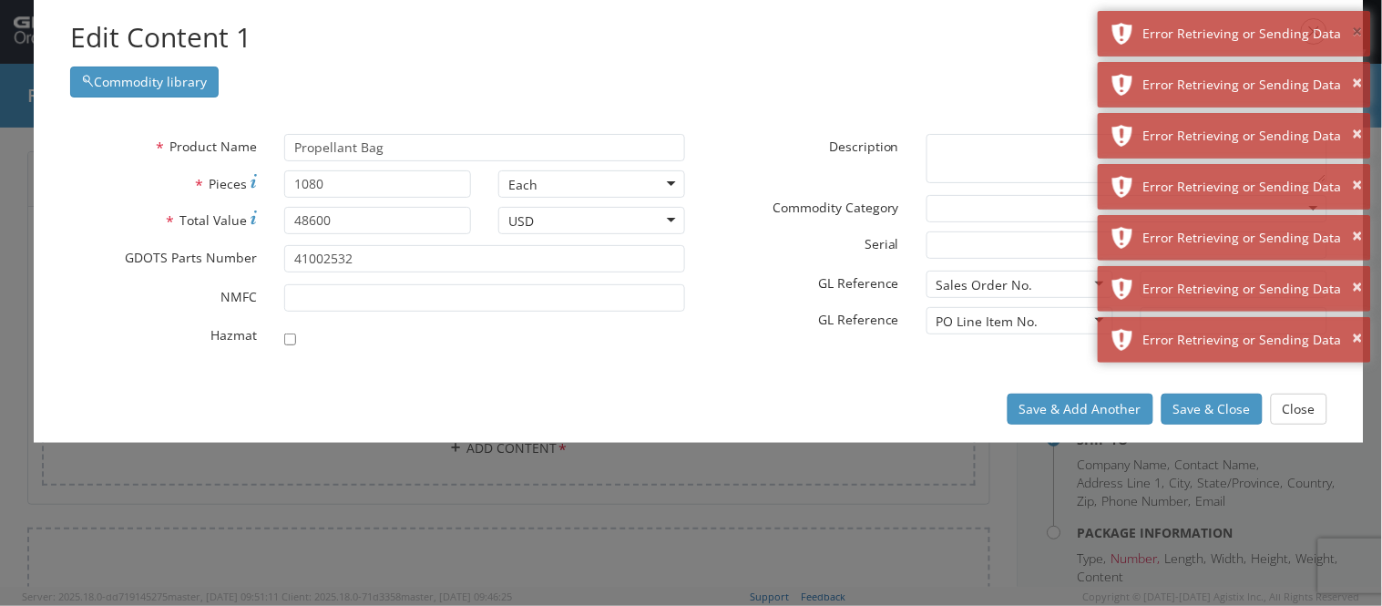
click at [1357, 32] on button "×" at bounding box center [1357, 32] width 10 height 26
click at [1357, 70] on button "×" at bounding box center [1357, 83] width 10 height 26
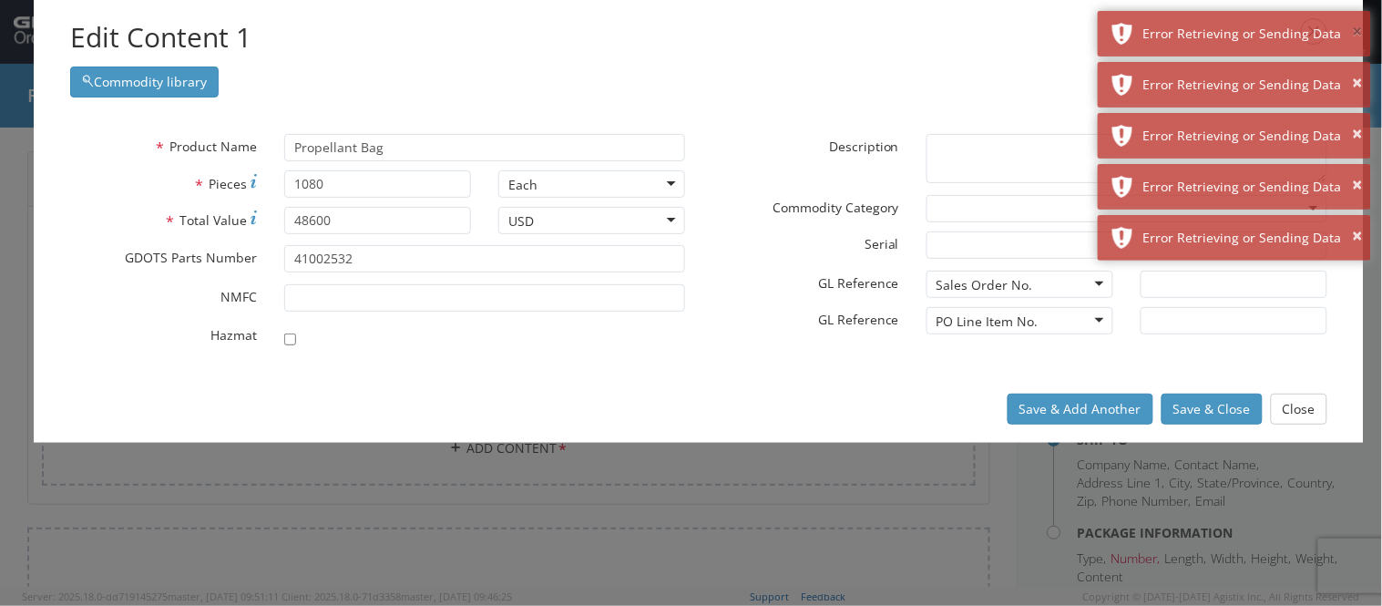
click at [1357, 32] on button "×" at bounding box center [1357, 32] width 10 height 26
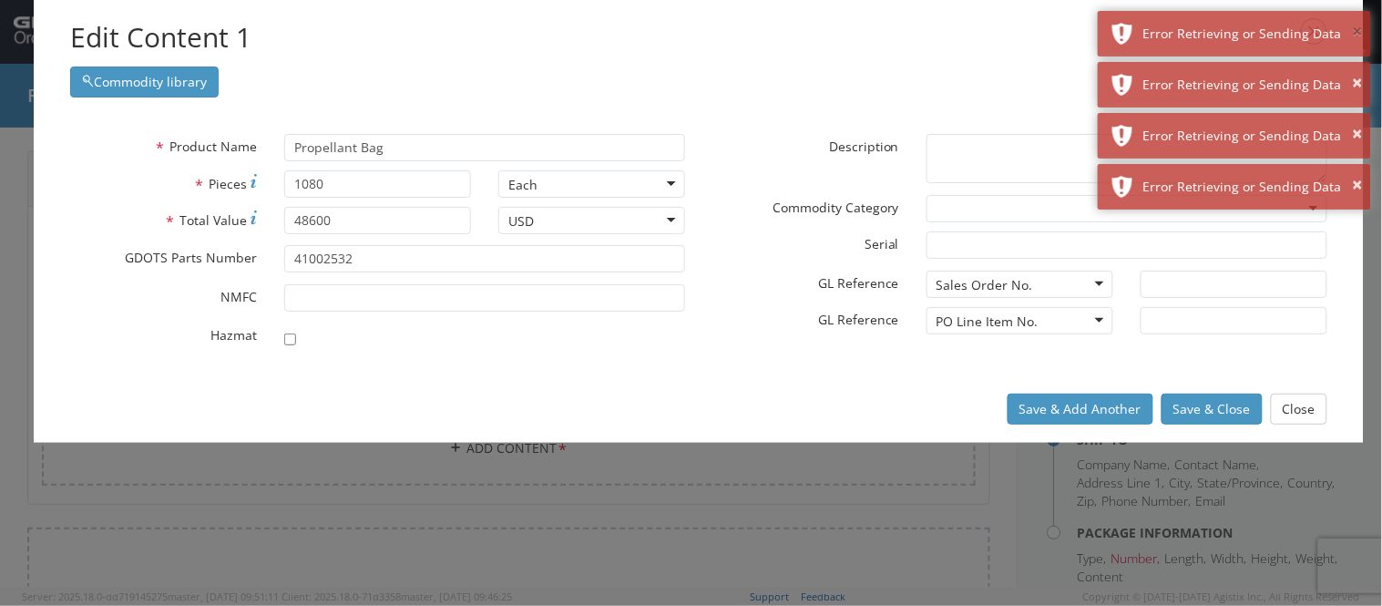
click at [1357, 32] on button "×" at bounding box center [1357, 32] width 10 height 26
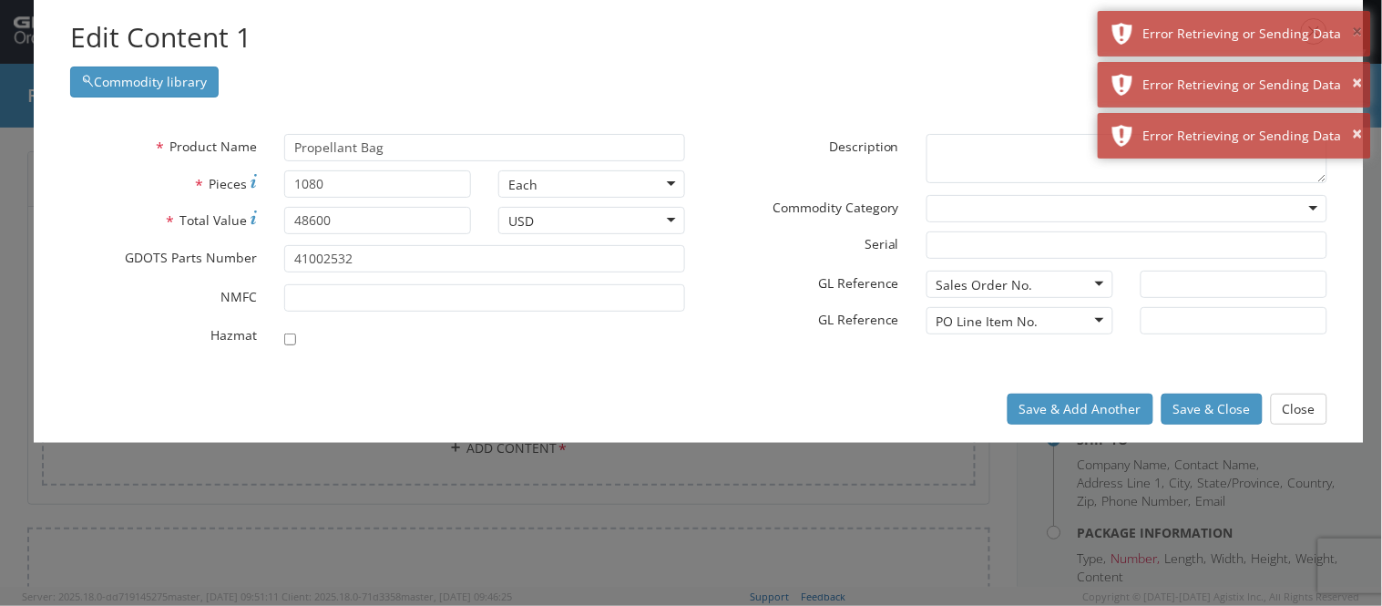
click at [1357, 32] on button "×" at bounding box center [1357, 32] width 10 height 26
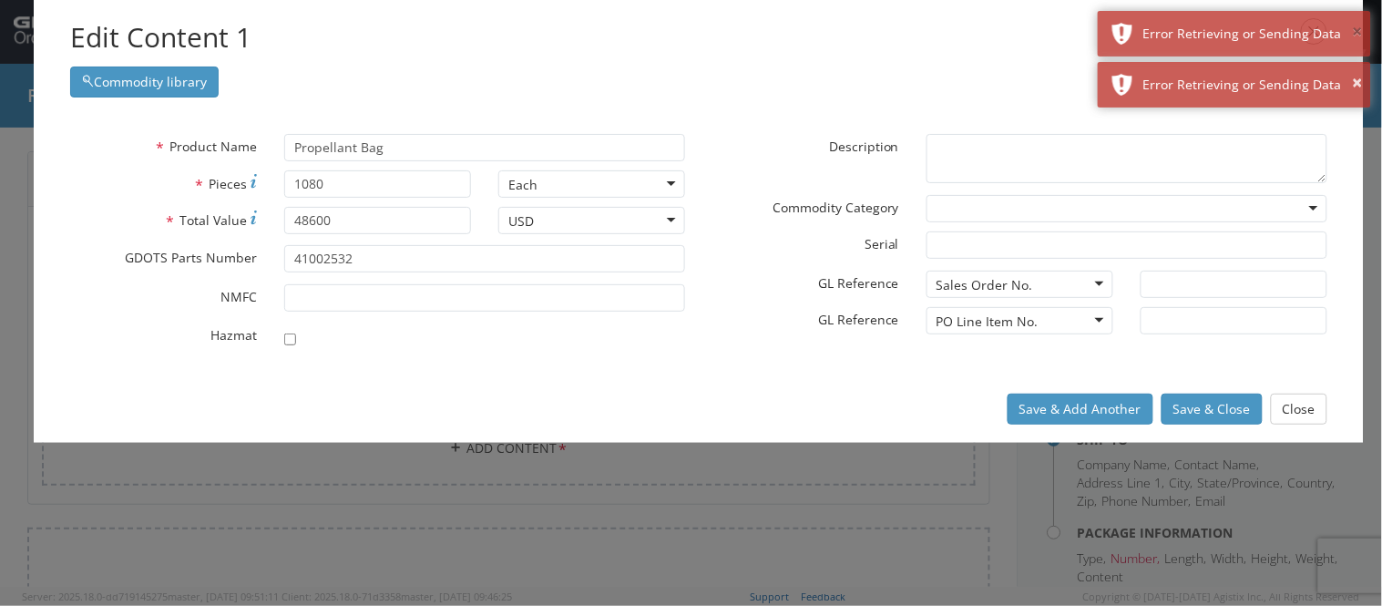
click at [1357, 32] on button "×" at bounding box center [1357, 32] width 10 height 26
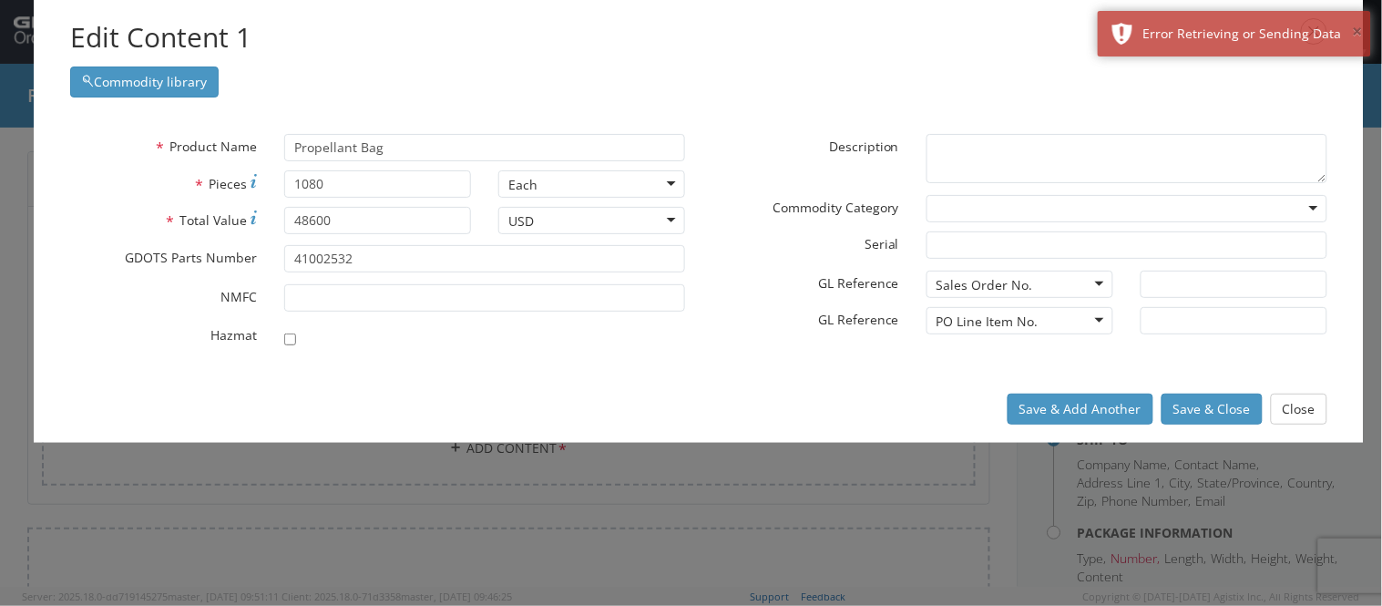
click at [1357, 32] on button "×" at bounding box center [1357, 32] width 10 height 26
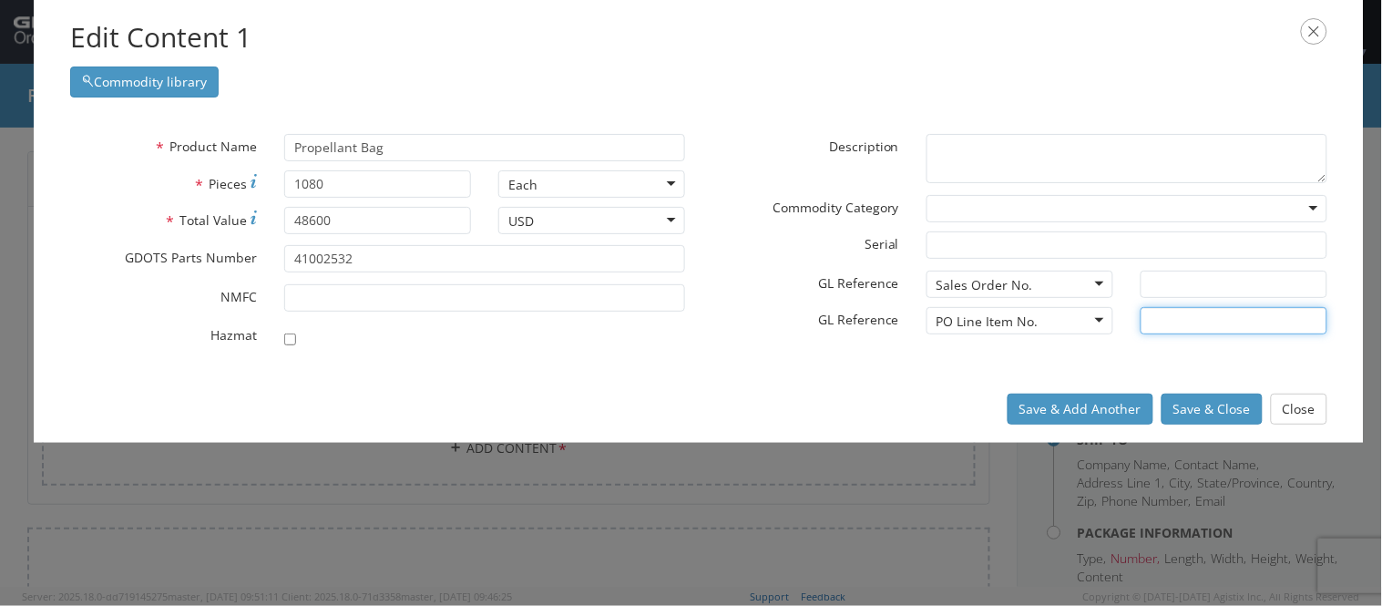
click at [1181, 322] on input "text" at bounding box center [1233, 320] width 187 height 27
type input "1-1"
click at [1075, 282] on div "Sales Order No." at bounding box center [1019, 283] width 187 height 27
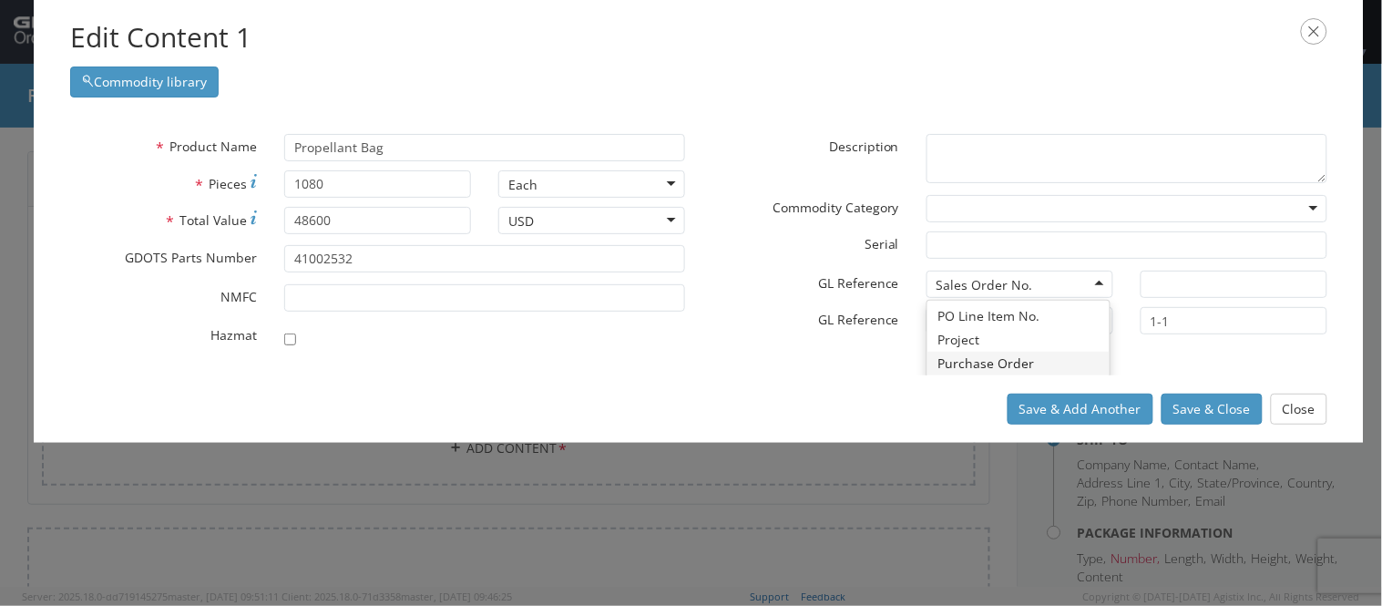
scroll to position [158, 0]
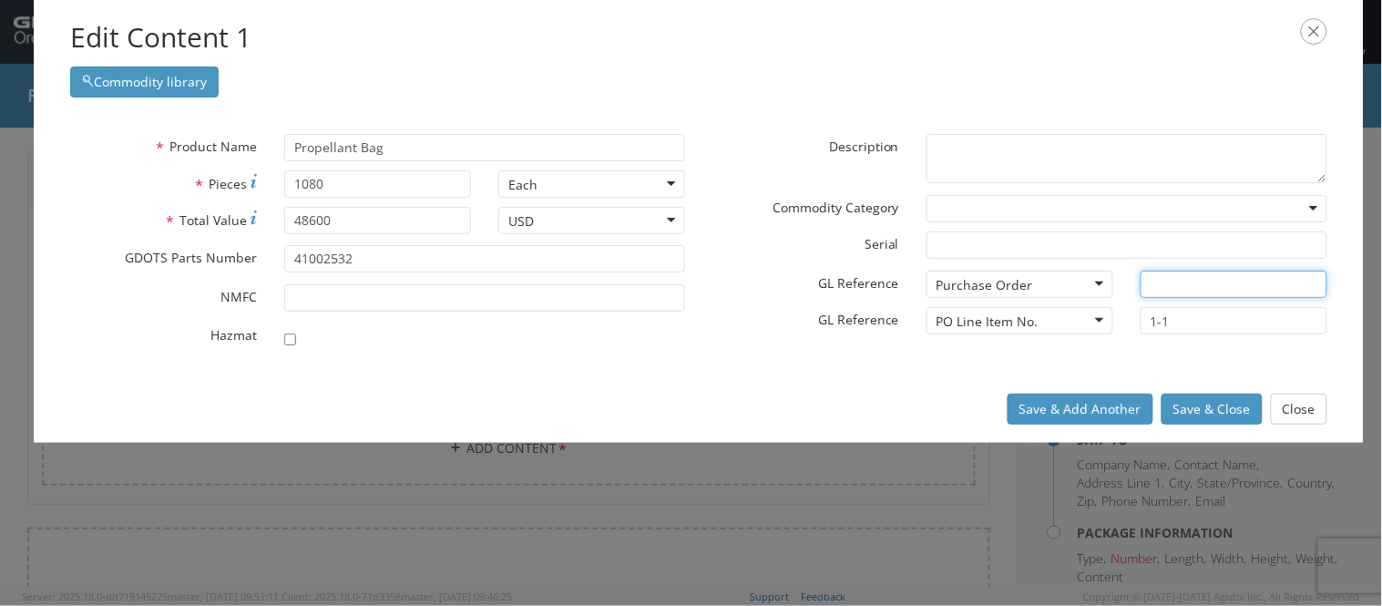
click at [1231, 295] on input "text" at bounding box center [1233, 283] width 187 height 27
type input "90087"
click at [750, 407] on div "Save & Add Another Save & Close Close" at bounding box center [699, 408] width 1330 height 67
click at [1241, 413] on button "Save & Close" at bounding box center [1211, 408] width 101 height 31
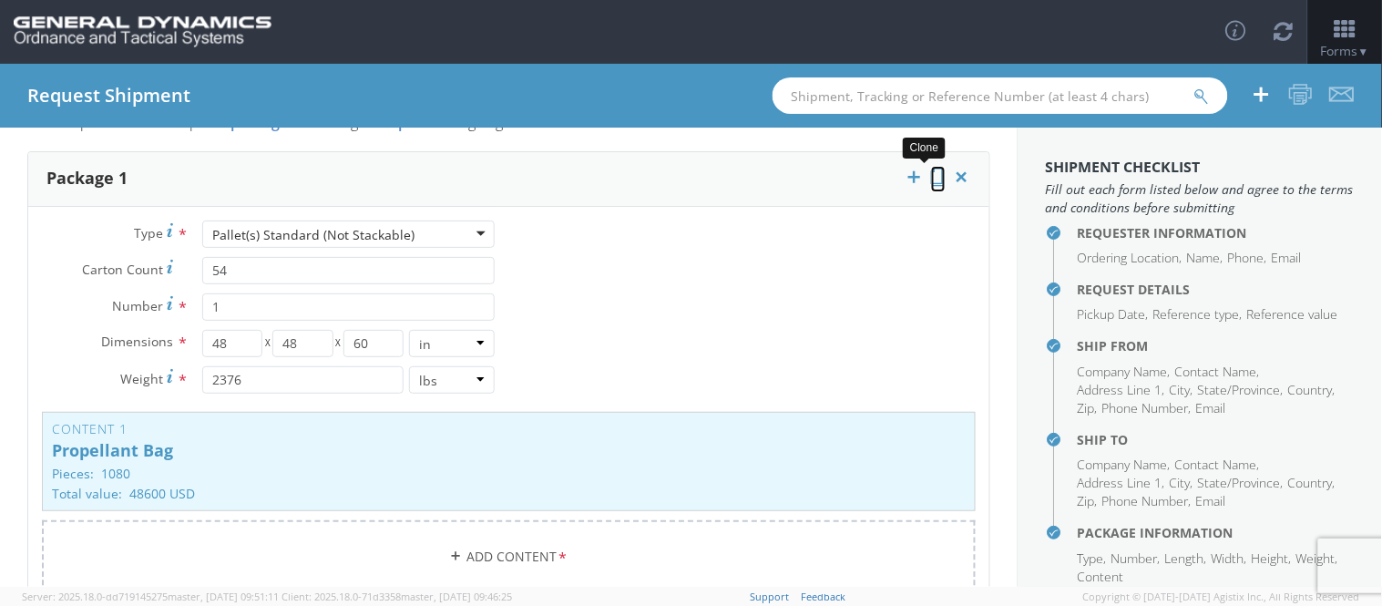
click at [931, 173] on icon at bounding box center [938, 177] width 15 height 18
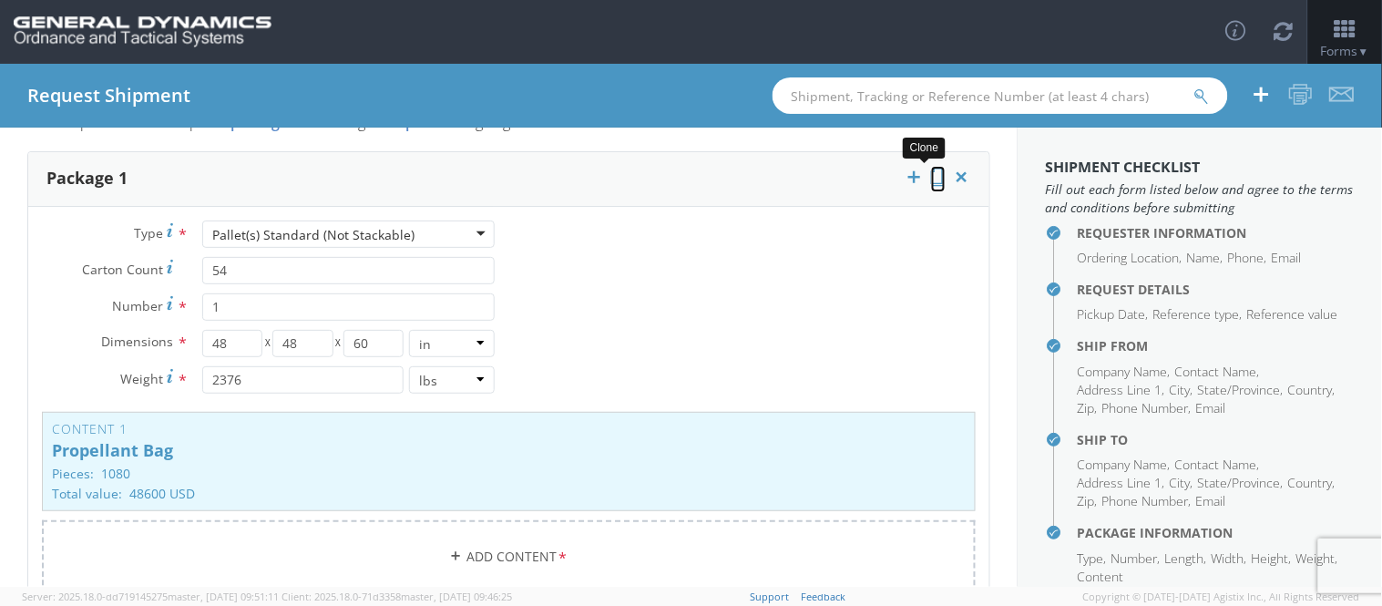
click at [931, 173] on icon at bounding box center [938, 177] width 15 height 18
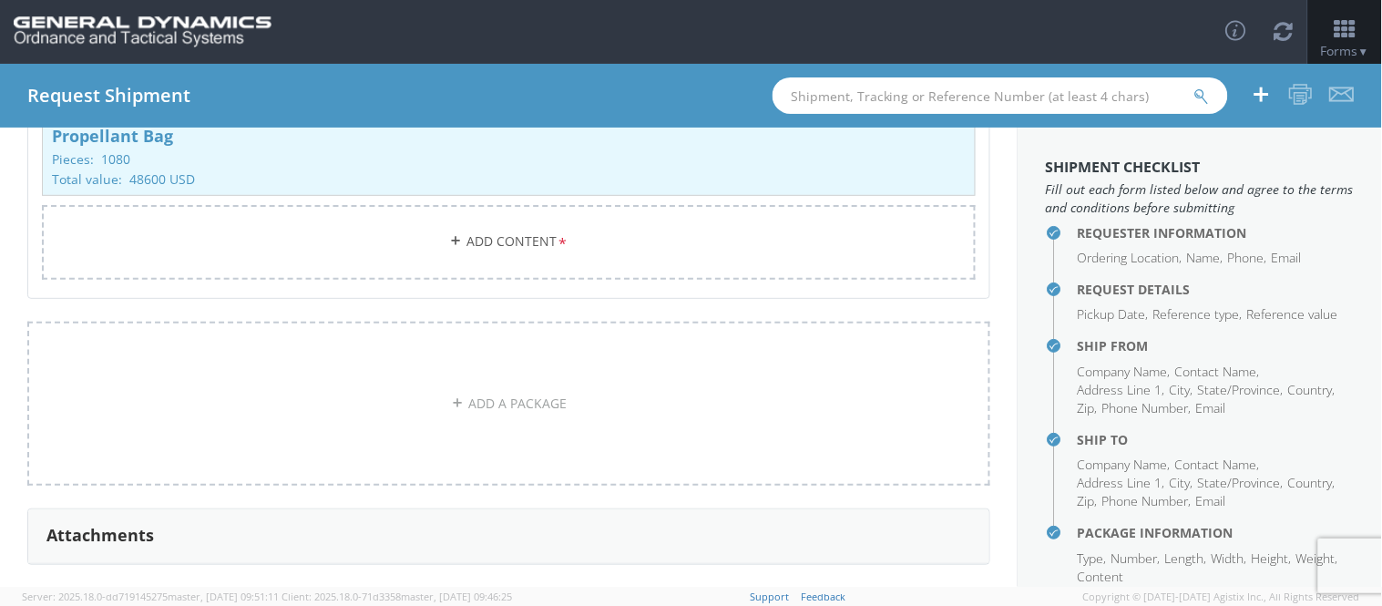
scroll to position [3871, 0]
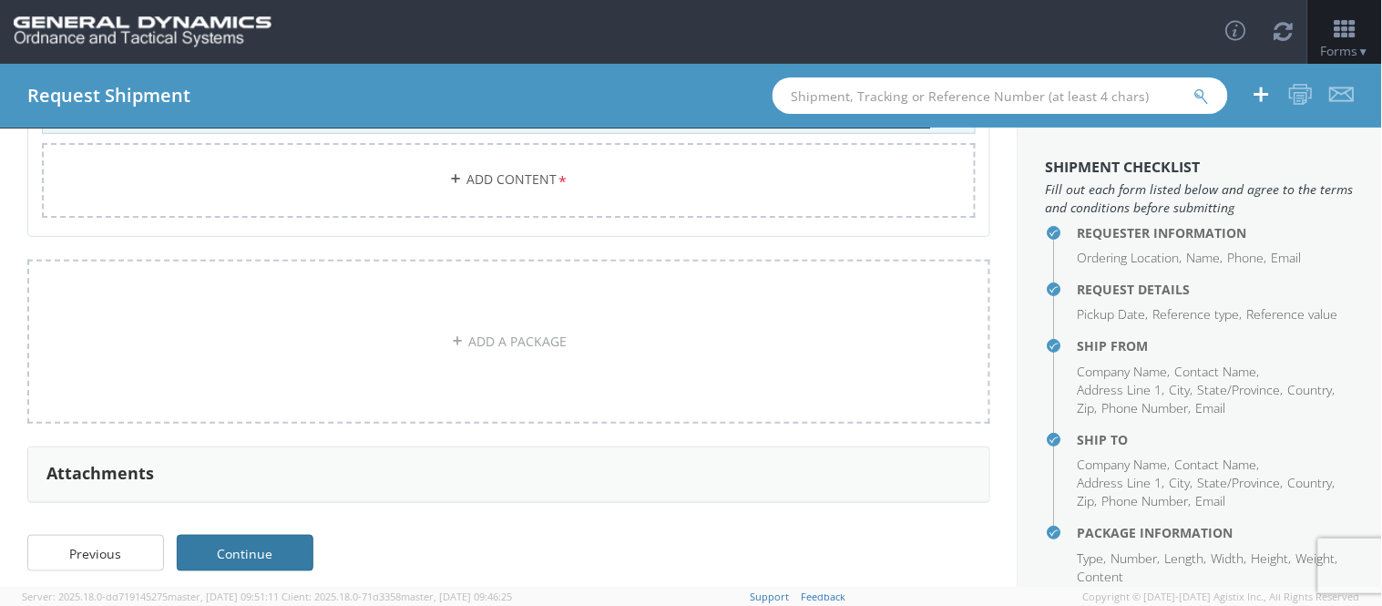
click at [271, 542] on link "Continue" at bounding box center [245, 553] width 137 height 36
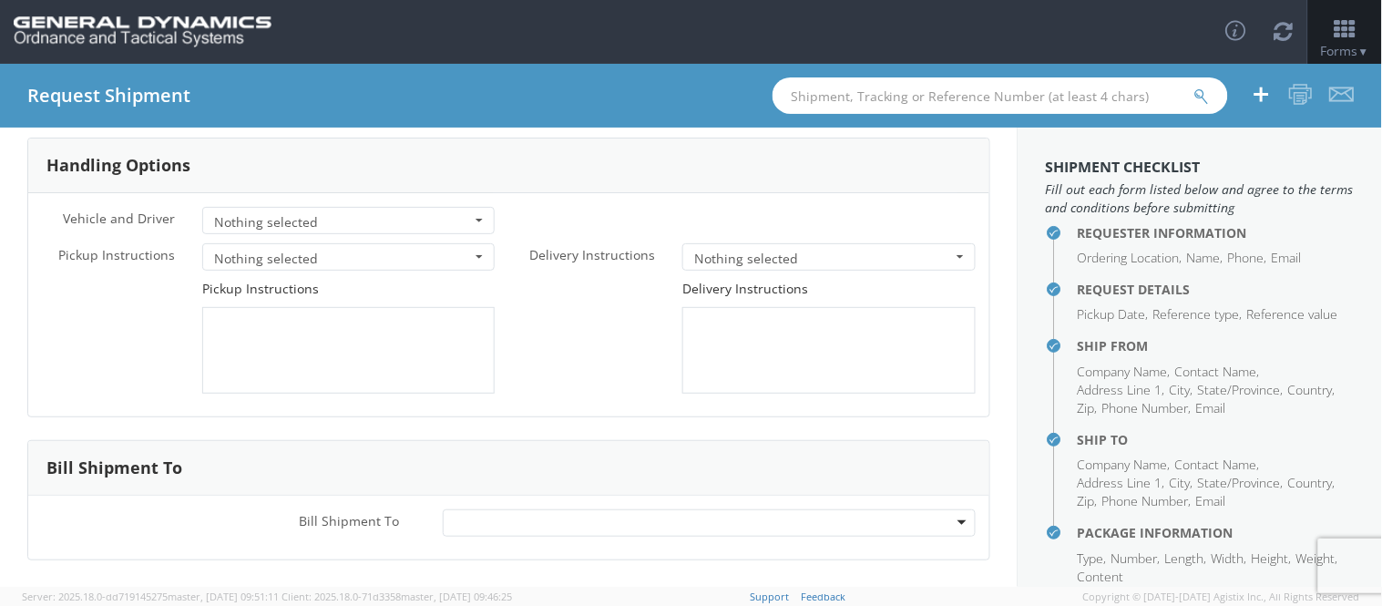
scroll to position [144, 0]
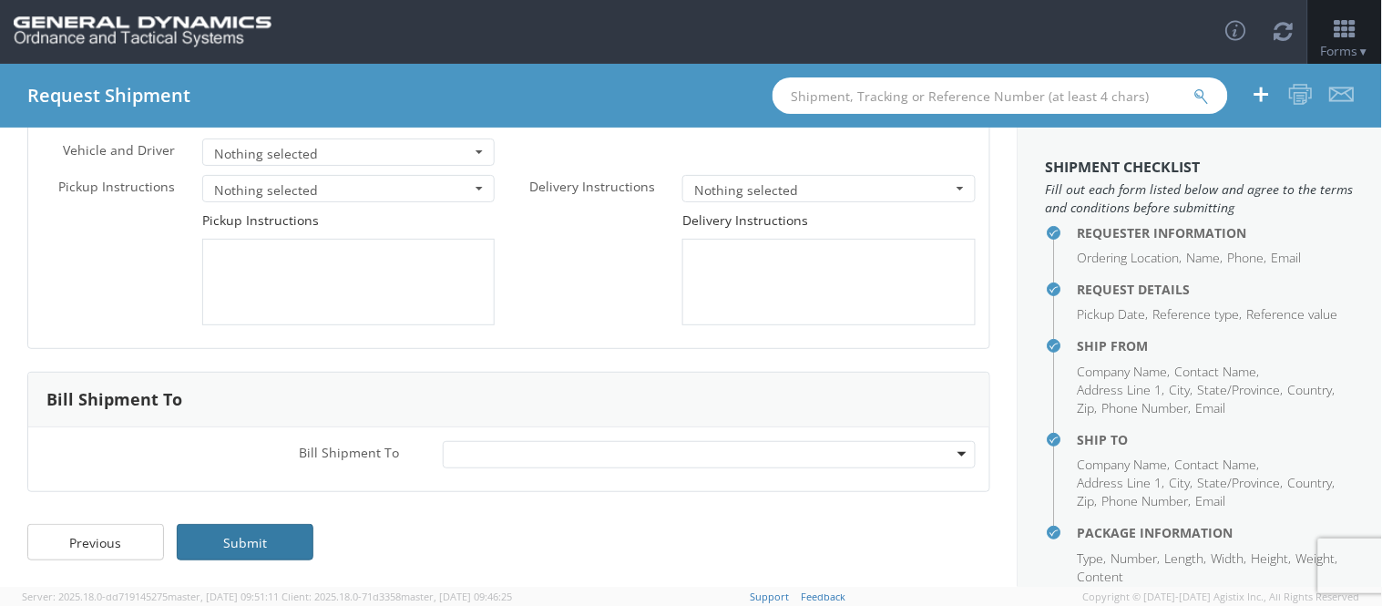
click at [257, 546] on link "Submit" at bounding box center [245, 542] width 137 height 36
